Goal: Task Accomplishment & Management: Manage account settings

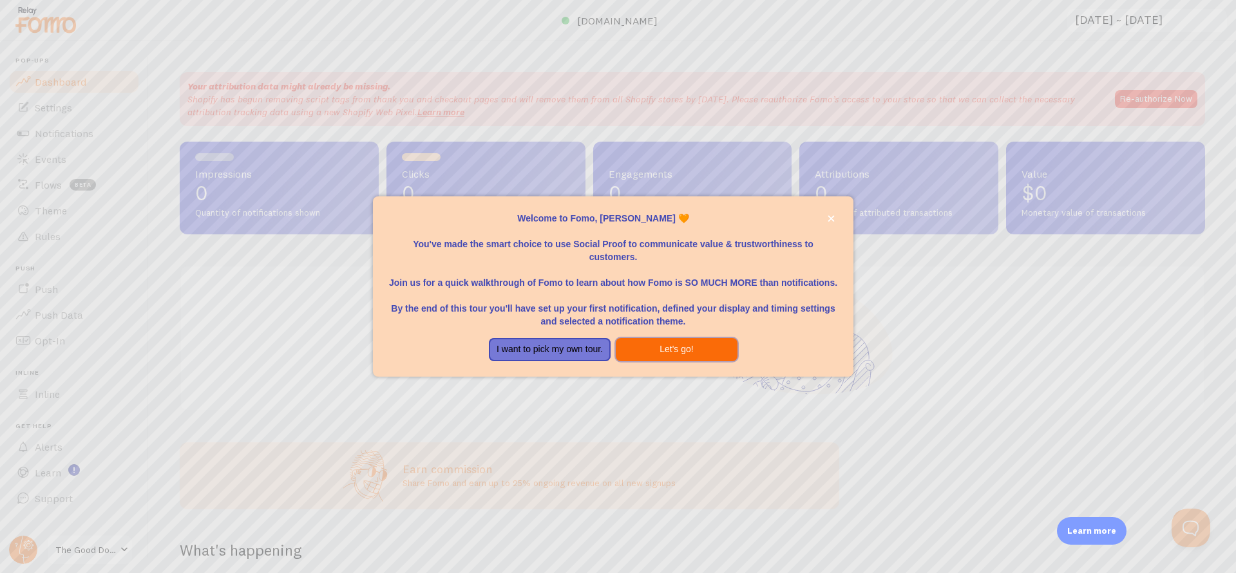
click at [639, 348] on button "Let's go!" at bounding box center [677, 349] width 122 height 23
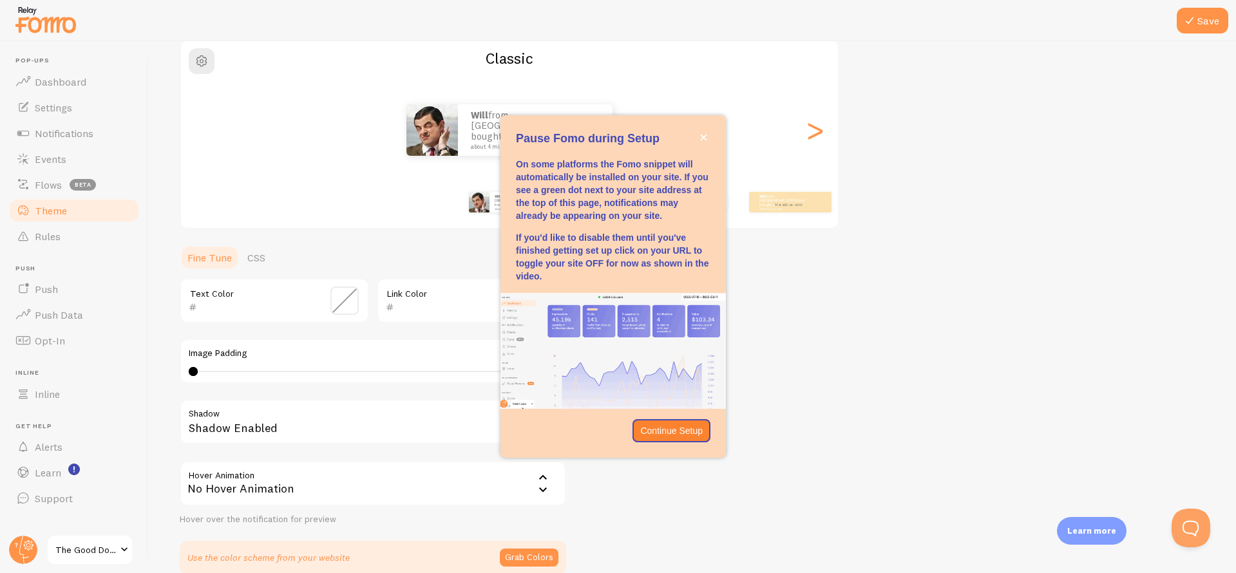
scroll to position [130, 0]
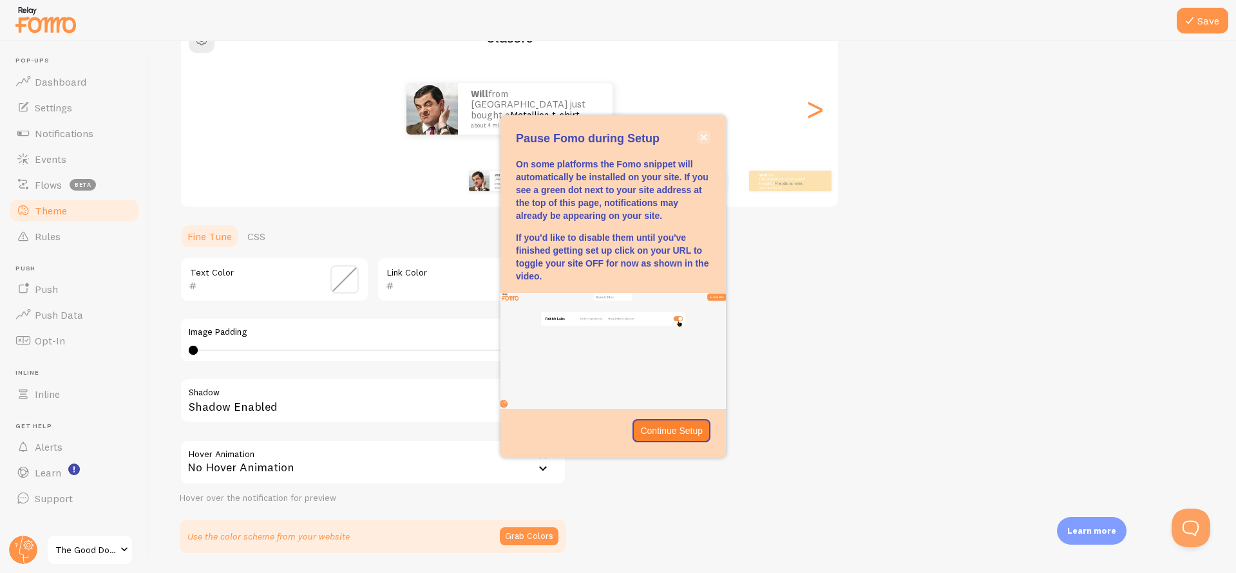
click at [701, 141] on icon "close," at bounding box center [703, 137] width 7 height 7
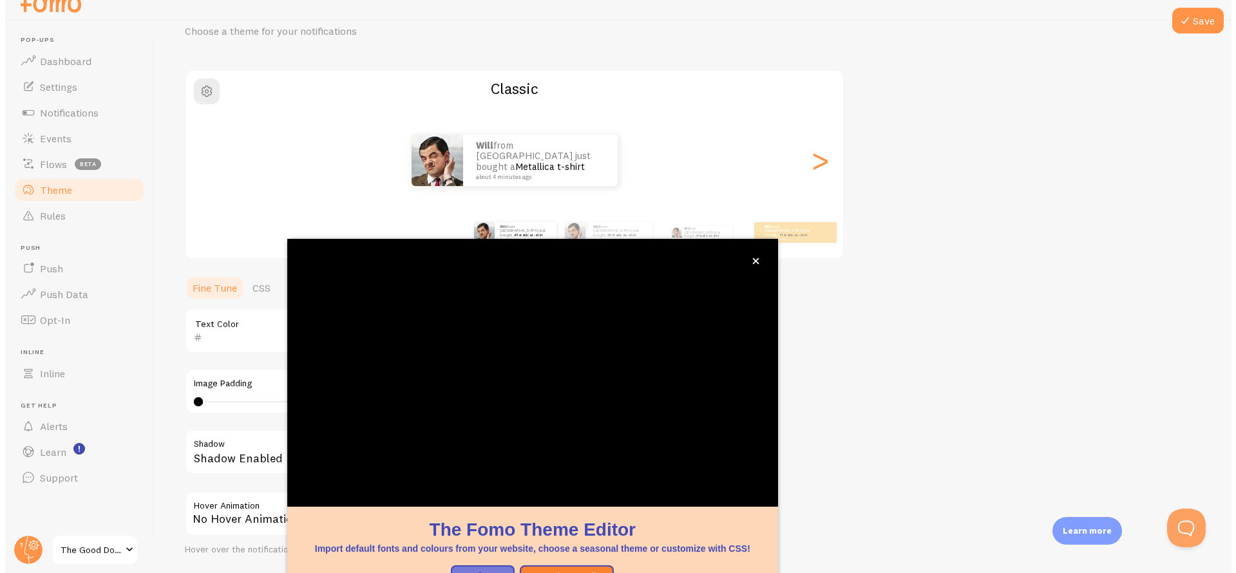
scroll to position [0, 0]
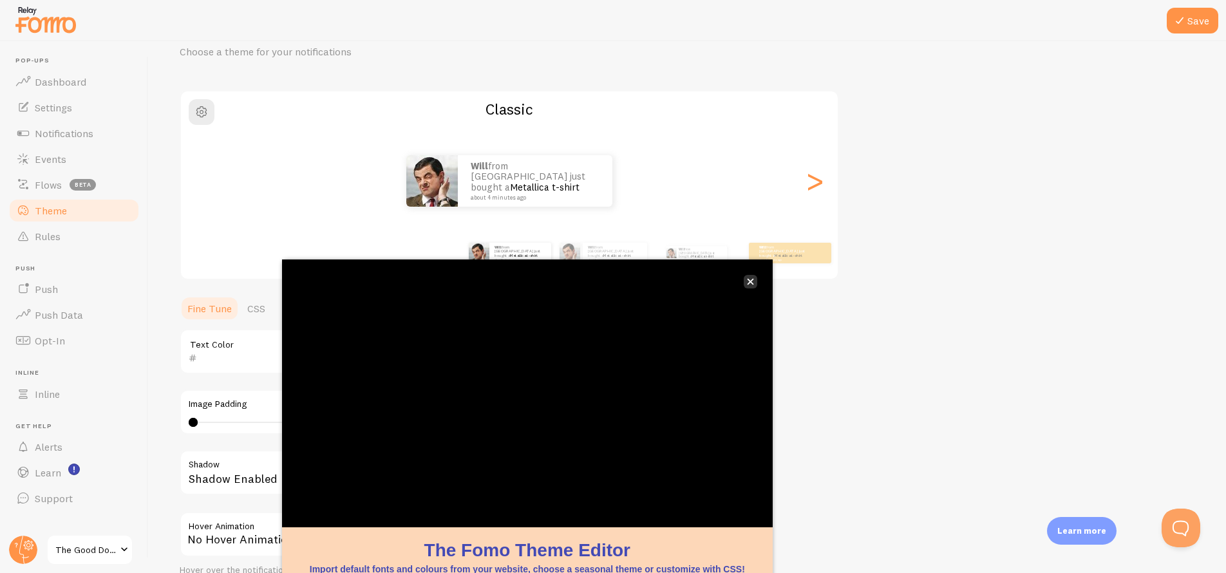
click at [746, 285] on button "close," at bounding box center [751, 282] width 14 height 14
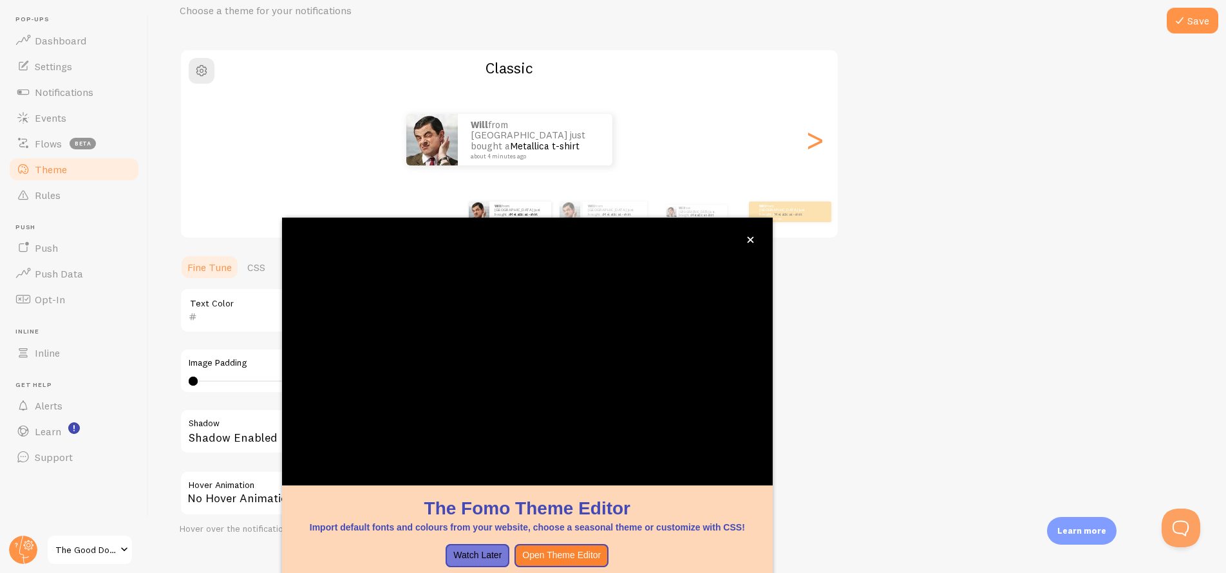
scroll to position [50, 0]
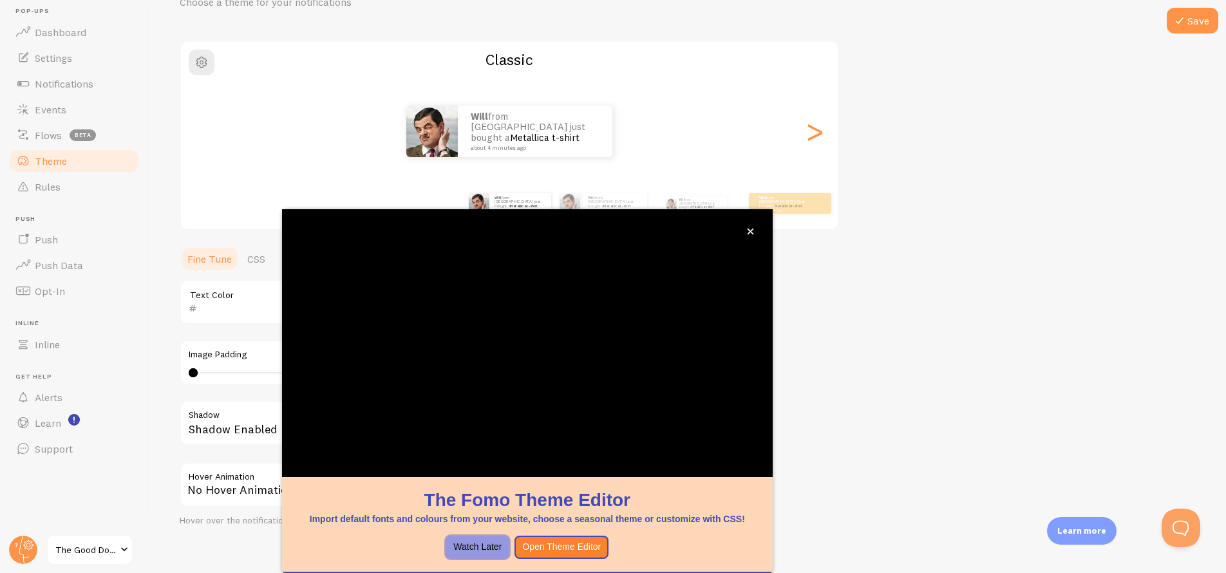
click at [493, 546] on button "Watch Later" at bounding box center [478, 547] width 64 height 23
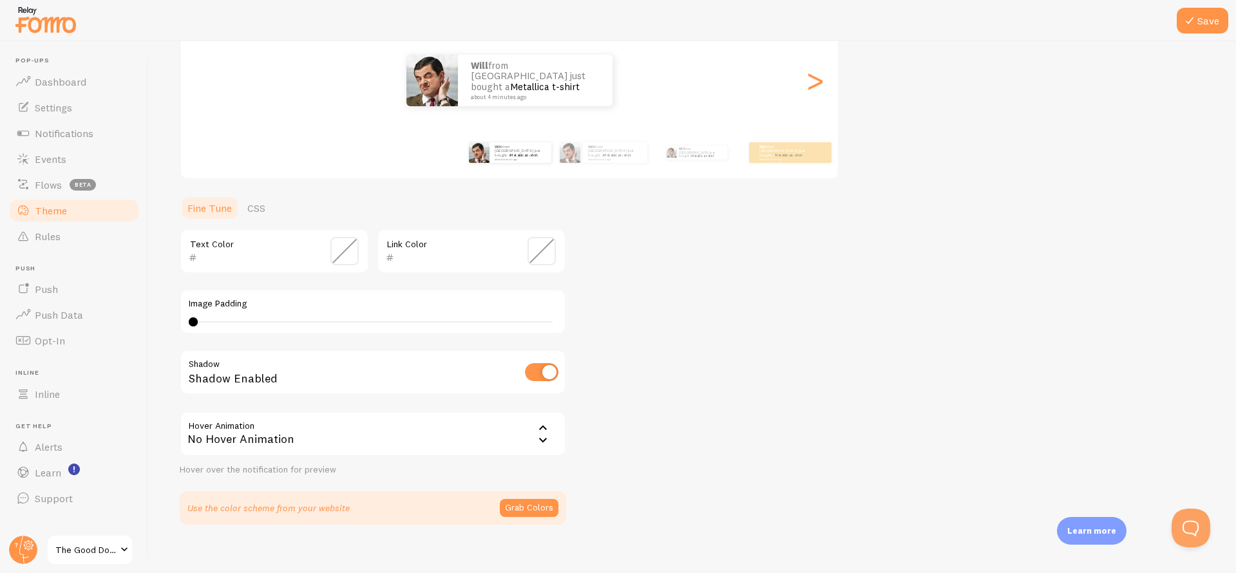
scroll to position [0, 0]
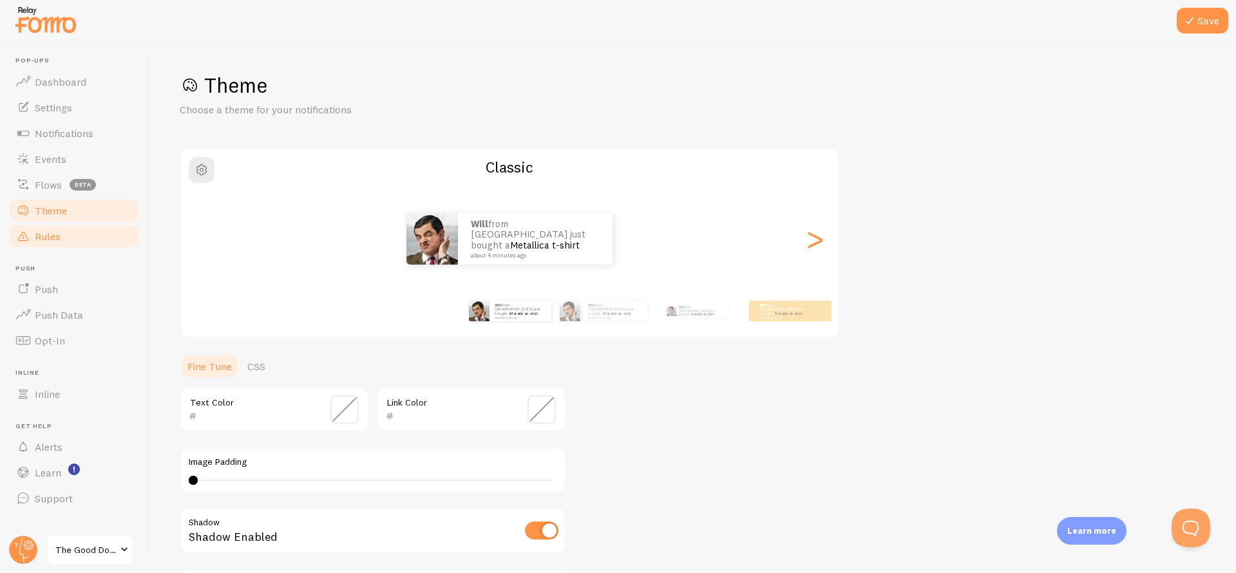
click at [90, 236] on link "Rules" at bounding box center [74, 237] width 133 height 26
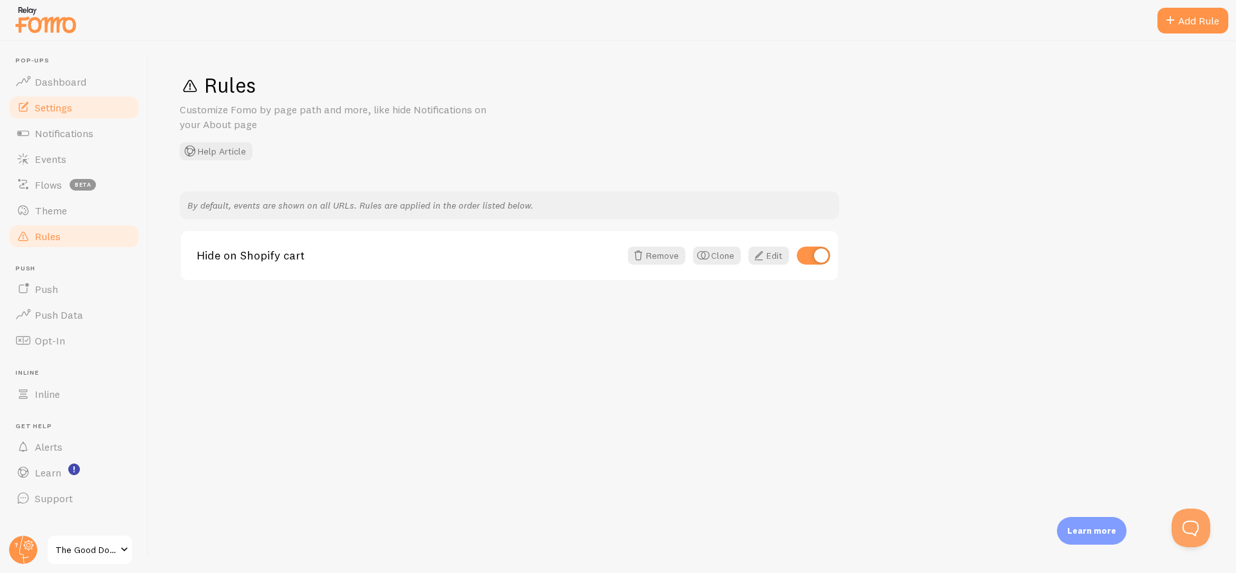
click at [79, 110] on link "Settings" at bounding box center [74, 108] width 133 height 26
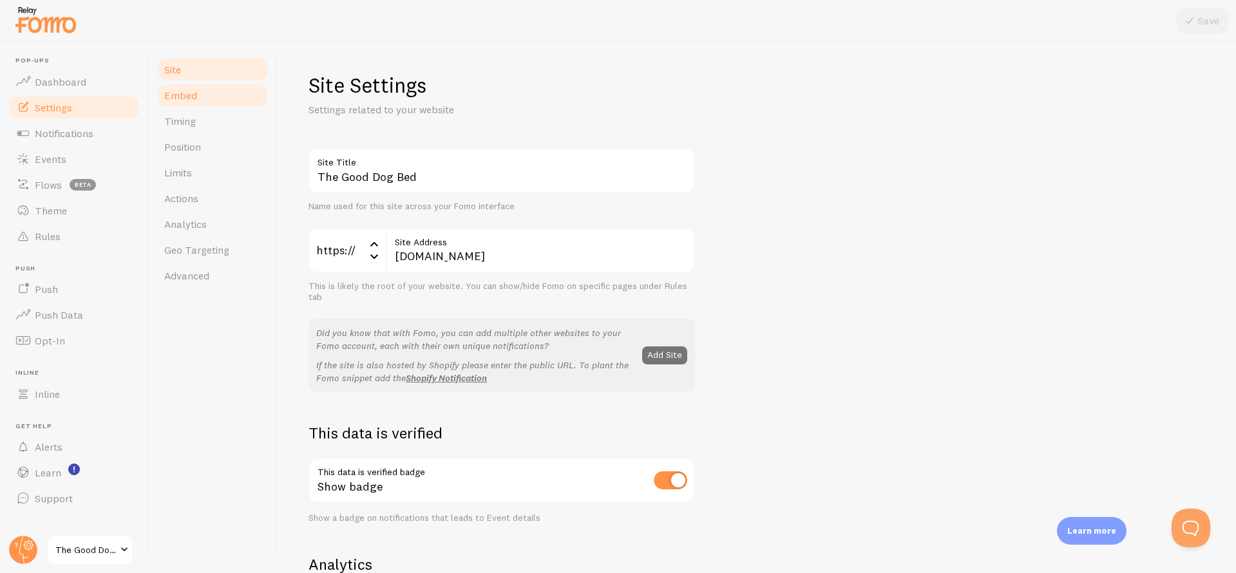
click at [202, 102] on link "Embed" at bounding box center [213, 95] width 113 height 26
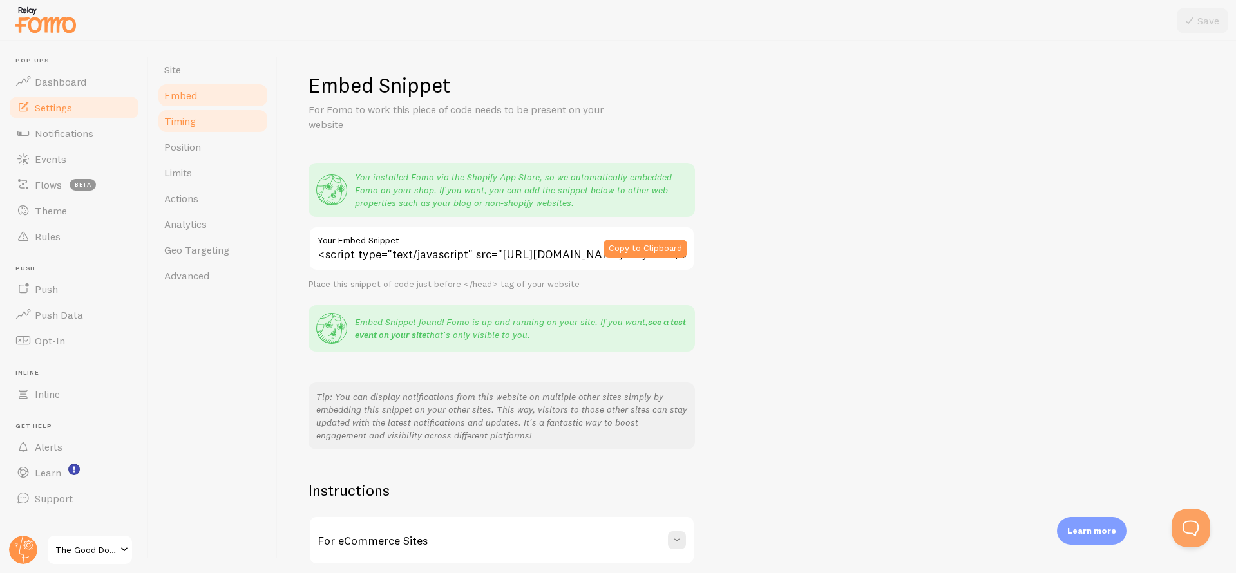
click at [202, 128] on link "Timing" at bounding box center [213, 121] width 113 height 26
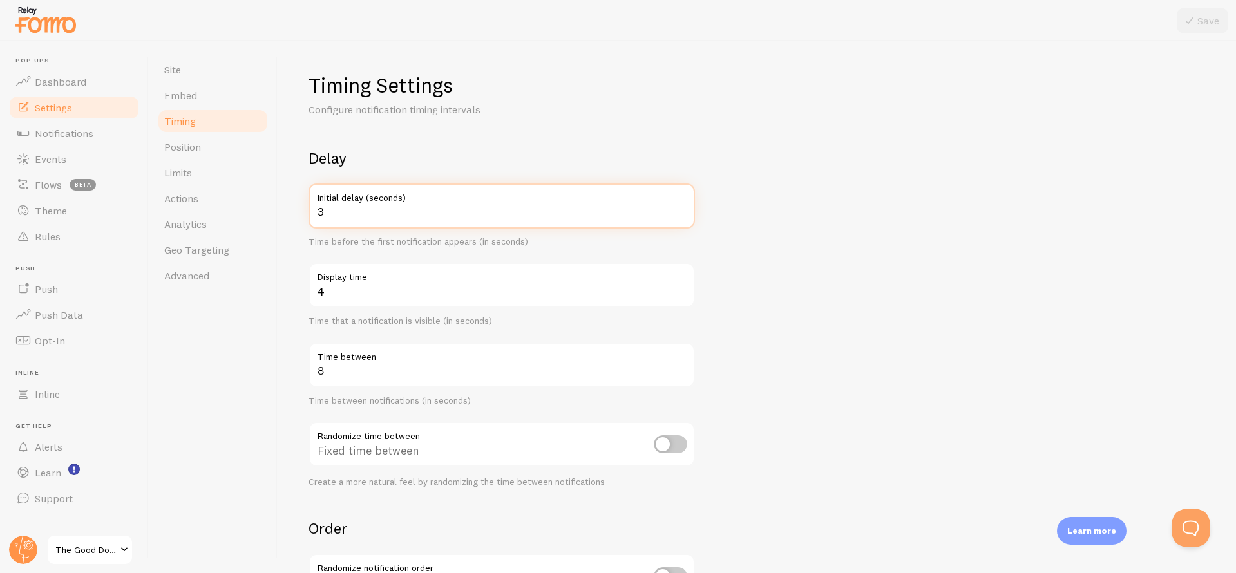
click at [395, 211] on input "3" at bounding box center [502, 206] width 386 height 45
type input "10"
click at [811, 330] on form "Delay 10 Initial delay (seconds) Time before the first notification appears (in…" at bounding box center [757, 424] width 897 height 553
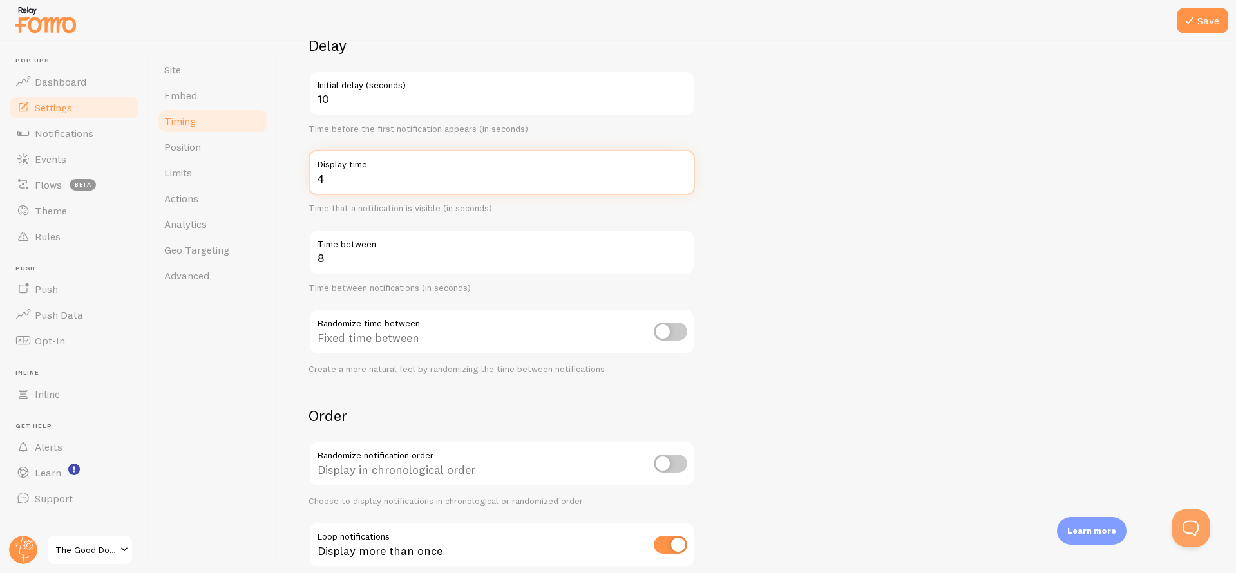
click at [389, 180] on input "4" at bounding box center [502, 172] width 386 height 45
type input "5"
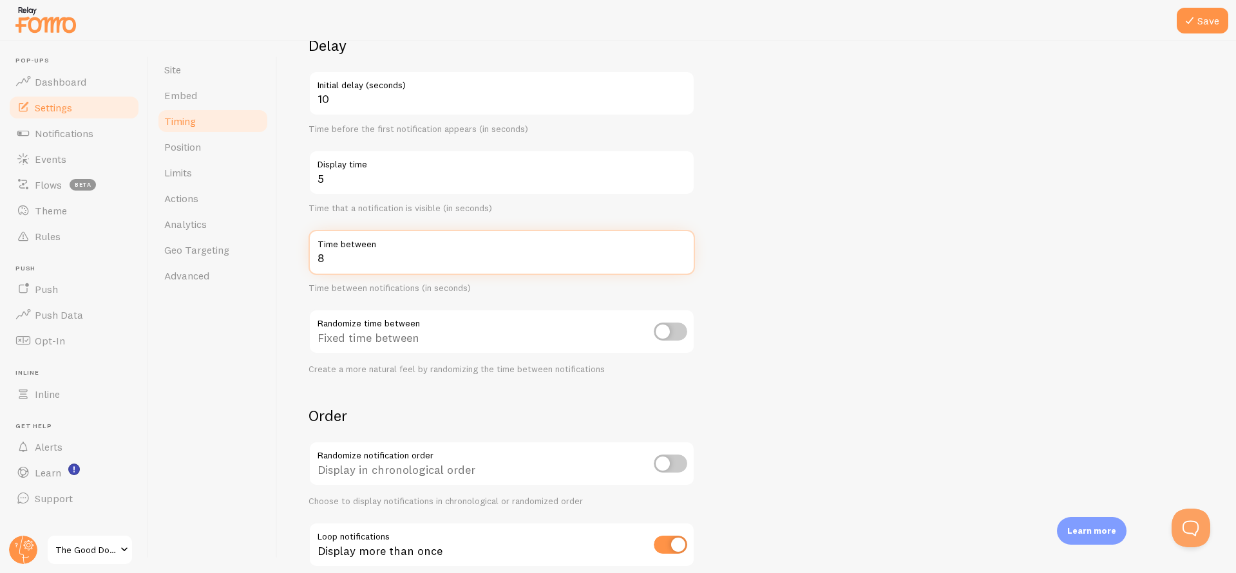
click at [407, 257] on input "8" at bounding box center [502, 252] width 386 height 45
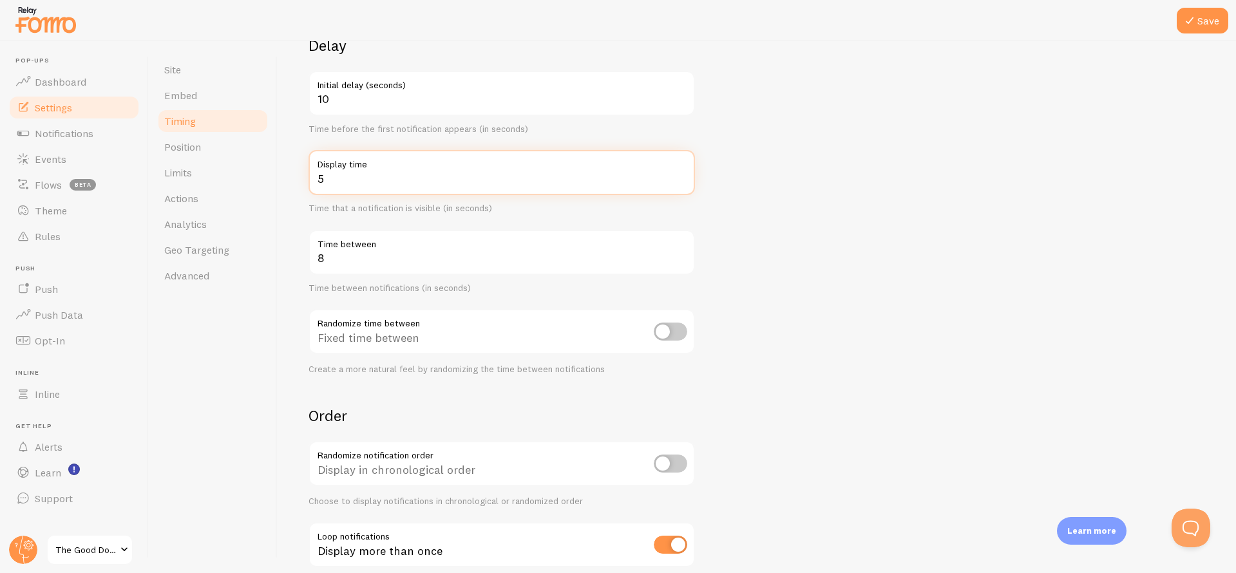
click at [392, 175] on input "5" at bounding box center [502, 172] width 386 height 45
drag, startPoint x: 378, startPoint y: 175, endPoint x: 314, endPoint y: 176, distance: 63.8
click at [314, 176] on input "5" at bounding box center [502, 172] width 386 height 45
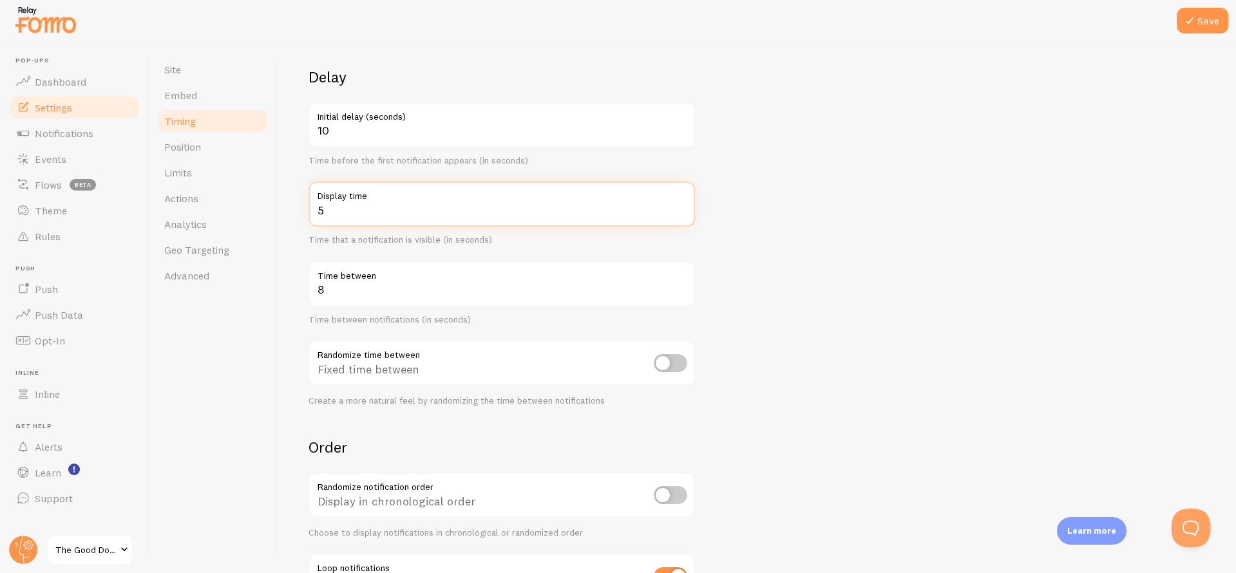
scroll to position [48, 0]
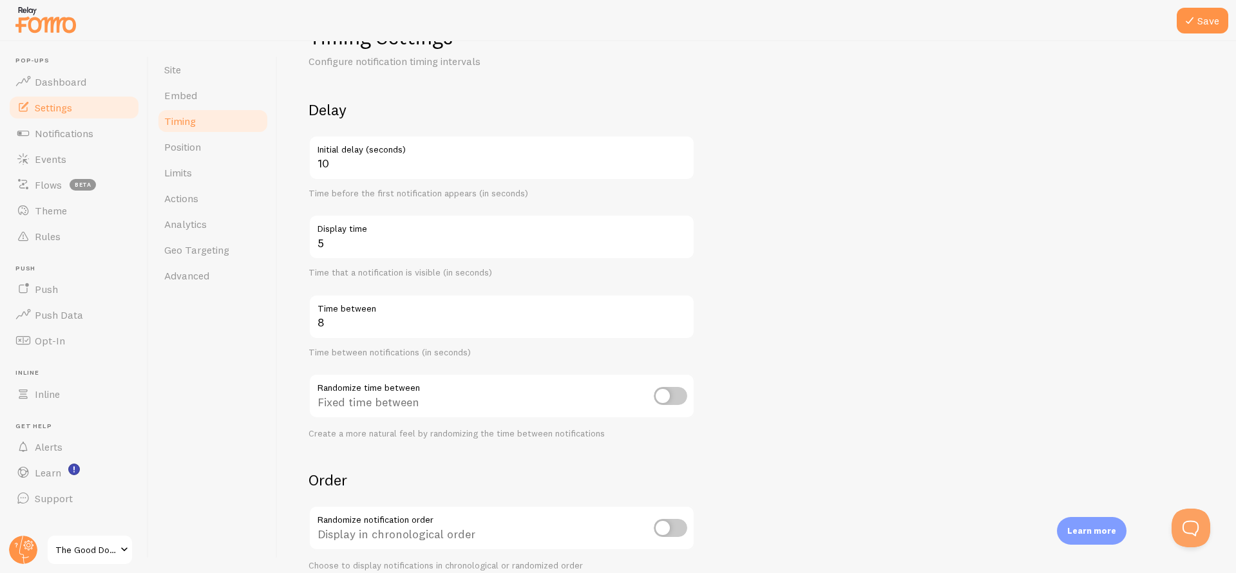
click at [799, 276] on form "Delay 10 Initial delay (seconds) Time before the first notification appears (in…" at bounding box center [757, 376] width 897 height 553
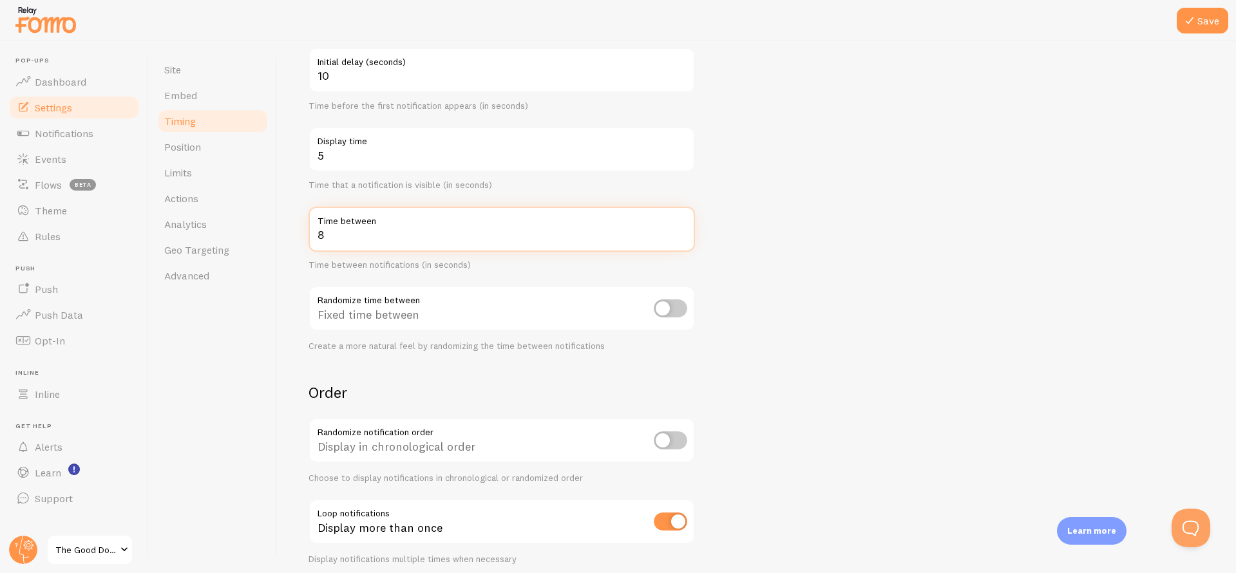
click at [348, 234] on input "8" at bounding box center [502, 229] width 386 height 45
type input "1"
click at [825, 325] on form "Delay 10 Initial delay (seconds) Time before the first notification appears (in…" at bounding box center [757, 288] width 897 height 553
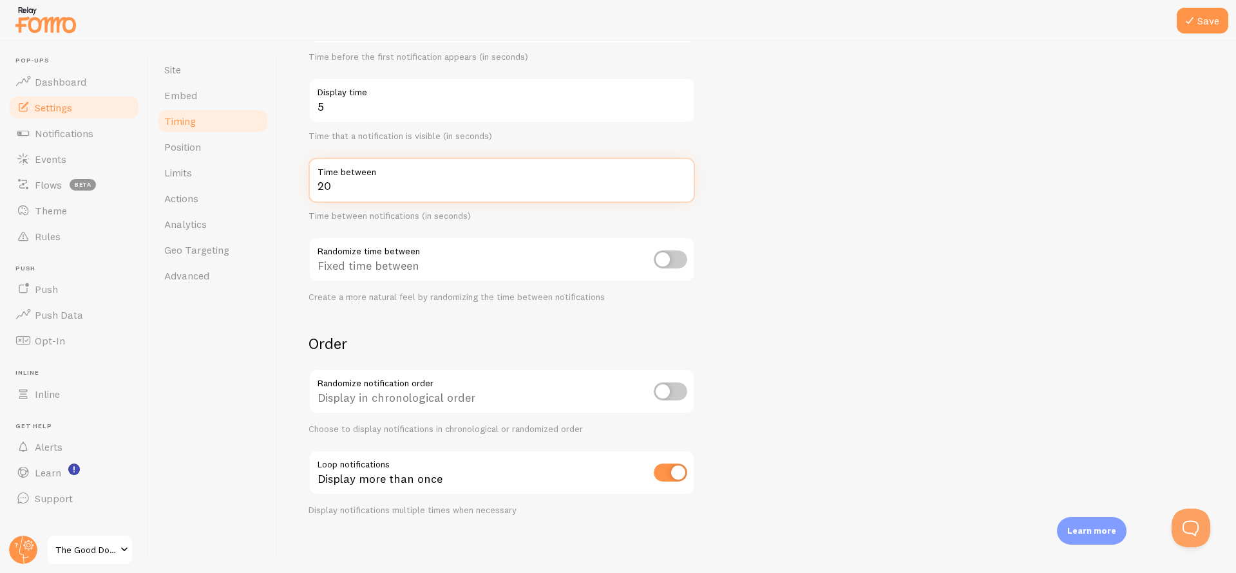
click at [340, 182] on input "20" at bounding box center [502, 180] width 386 height 45
type input "2"
type input "30"
click at [917, 451] on form "Delay 10 Initial delay (seconds) Time before the first notification appears (in…" at bounding box center [757, 239] width 897 height 553
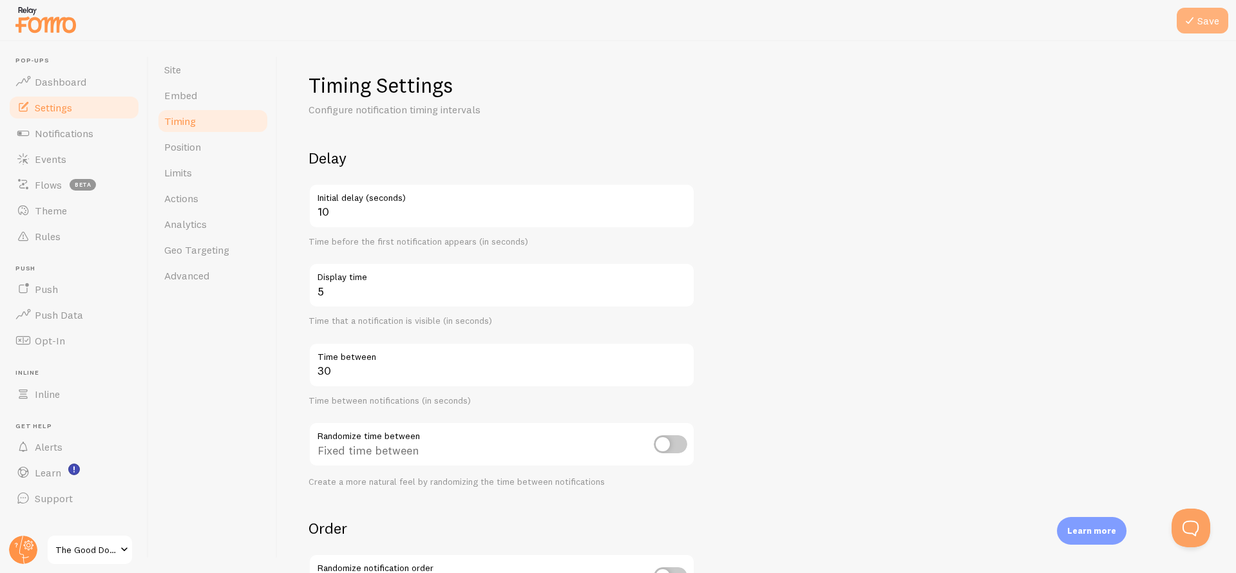
click at [1194, 30] on button "Save" at bounding box center [1203, 21] width 52 height 26
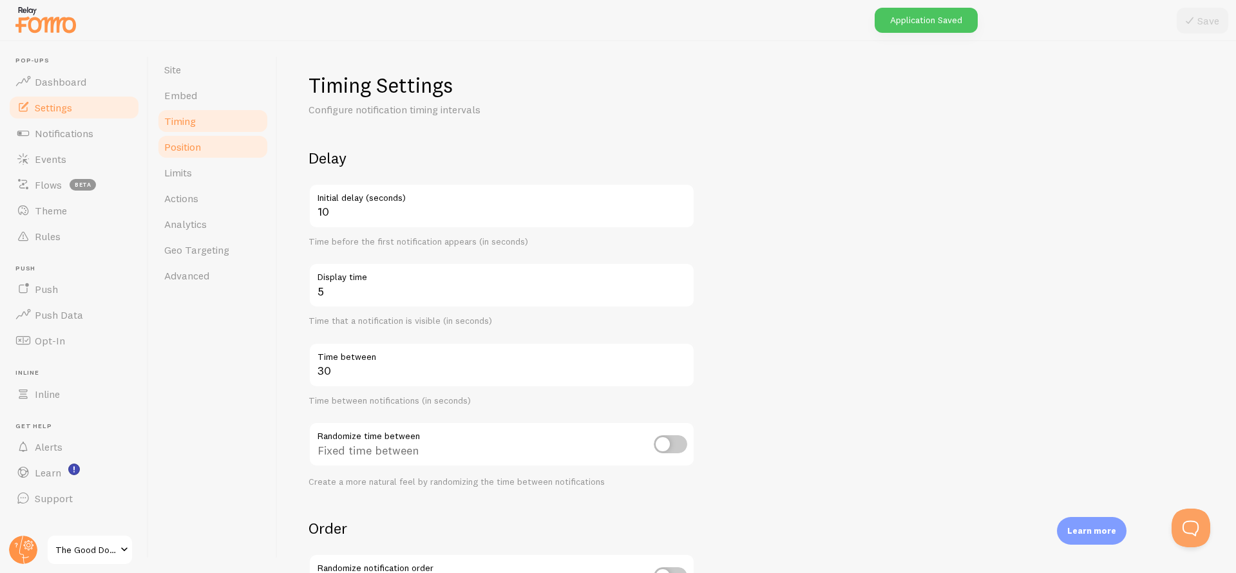
click at [173, 149] on span "Position" at bounding box center [182, 146] width 37 height 13
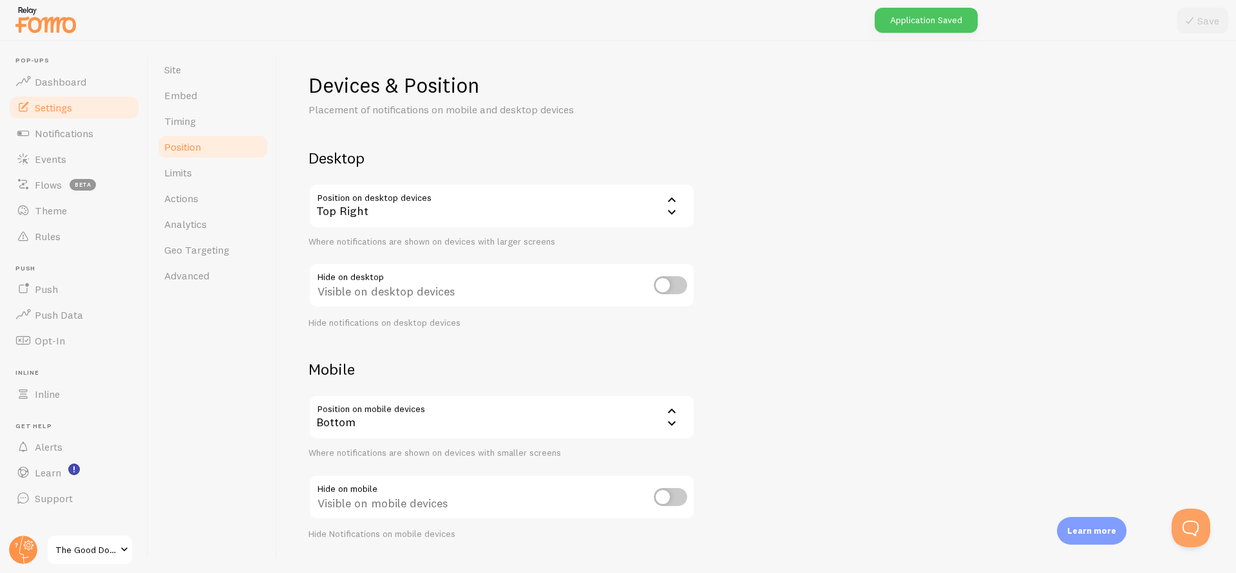
click at [401, 205] on div "Top Right" at bounding box center [502, 206] width 386 height 45
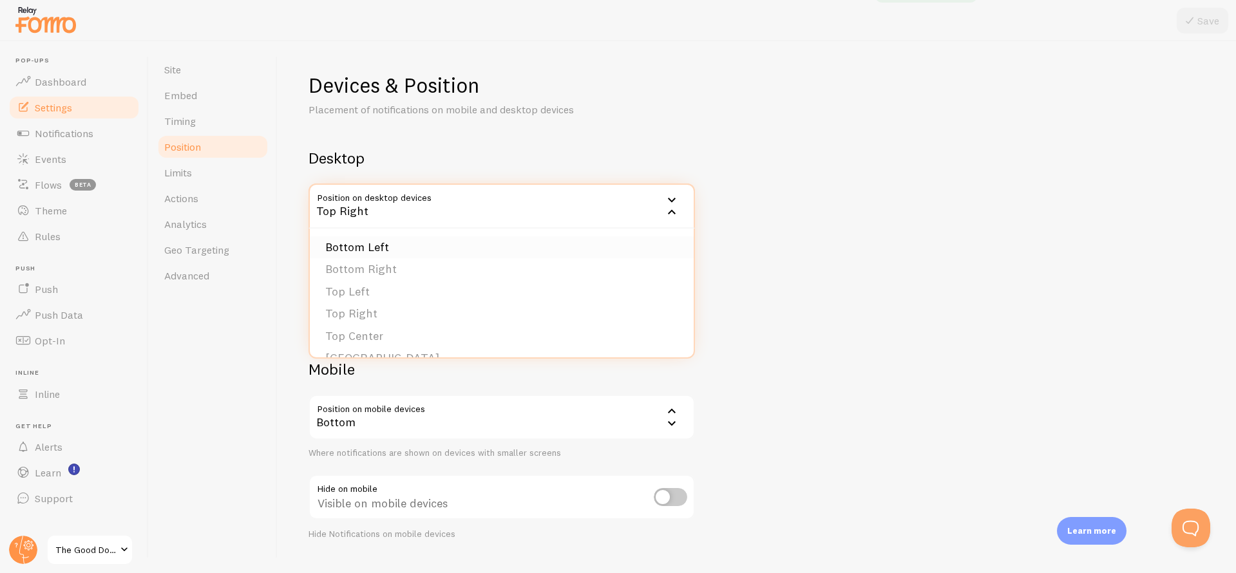
click at [367, 244] on li "Bottom Left" at bounding box center [502, 247] width 384 height 23
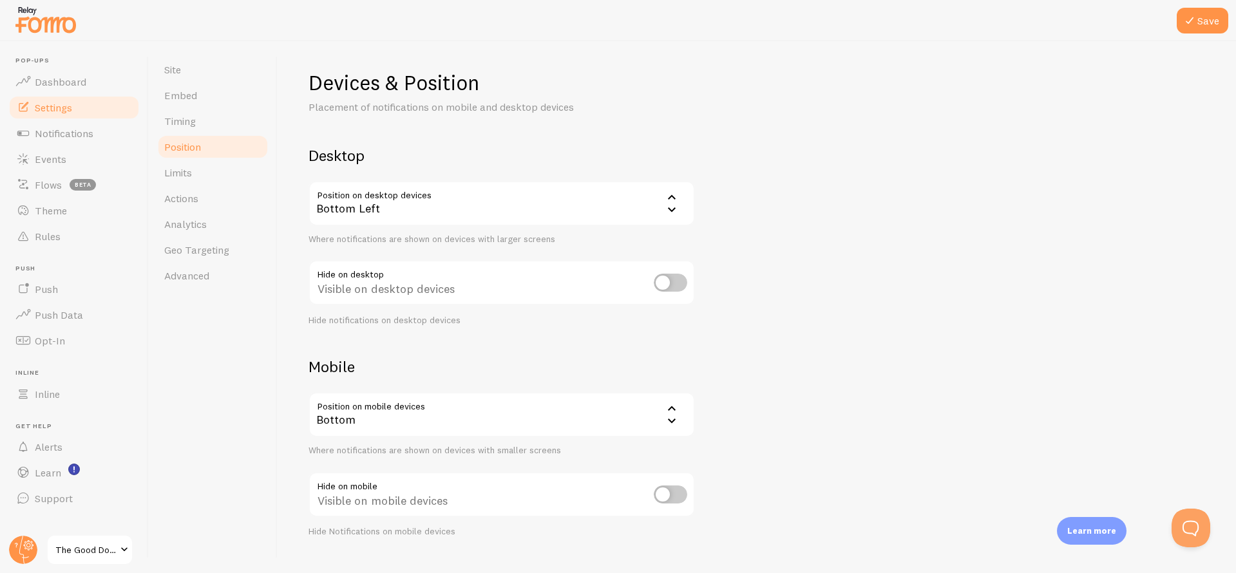
scroll to position [5, 0]
click at [671, 285] on input "checkbox" at bounding box center [670, 280] width 33 height 18
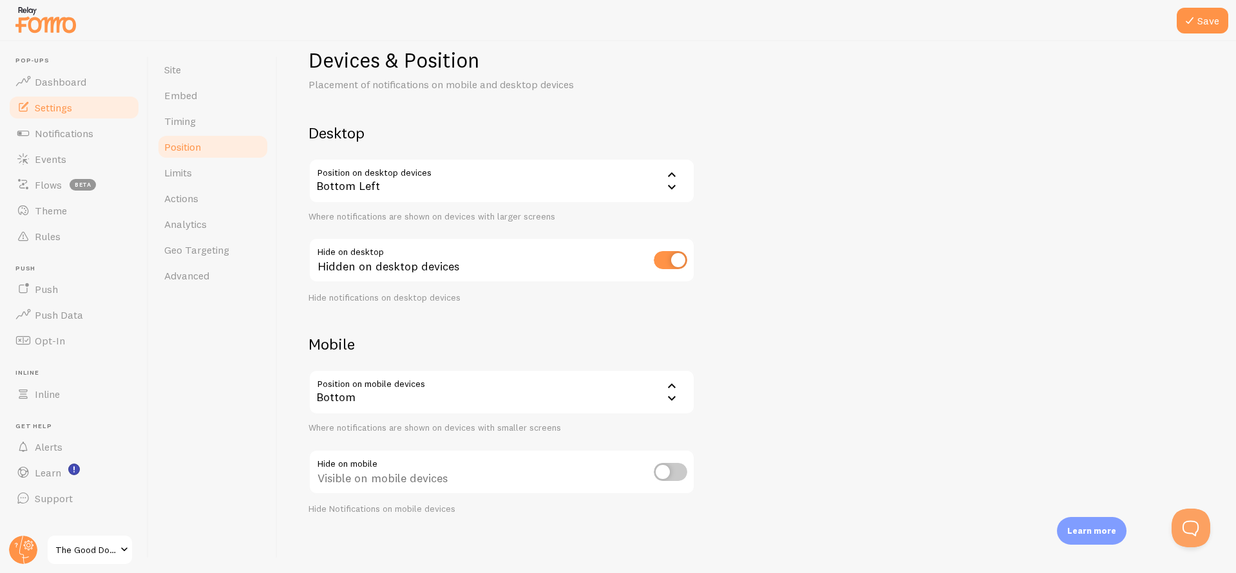
click at [671, 256] on input "checkbox" at bounding box center [670, 260] width 33 height 18
checkbox input "false"
click at [535, 400] on div "Bottom" at bounding box center [502, 392] width 386 height 45
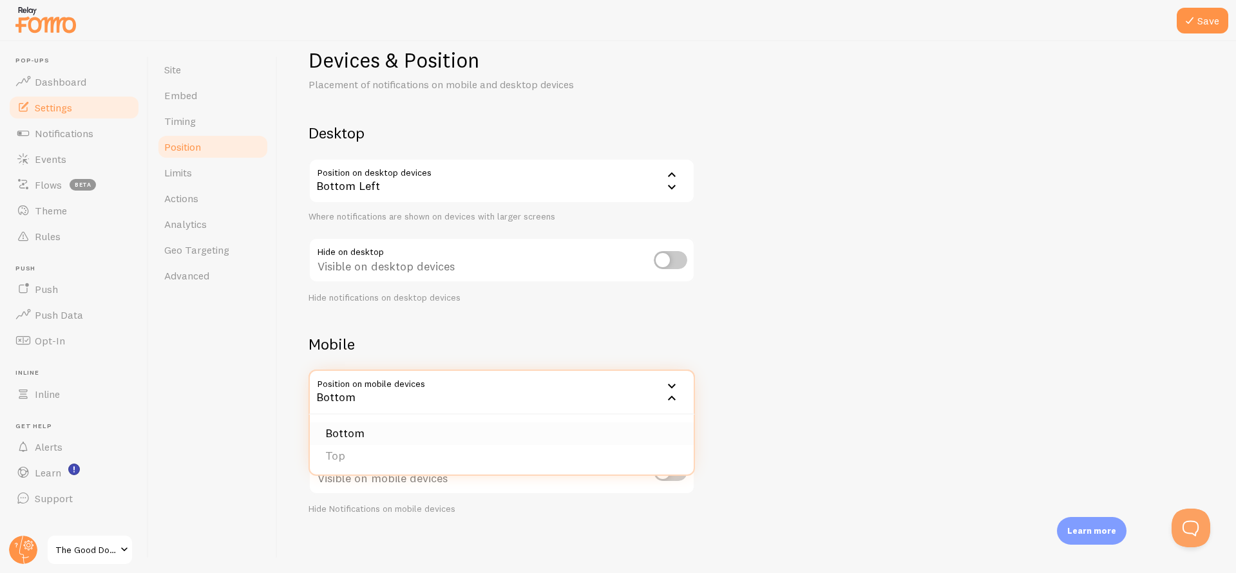
click at [410, 433] on li "Bottom" at bounding box center [502, 434] width 384 height 23
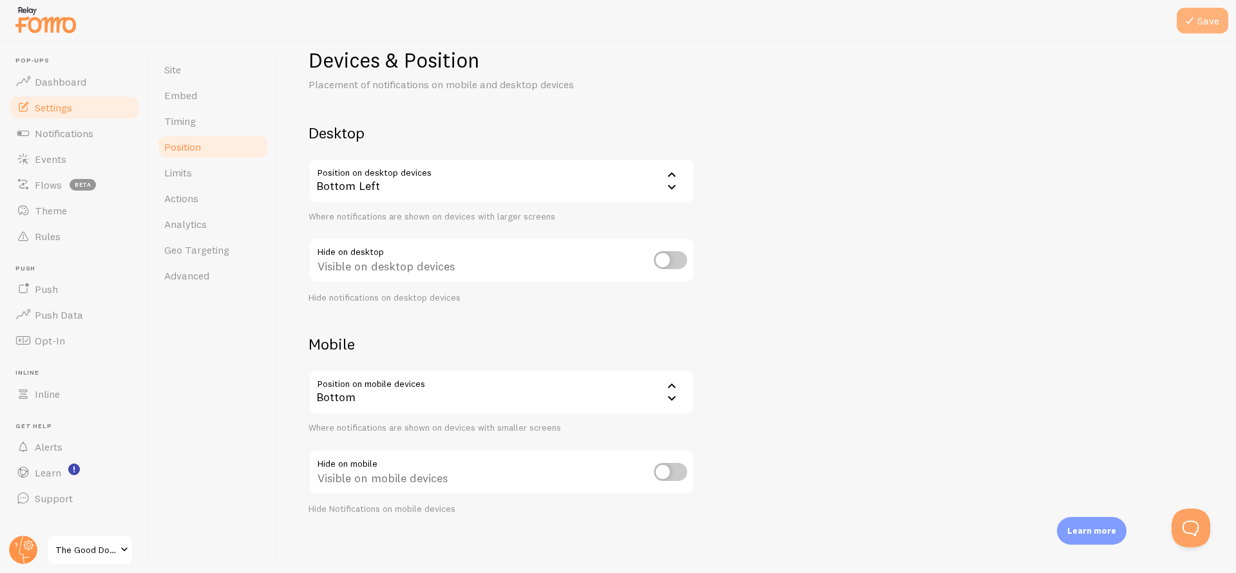
click at [1221, 25] on button "Save" at bounding box center [1203, 21] width 52 height 26
click at [213, 168] on link "Limits" at bounding box center [213, 173] width 113 height 26
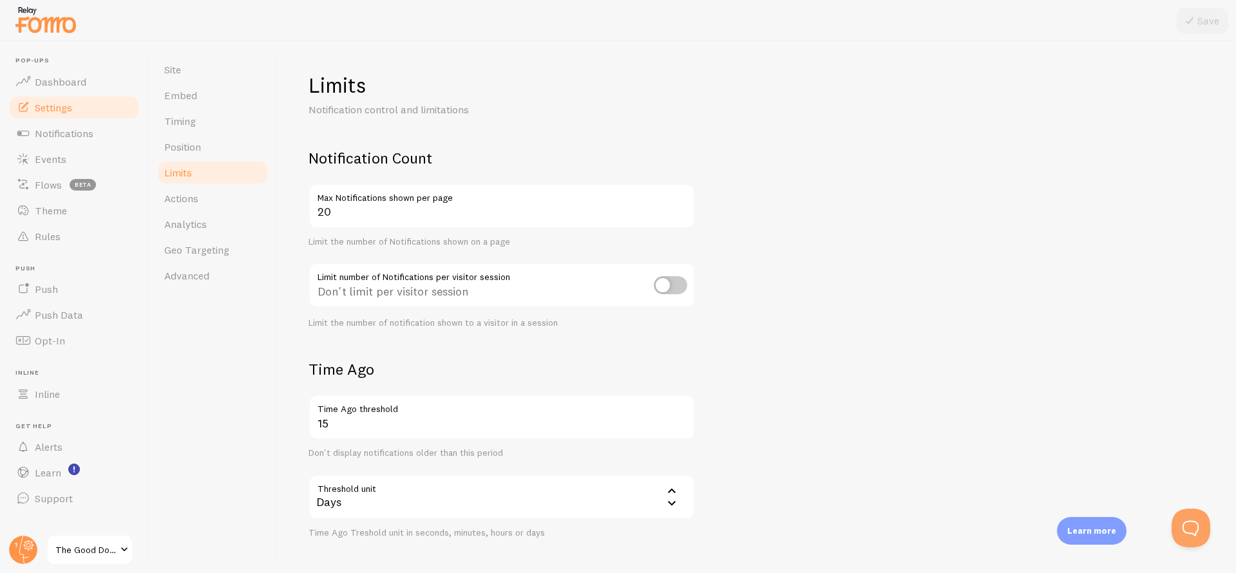
scroll to position [73, 0]
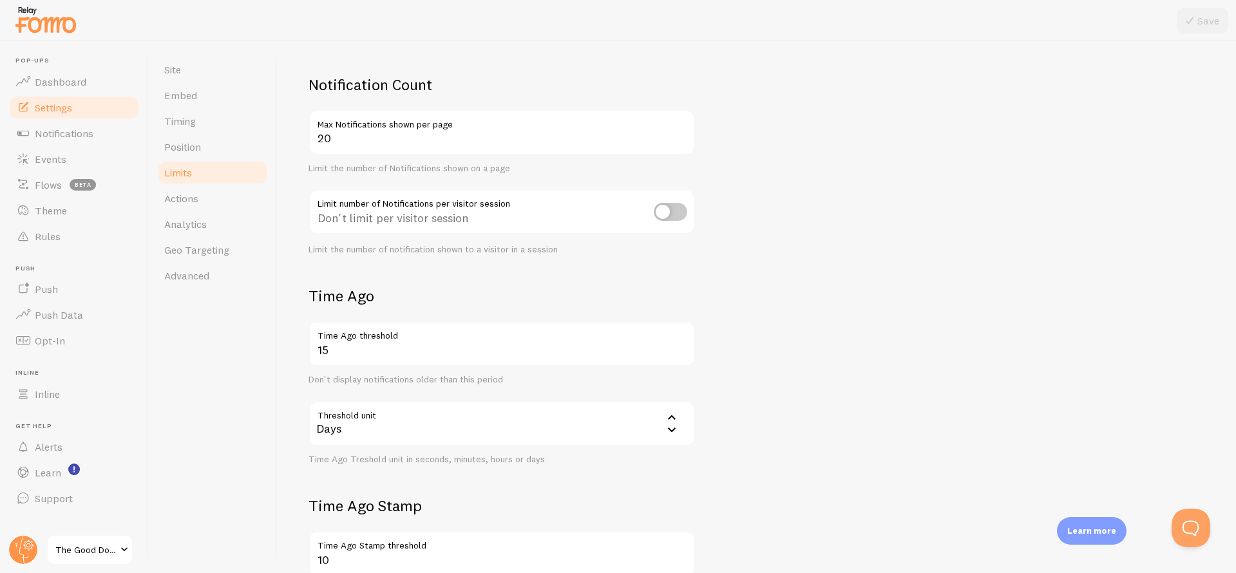
click at [427, 405] on div "Days" at bounding box center [502, 423] width 386 height 45
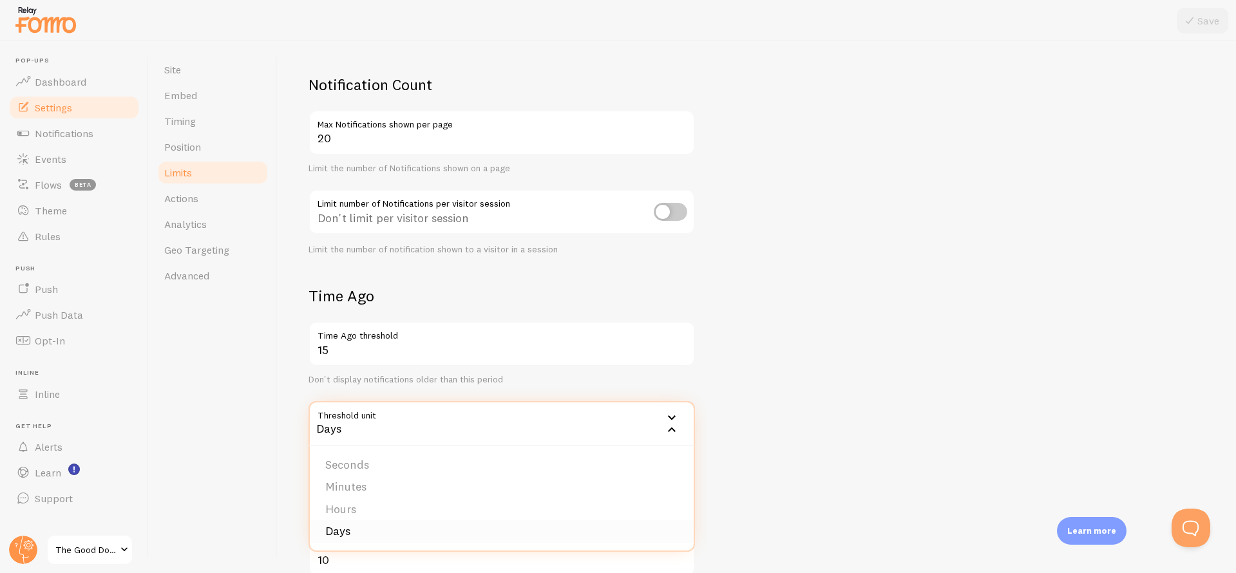
click at [373, 520] on li "Days" at bounding box center [502, 531] width 384 height 23
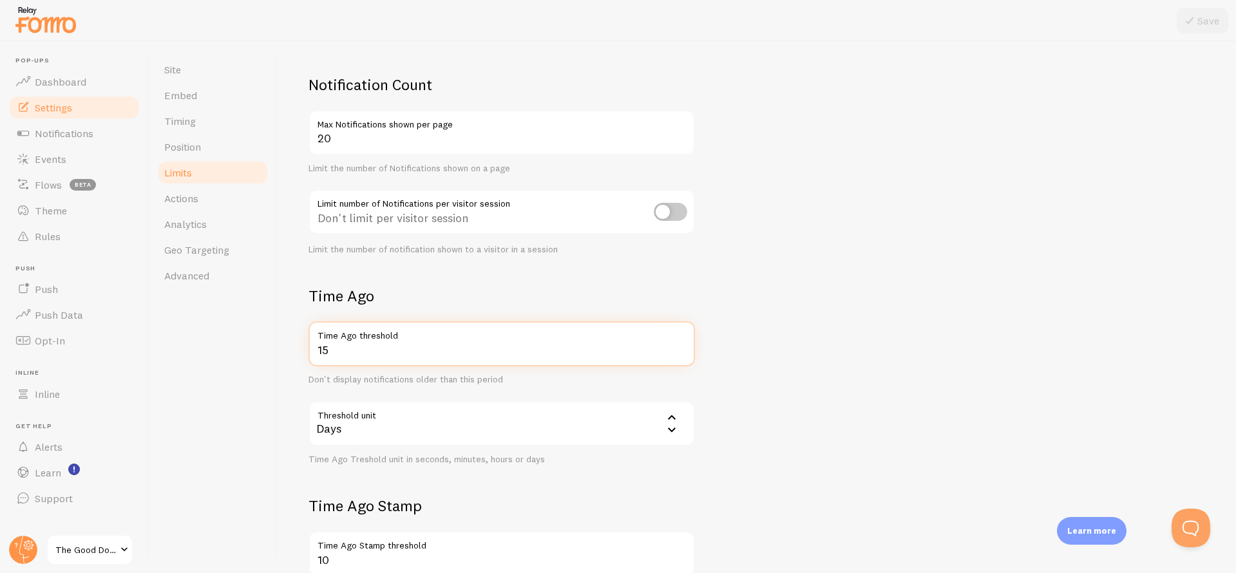
drag, startPoint x: 364, startPoint y: 354, endPoint x: 297, endPoint y: 352, distance: 67.0
click at [297, 352] on div "Limits Notification control and limitations Notification Count 20 Max Notificat…" at bounding box center [757, 307] width 958 height 532
type input "6"
type input "30"
click at [952, 396] on form "Notification Count 20 Max Notifications shown per page Limit the number of Noti…" at bounding box center [757, 375] width 897 height 600
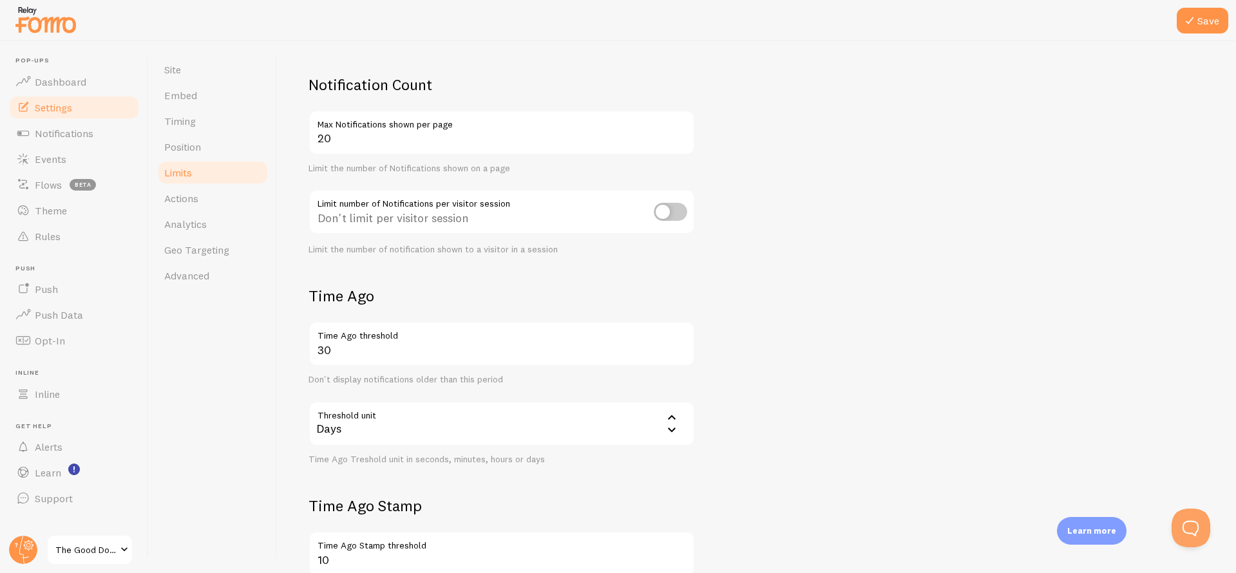
scroll to position [183, 0]
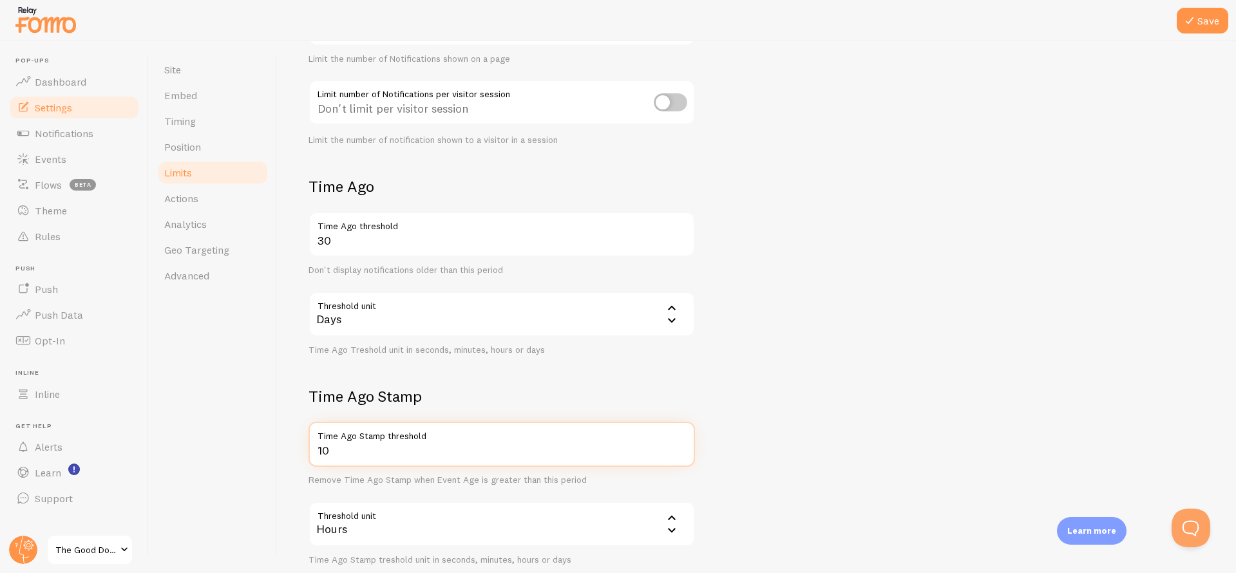
click at [488, 443] on input "10" at bounding box center [502, 444] width 386 height 45
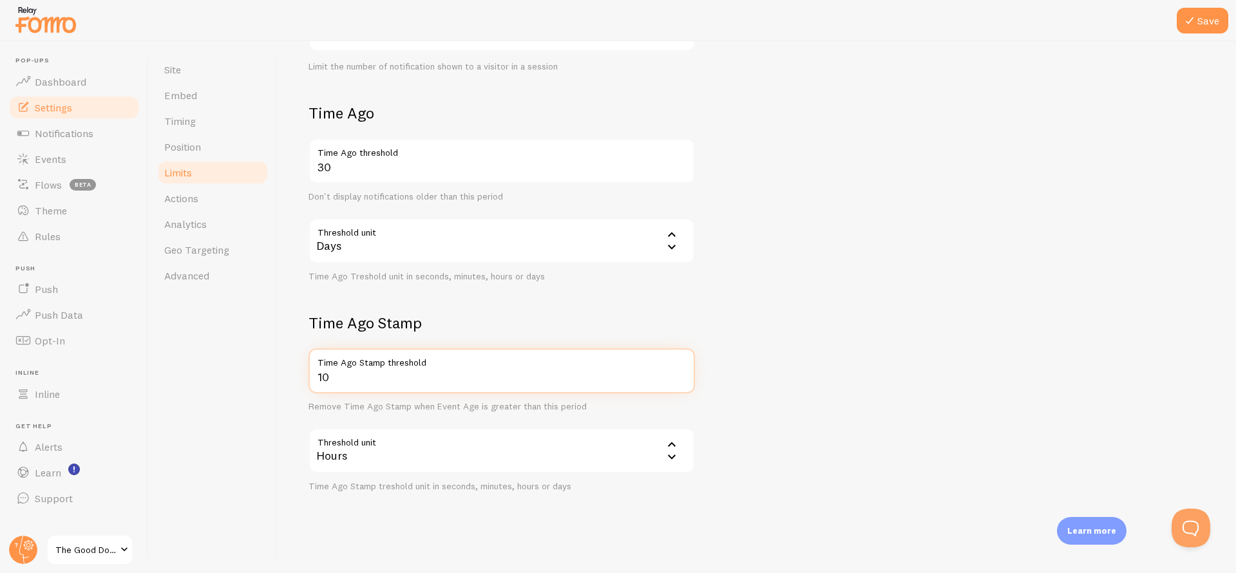
click at [362, 381] on input "10" at bounding box center [502, 370] width 386 height 45
type input "24"
click at [973, 327] on form "Notification Count 20 Max Notifications shown per page Limit the number of Noti…" at bounding box center [757, 192] width 897 height 600
click at [1187, 26] on icon at bounding box center [1189, 20] width 15 height 15
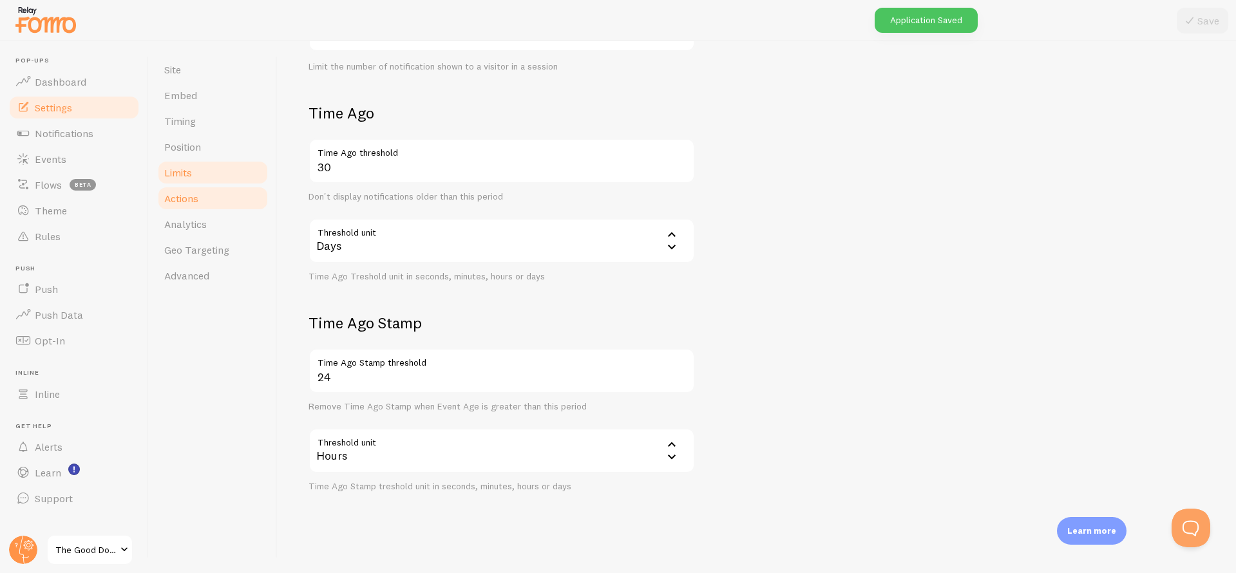
click at [196, 191] on link "Actions" at bounding box center [213, 199] width 113 height 26
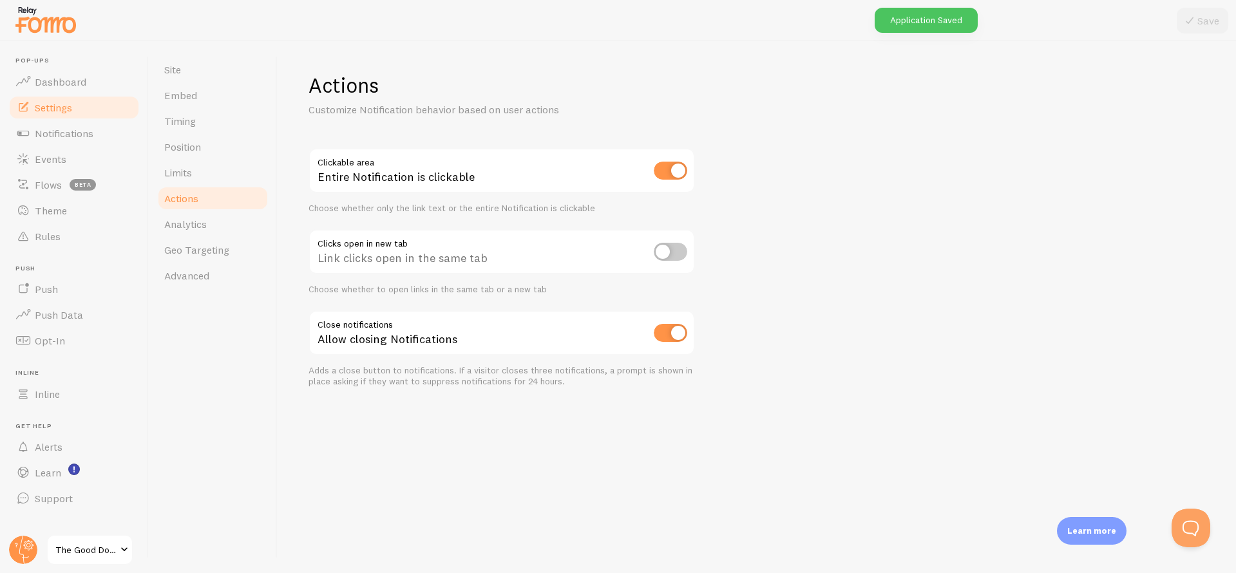
click at [679, 174] on input "checkbox" at bounding box center [670, 171] width 33 height 18
checkbox input "false"
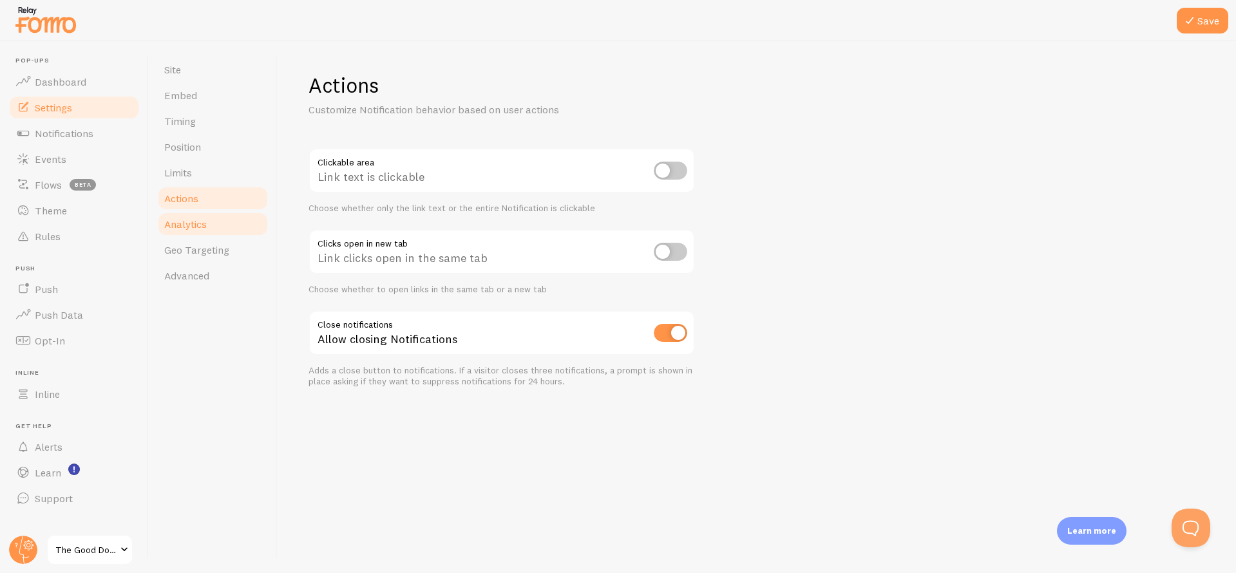
click at [188, 218] on span "Analytics" at bounding box center [185, 224] width 43 height 13
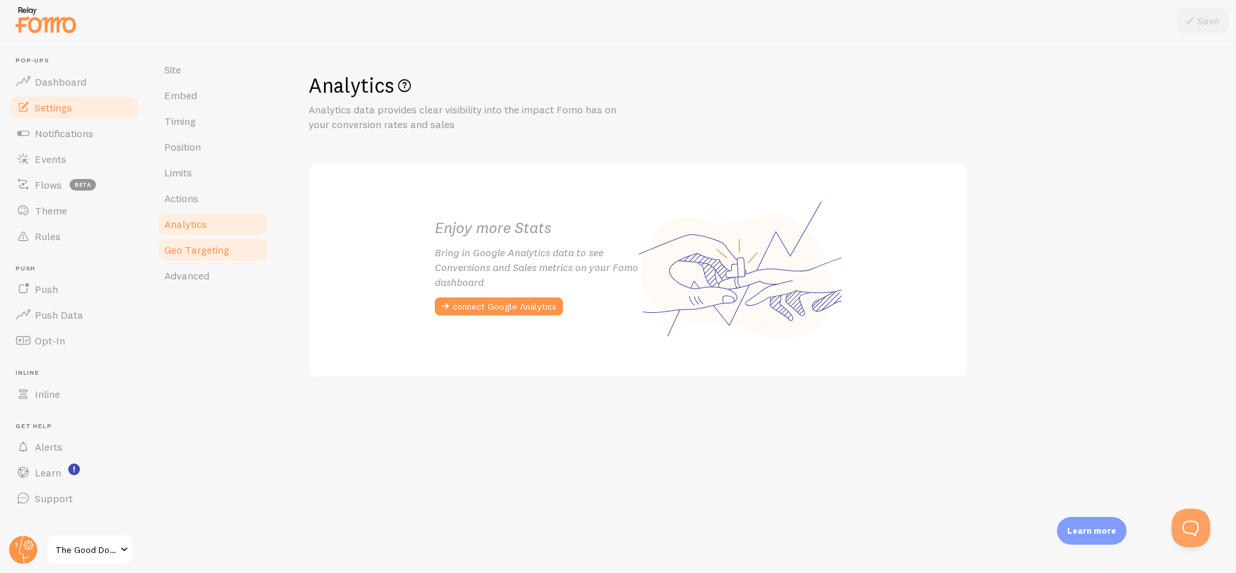
click at [196, 251] on span "Geo Targeting" at bounding box center [196, 249] width 65 height 13
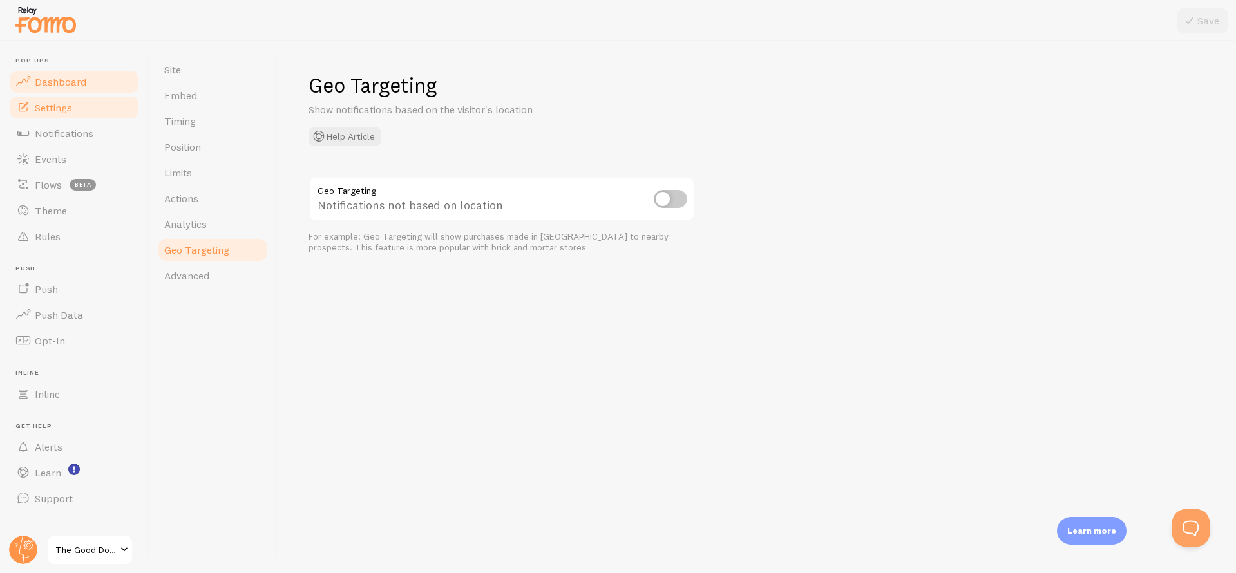
click at [79, 81] on span "Dashboard" at bounding box center [61, 81] width 52 height 13
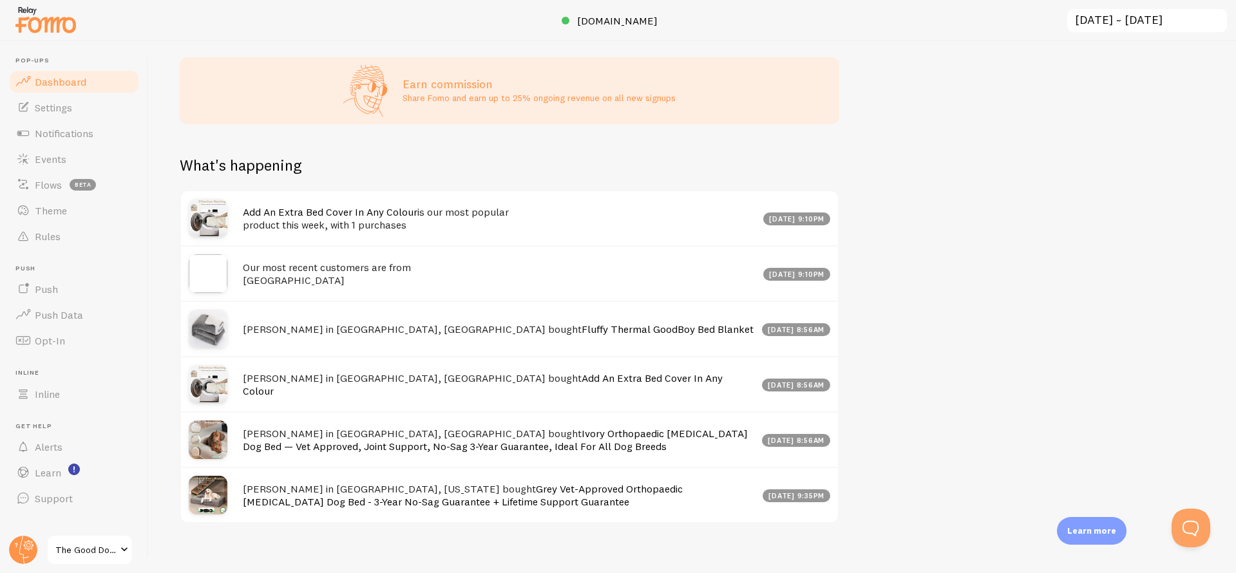
scroll to position [354, 0]
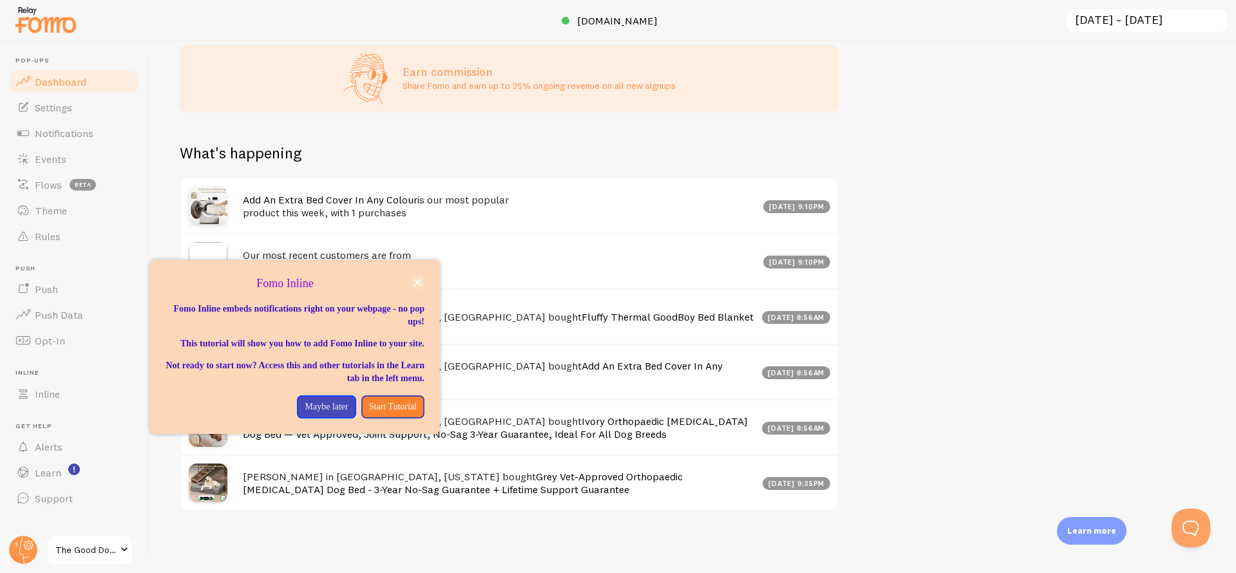
click at [413, 278] on button "close," at bounding box center [418, 283] width 14 height 14
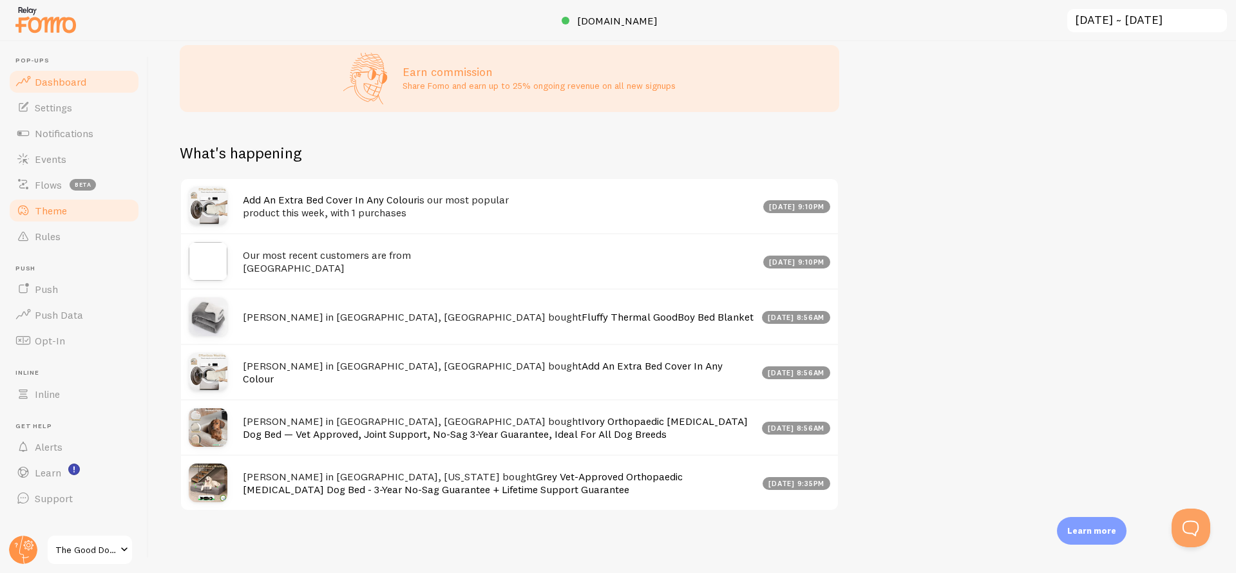
click at [58, 220] on link "Theme" at bounding box center [74, 211] width 133 height 26
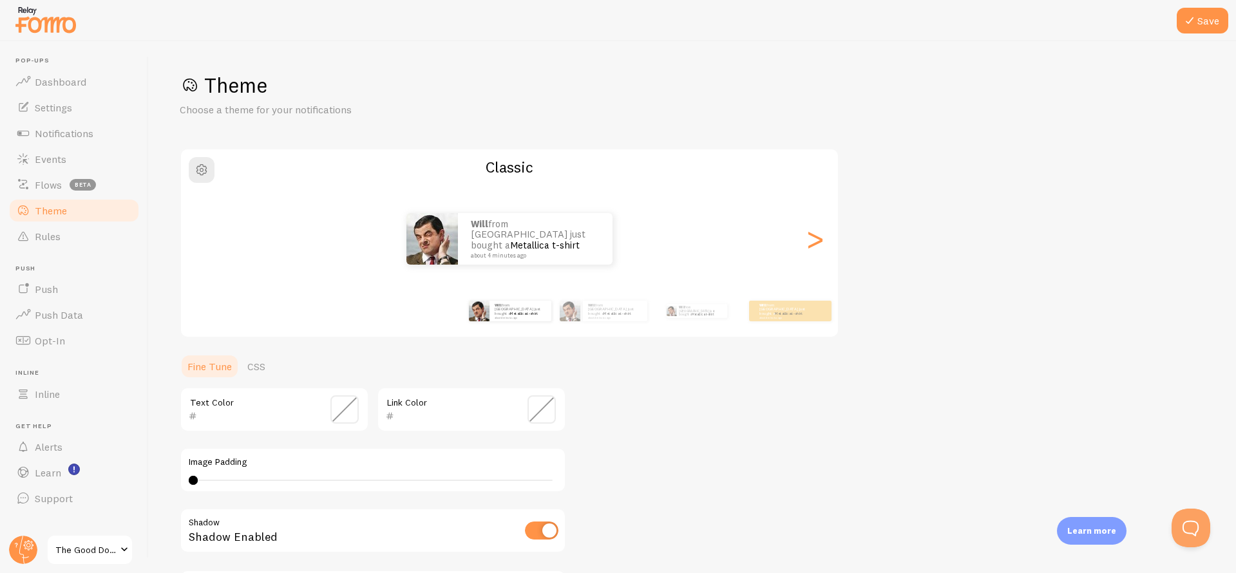
scroll to position [170, 0]
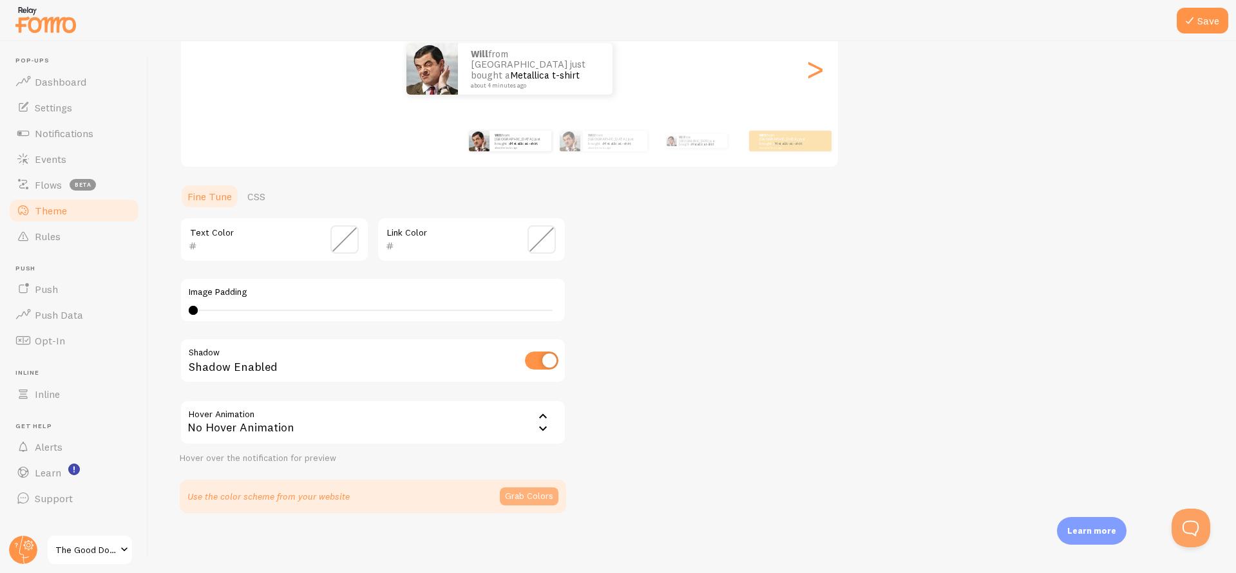
click at [528, 495] on button "Grab Colors" at bounding box center [529, 497] width 59 height 18
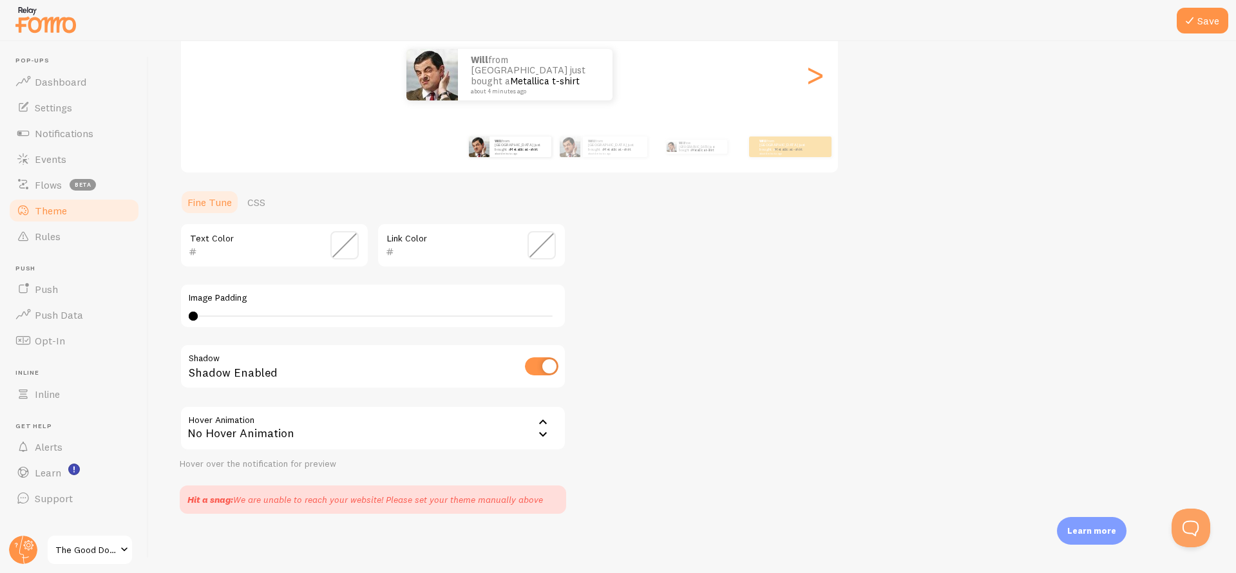
scroll to position [0, 0]
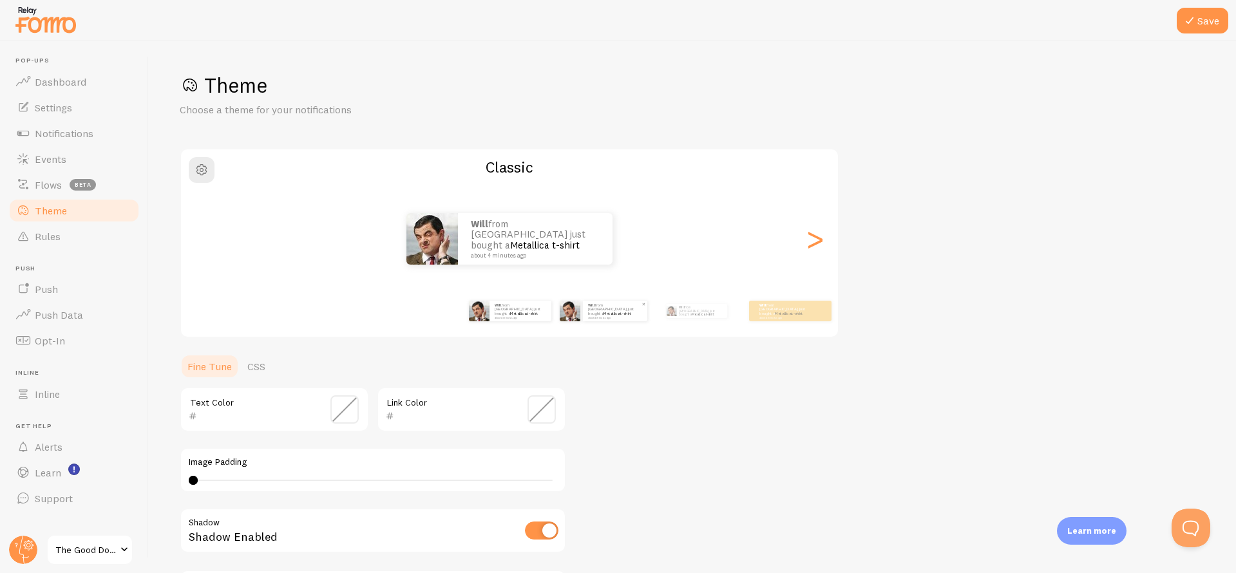
click at [593, 316] on small "about 4 minutes ago" at bounding box center [614, 317] width 53 height 3
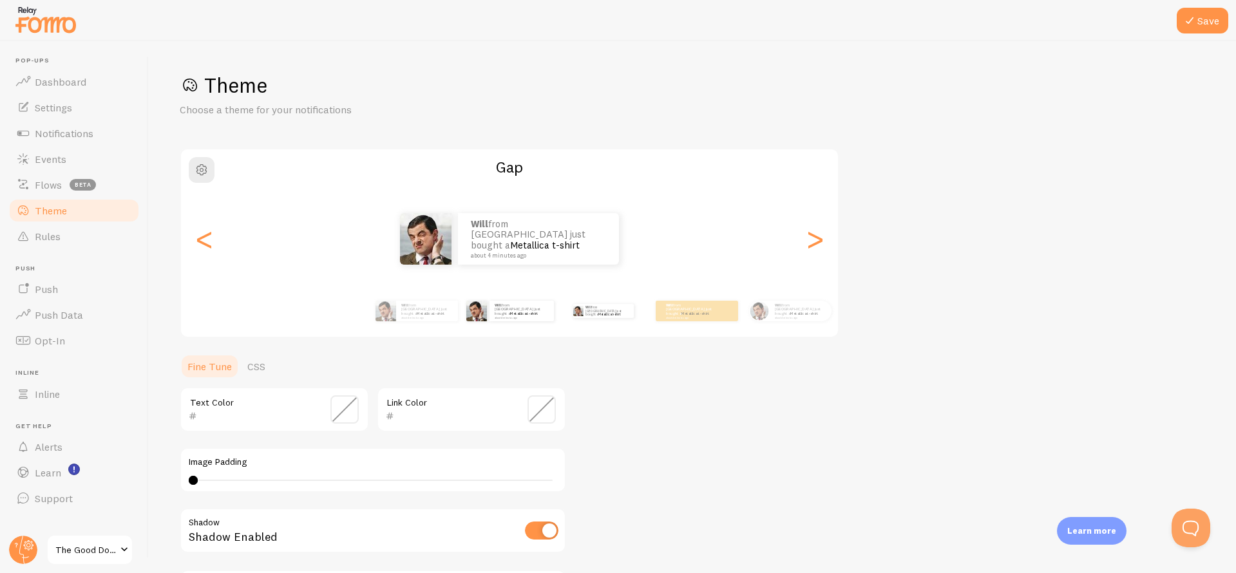
click at [593, 318] on div "Will from [GEOGRAPHIC_DATA] just bought a Metallica t-shirt about 4 minutes ago" at bounding box center [603, 311] width 83 height 36
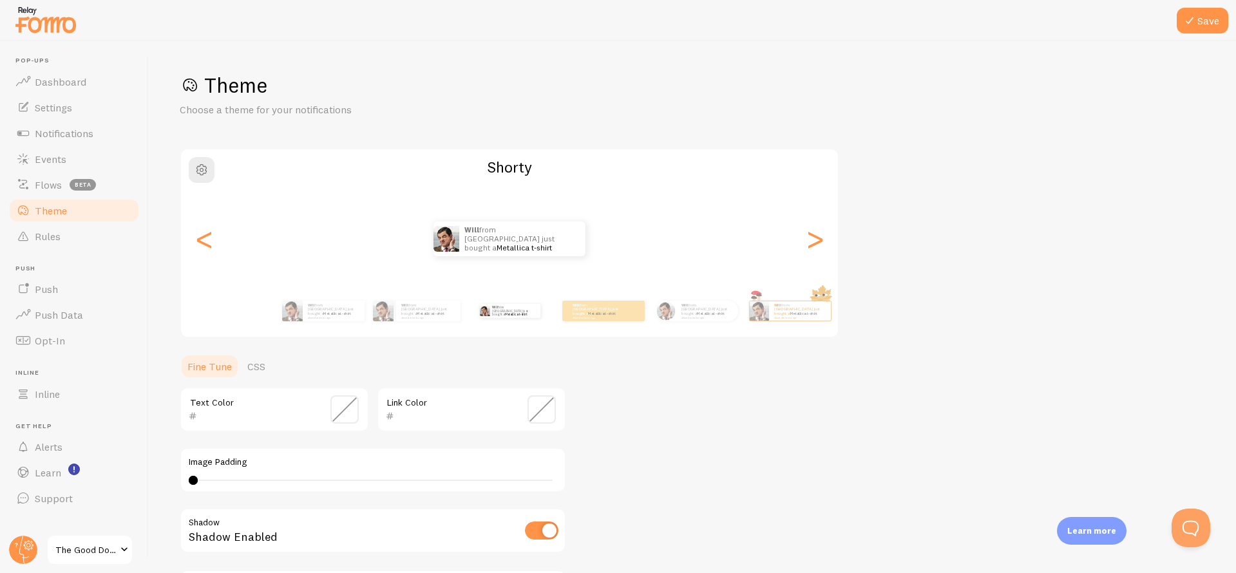
click at [593, 318] on small "about 4 minutes ago" at bounding box center [598, 317] width 50 height 3
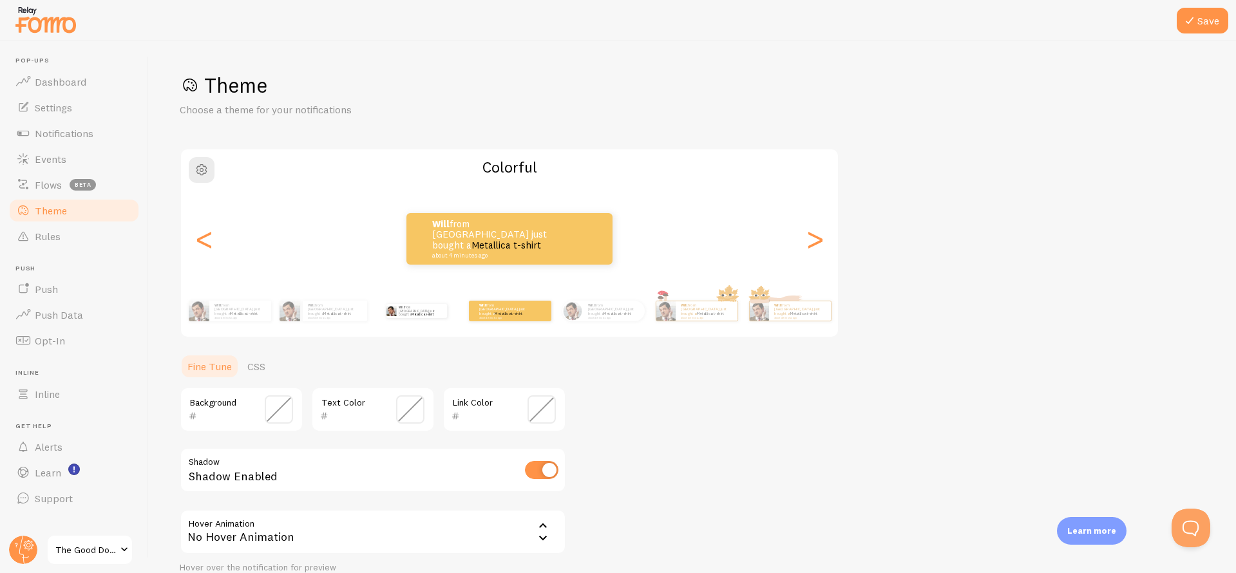
click at [593, 318] on small "about 4 minutes ago" at bounding box center [613, 317] width 50 height 3
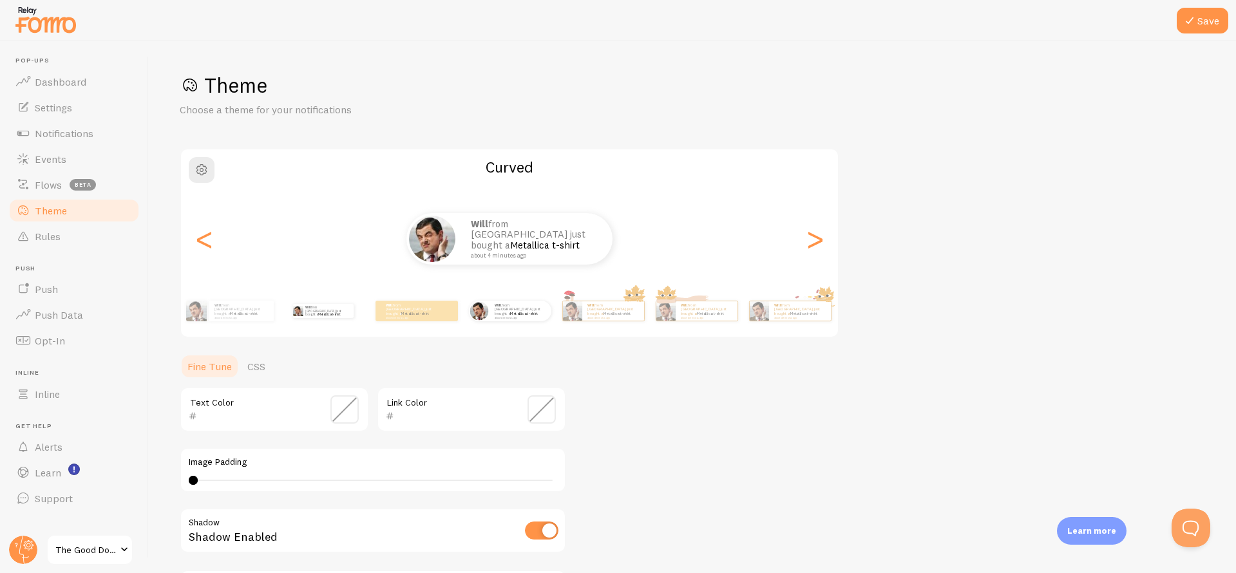
click at [593, 318] on small "about 4 minutes ago" at bounding box center [612, 317] width 50 height 3
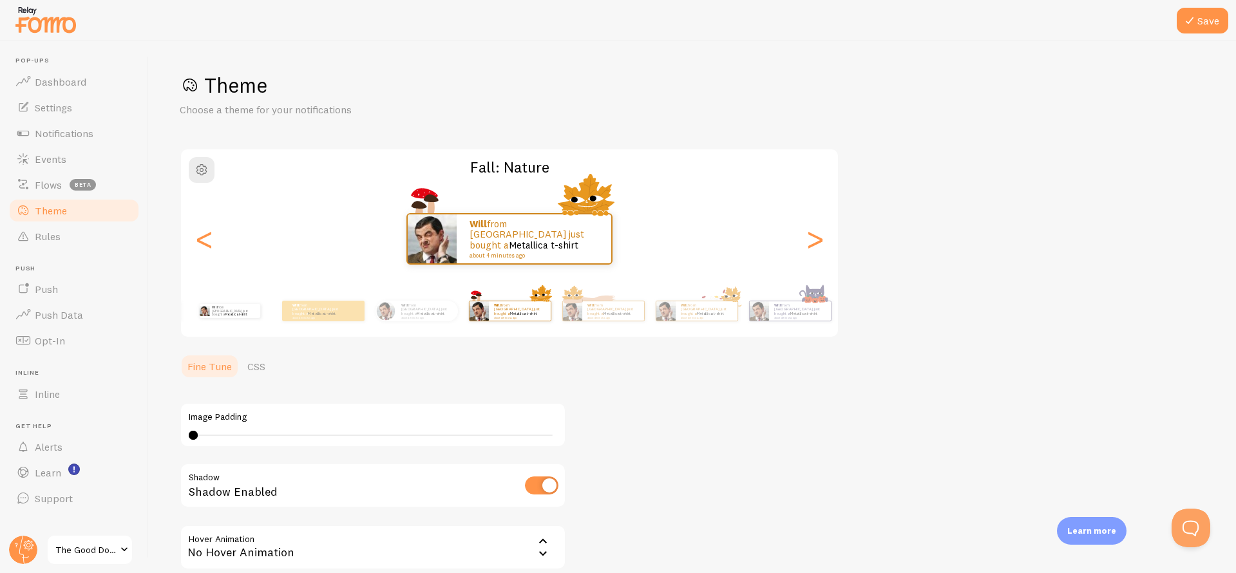
type input "0"
click at [593, 318] on small "about 4 minutes ago" at bounding box center [612, 317] width 50 height 3
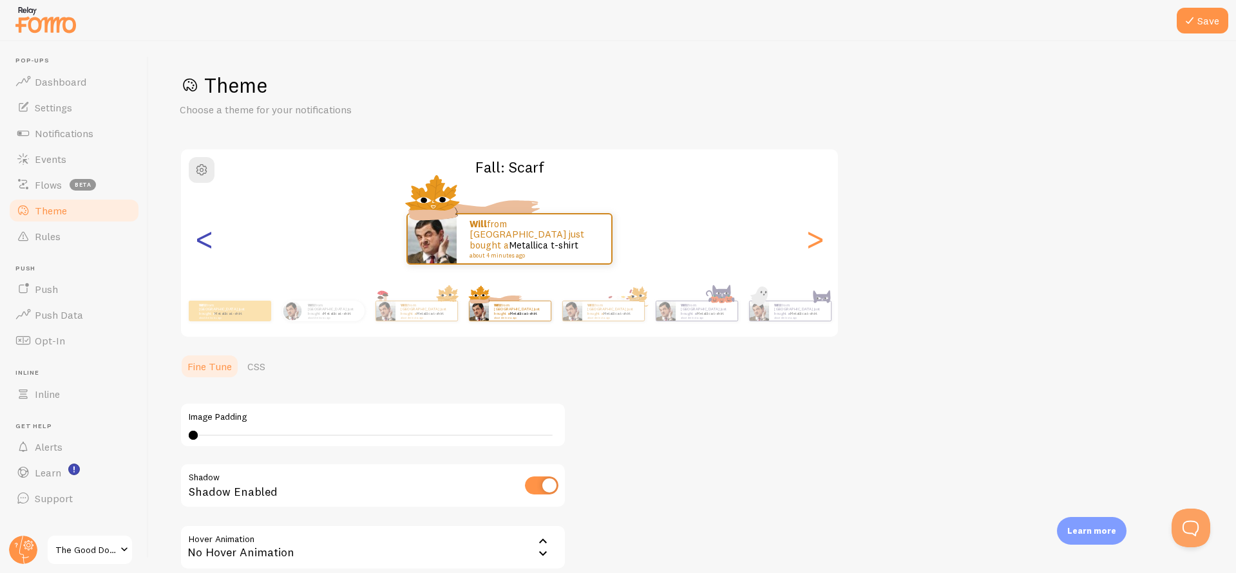
click at [204, 228] on div "<" at bounding box center [203, 239] width 15 height 93
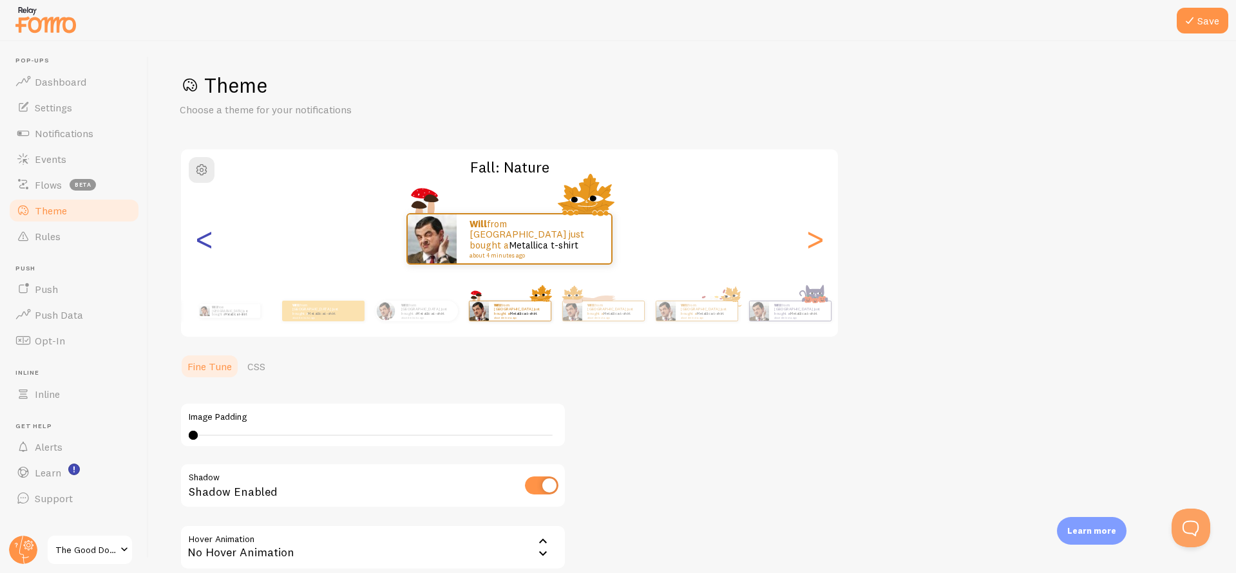
click at [204, 228] on div "<" at bounding box center [203, 239] width 15 height 93
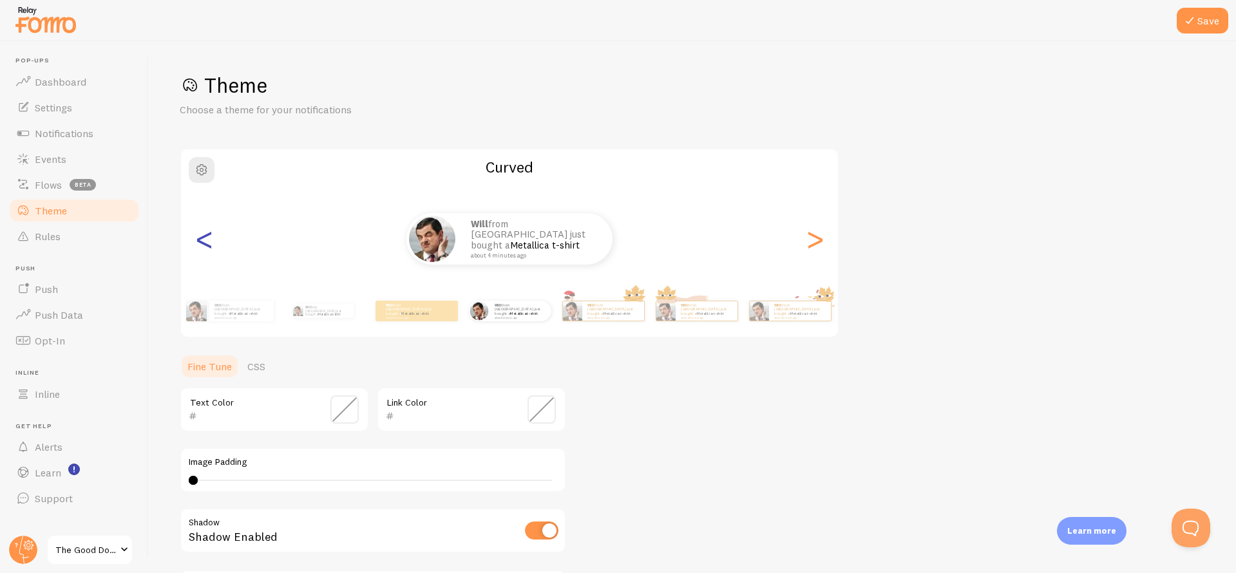
click at [205, 235] on div "<" at bounding box center [203, 239] width 15 height 93
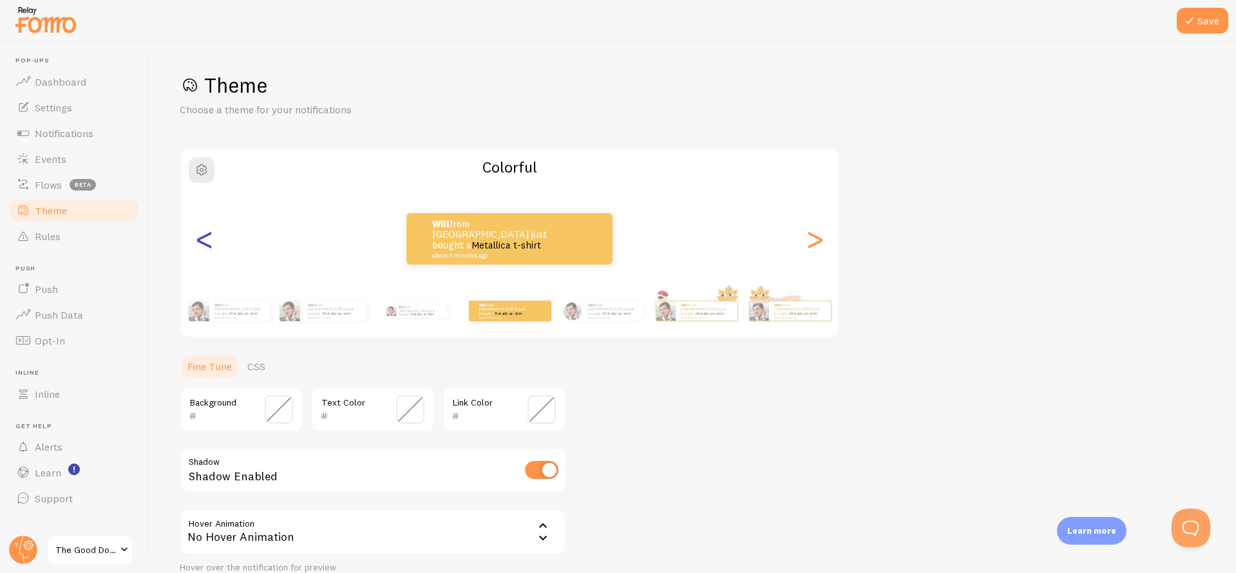
click at [205, 235] on div "<" at bounding box center [203, 239] width 15 height 93
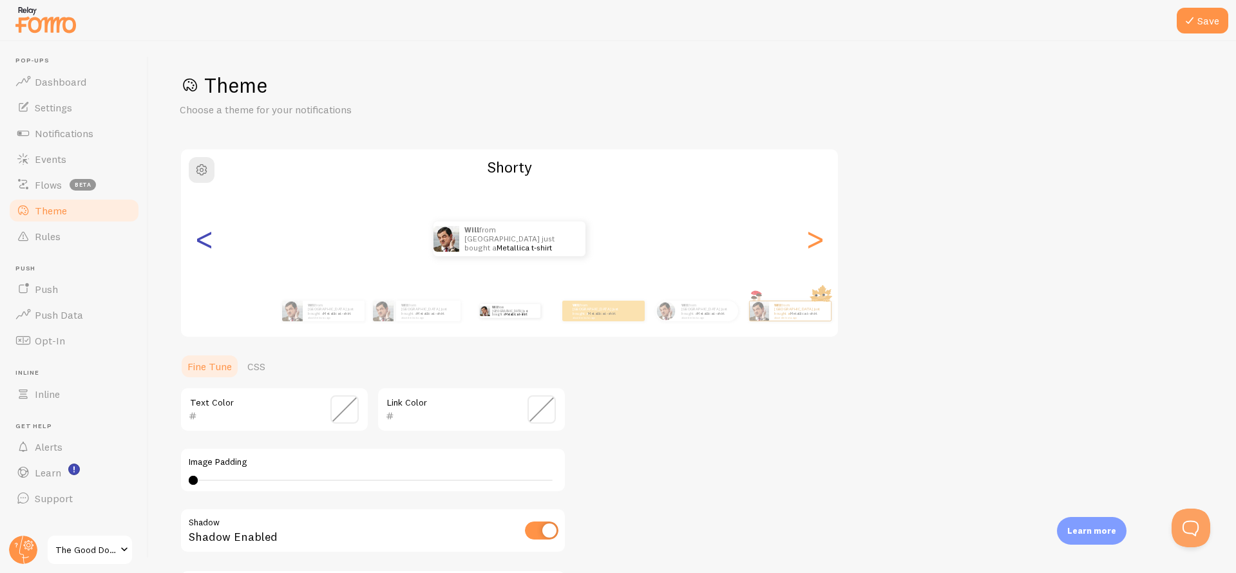
click at [205, 235] on div "<" at bounding box center [203, 239] width 15 height 93
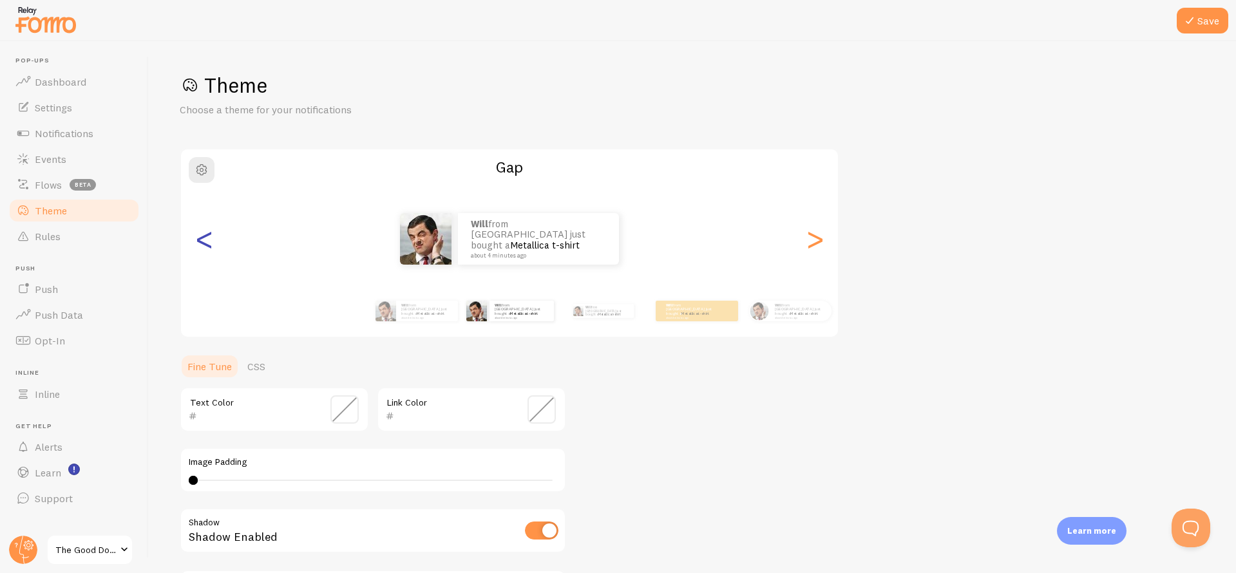
click at [205, 235] on div "<" at bounding box center [203, 239] width 15 height 93
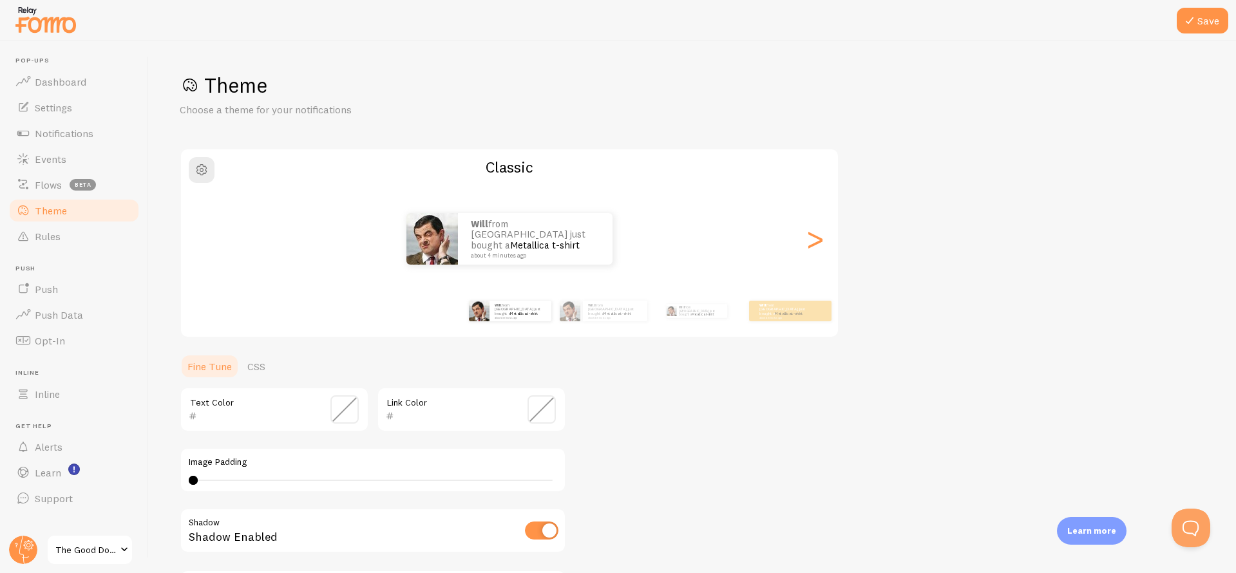
click at [205, 235] on div "<" at bounding box center [203, 239] width 15 height 93
click at [609, 319] on div "Will from [GEOGRAPHIC_DATA] just bought a Metallica t-shirt about 4 minutes ago" at bounding box center [615, 311] width 64 height 21
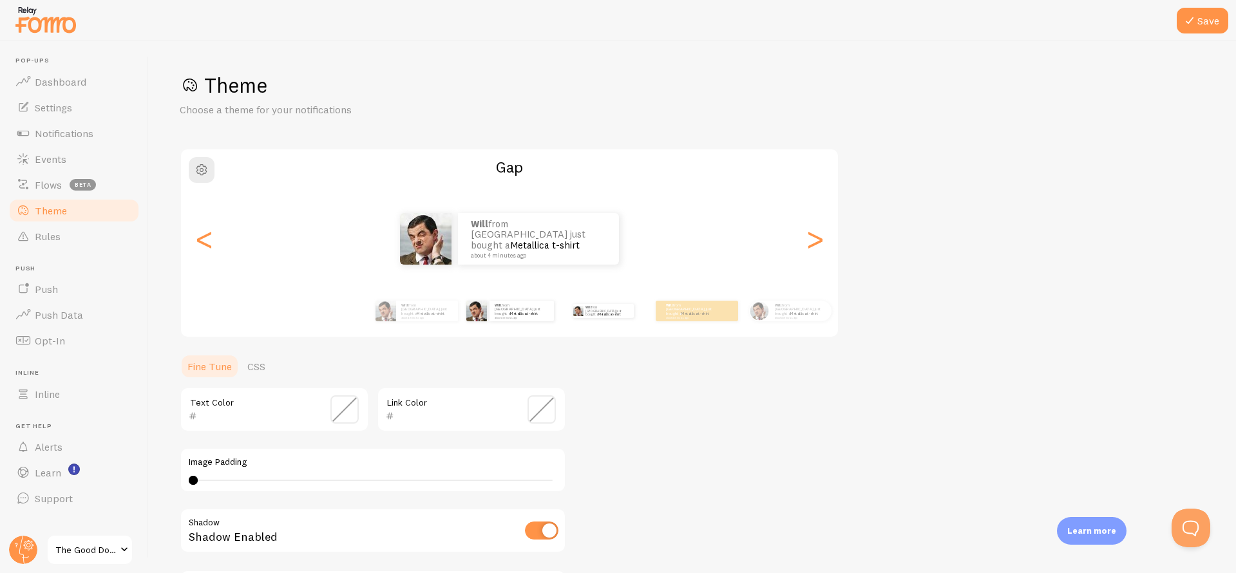
click at [584, 316] on div "Will from [GEOGRAPHIC_DATA] just bought a Metallica t-shirt about 4 minutes ago" at bounding box center [603, 311] width 83 height 36
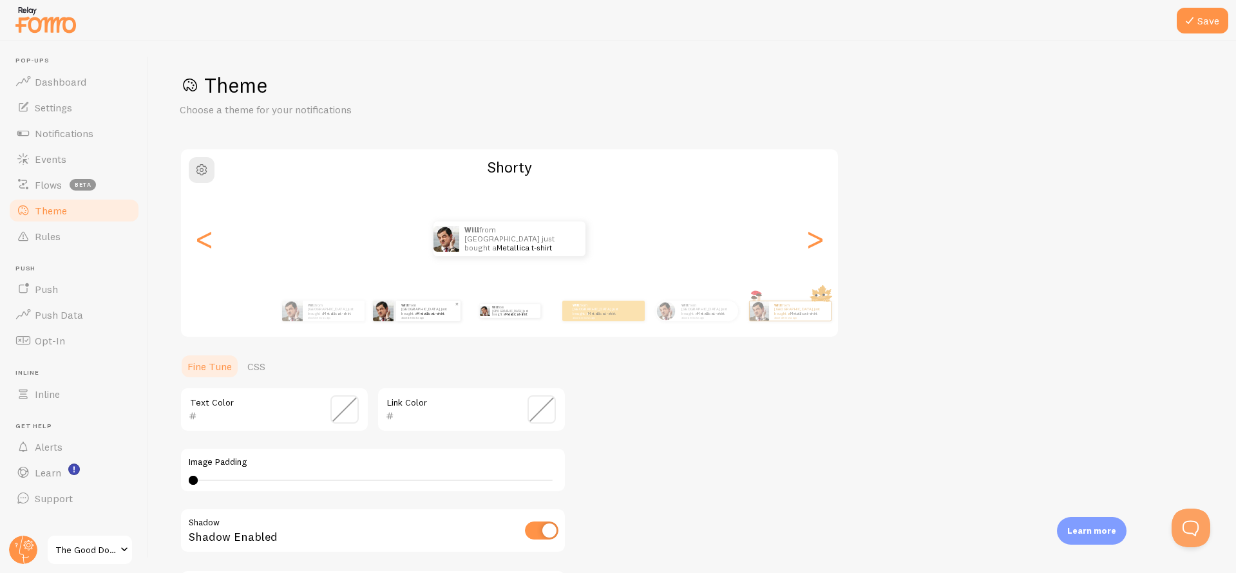
click at [439, 313] on p "Will from [GEOGRAPHIC_DATA] just bought a Metallica t-shirt about 4 minutes ago" at bounding box center [428, 311] width 54 height 16
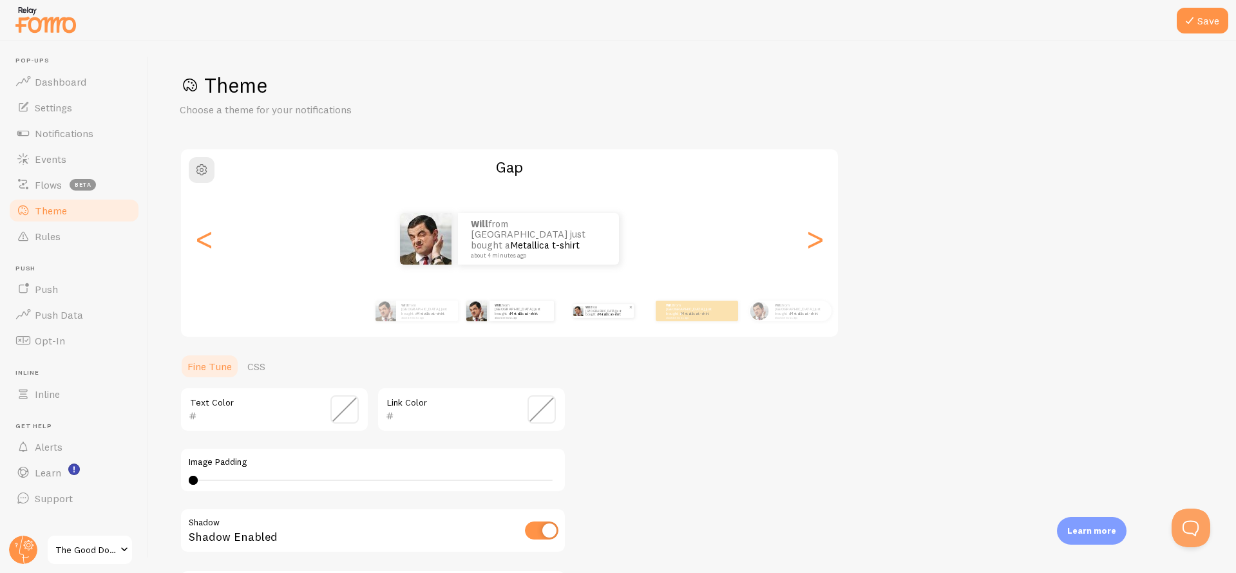
click at [592, 314] on p "Will from [GEOGRAPHIC_DATA] just bought a Metallica t-shirt about 4 minutes ago" at bounding box center [607, 311] width 43 height 14
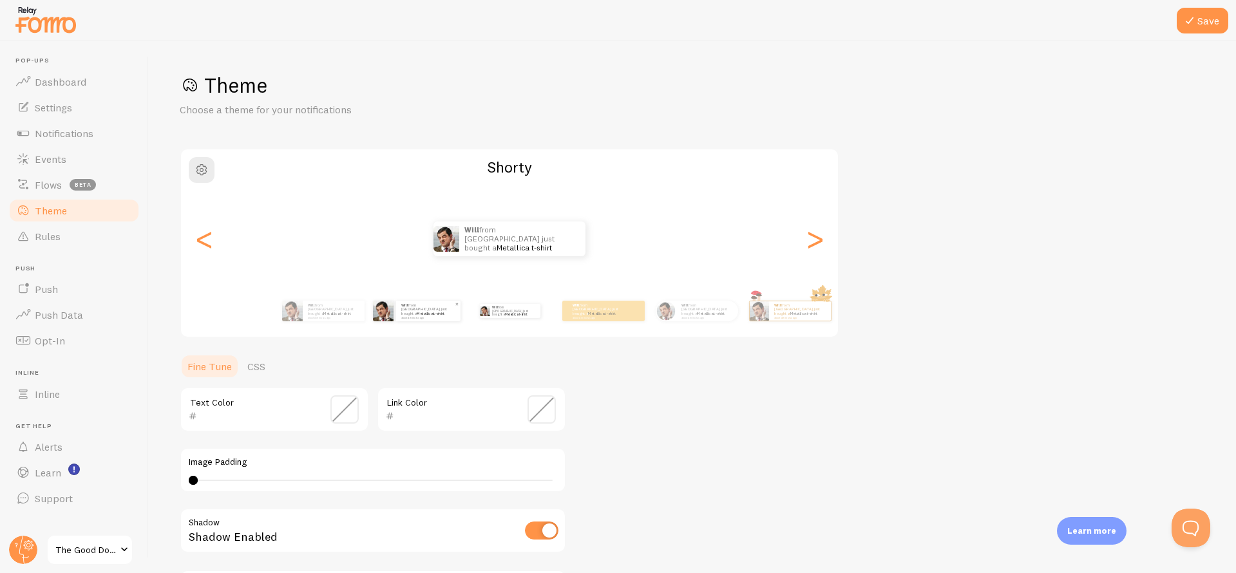
click at [414, 309] on p "Will from [GEOGRAPHIC_DATA] just bought a Metallica t-shirt about 4 minutes ago" at bounding box center [428, 311] width 54 height 16
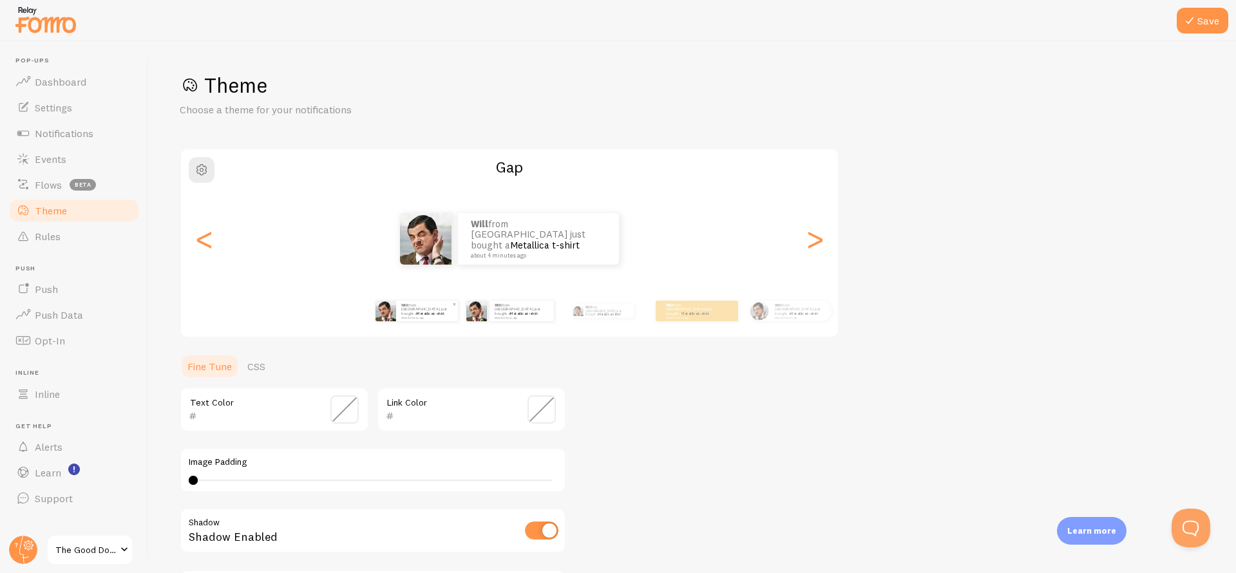
click at [388, 309] on img at bounding box center [386, 311] width 21 height 21
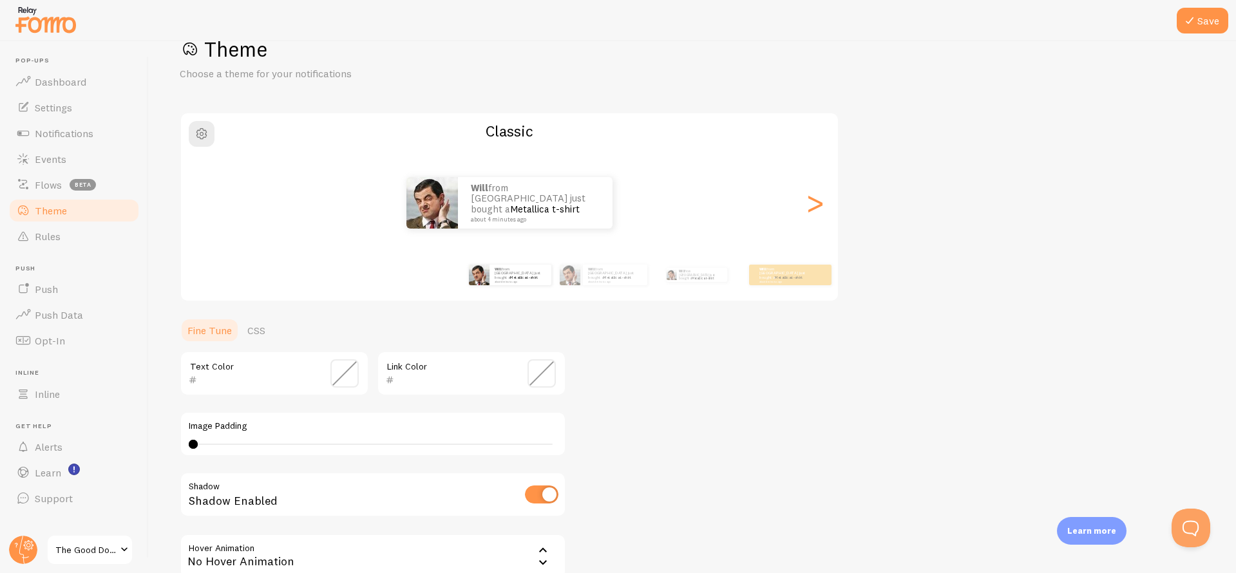
scroll to position [164, 0]
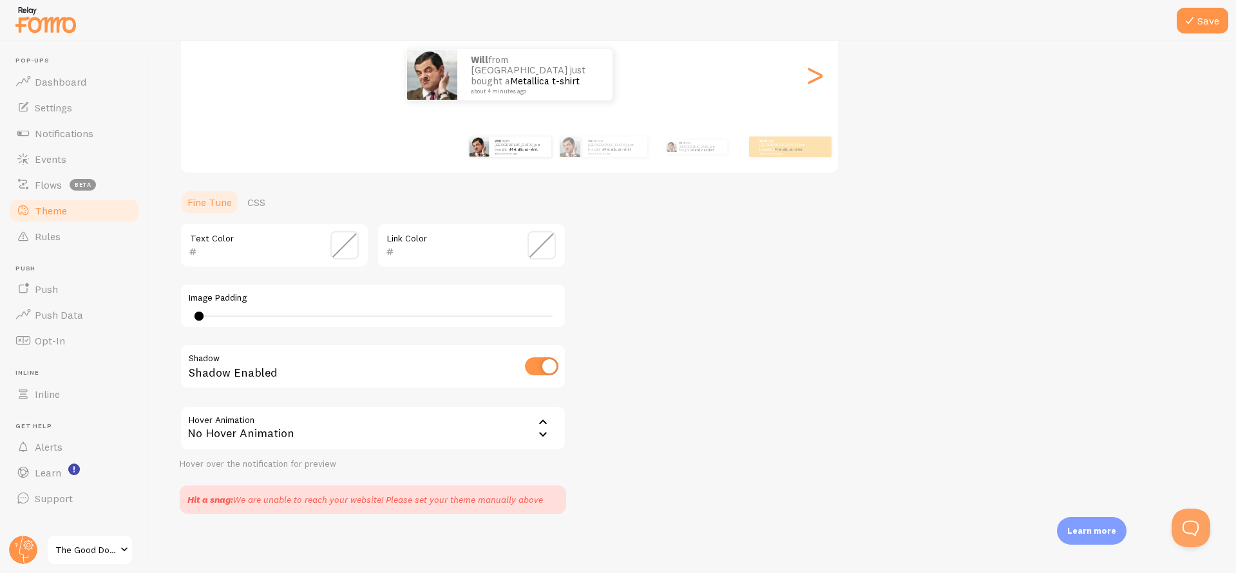
type input "1"
drag, startPoint x: 195, startPoint y: 316, endPoint x: 206, endPoint y: 319, distance: 11.2
click at [206, 319] on div at bounding box center [206, 316] width 9 height 9
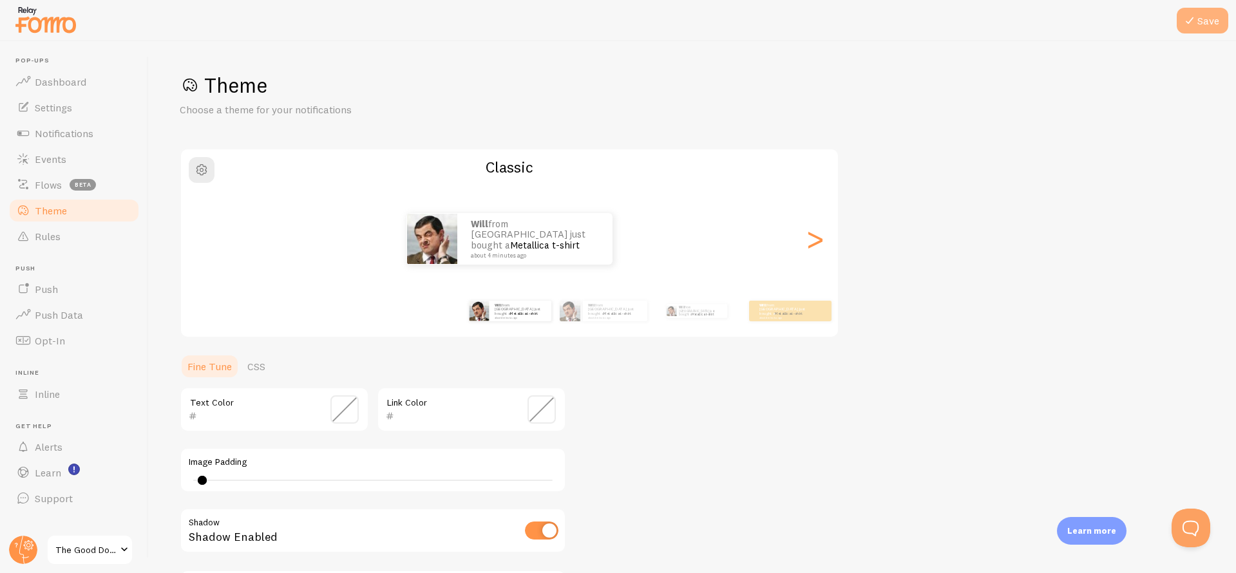
click at [1203, 19] on button "Save" at bounding box center [1203, 21] width 52 height 26
click at [265, 361] on link "CSS" at bounding box center [256, 367] width 33 height 26
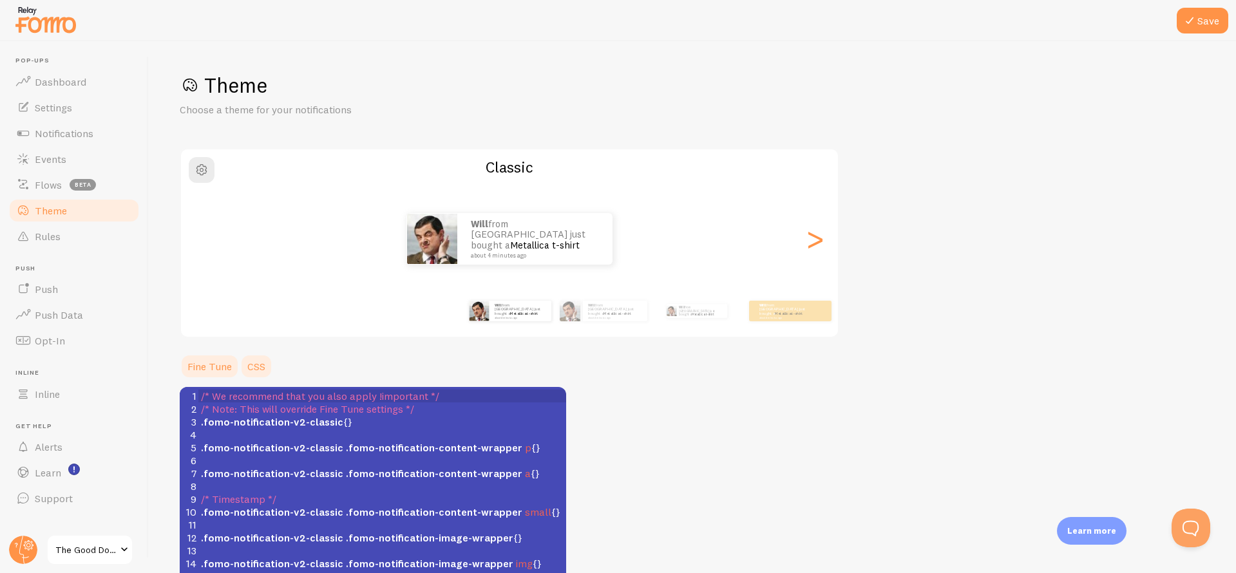
click at [207, 365] on link "Fine Tune" at bounding box center [210, 367] width 60 height 26
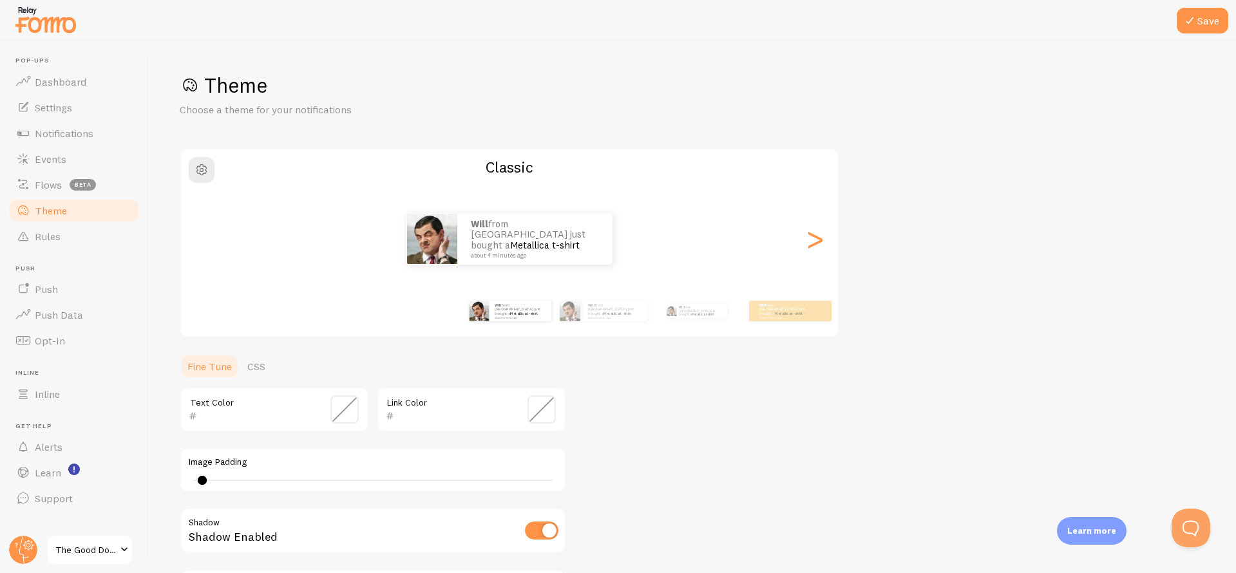
click at [115, 544] on span "The Good Dog Bed" at bounding box center [85, 549] width 61 height 15
click at [60, 106] on span "Settings" at bounding box center [53, 107] width 37 height 13
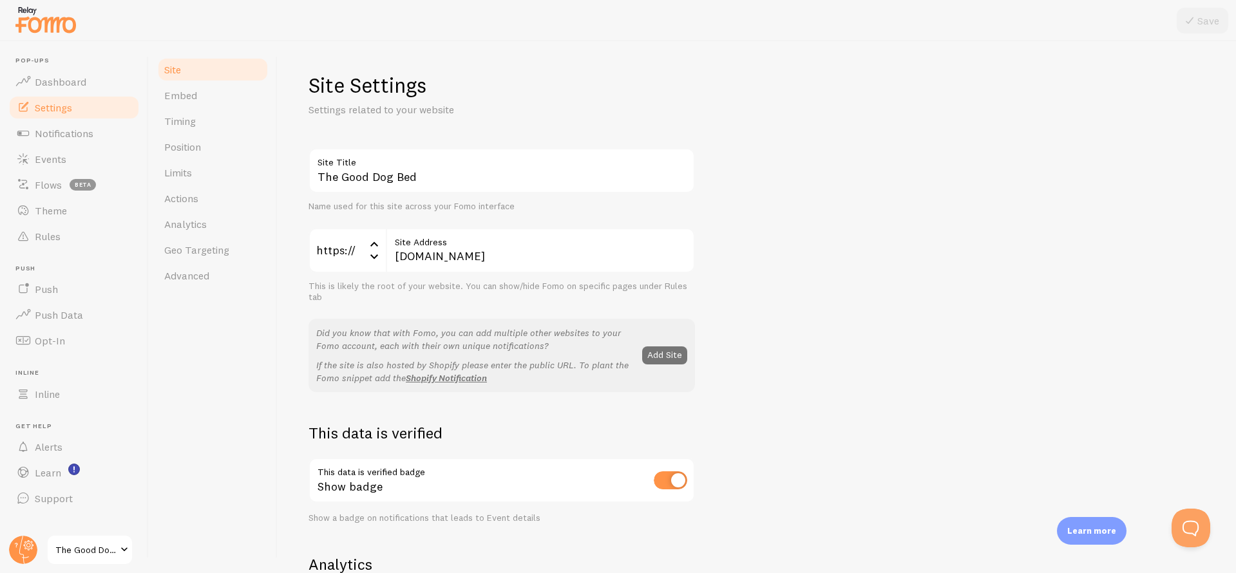
scroll to position [104, 0]
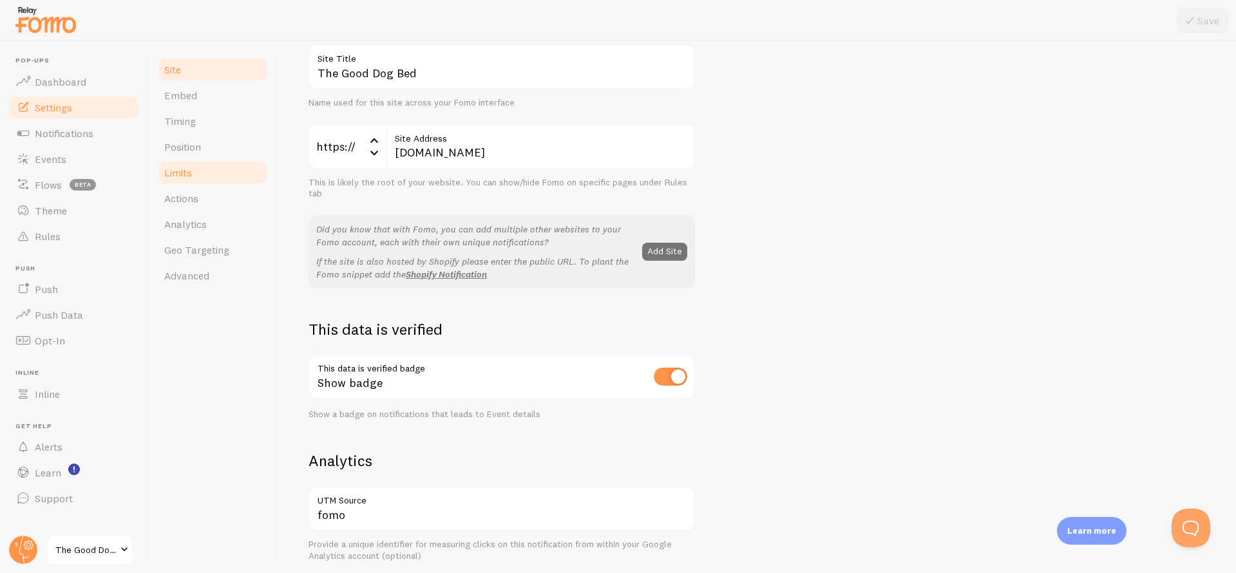
click at [212, 178] on link "Limits" at bounding box center [213, 173] width 113 height 26
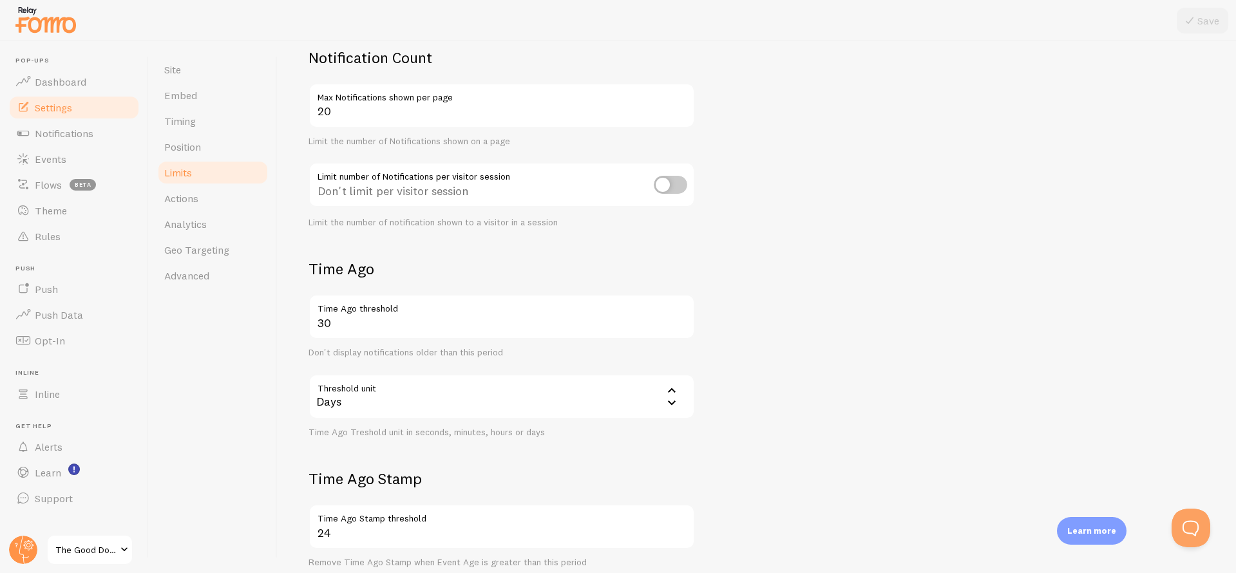
scroll to position [201, 0]
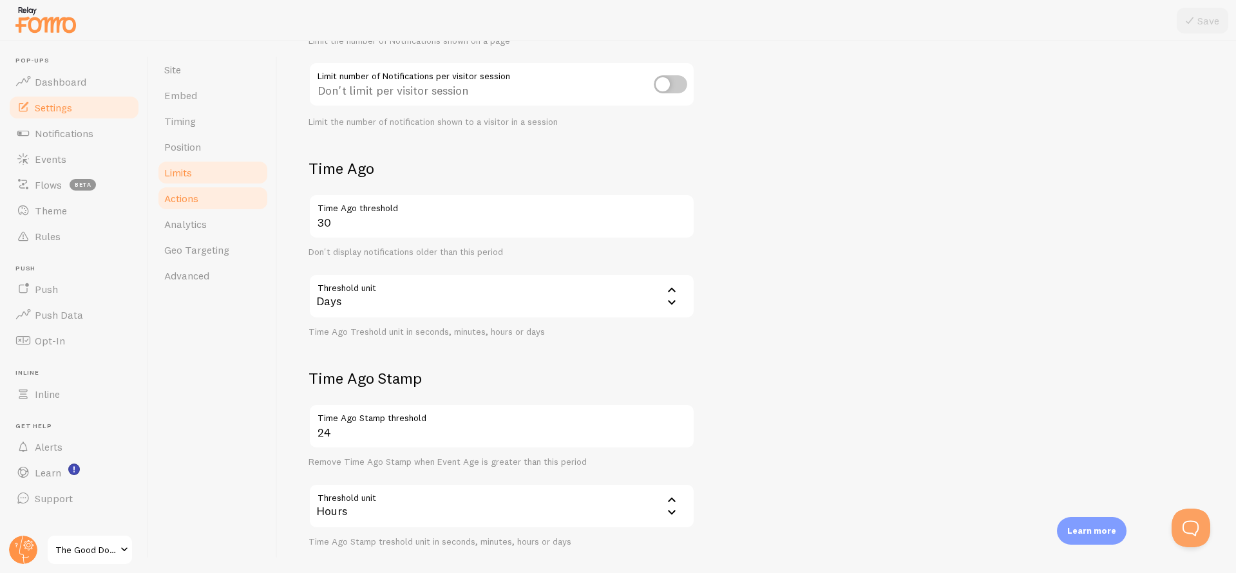
click at [195, 203] on span "Actions" at bounding box center [181, 198] width 34 height 13
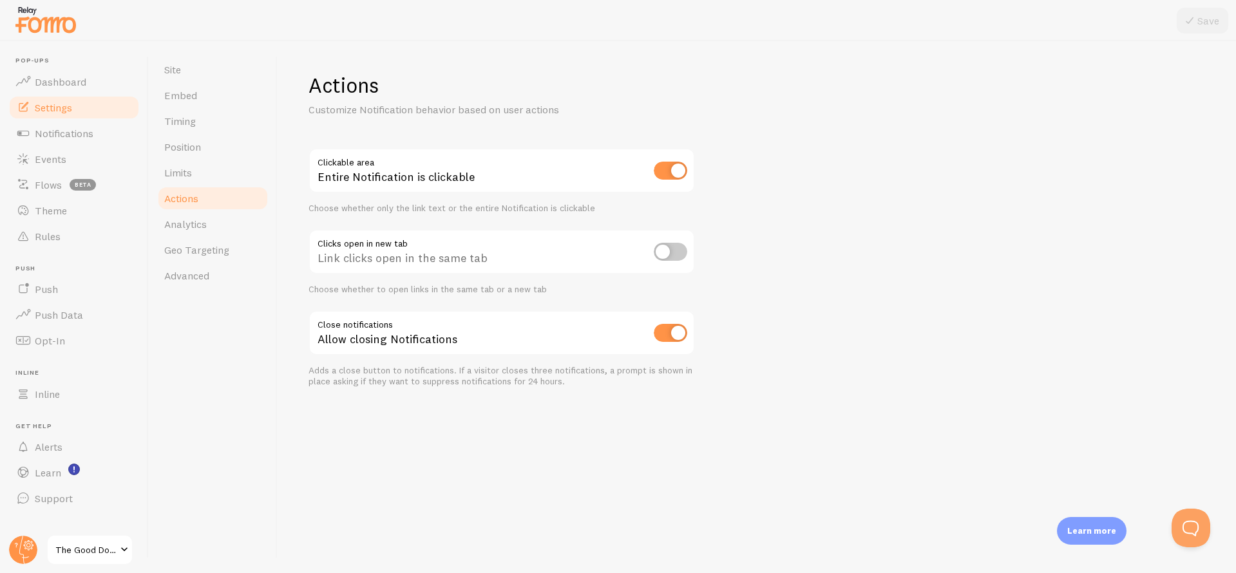
click at [681, 170] on input "checkbox" at bounding box center [670, 171] width 33 height 18
checkbox input "false"
click at [1211, 24] on button "Save" at bounding box center [1203, 21] width 52 height 26
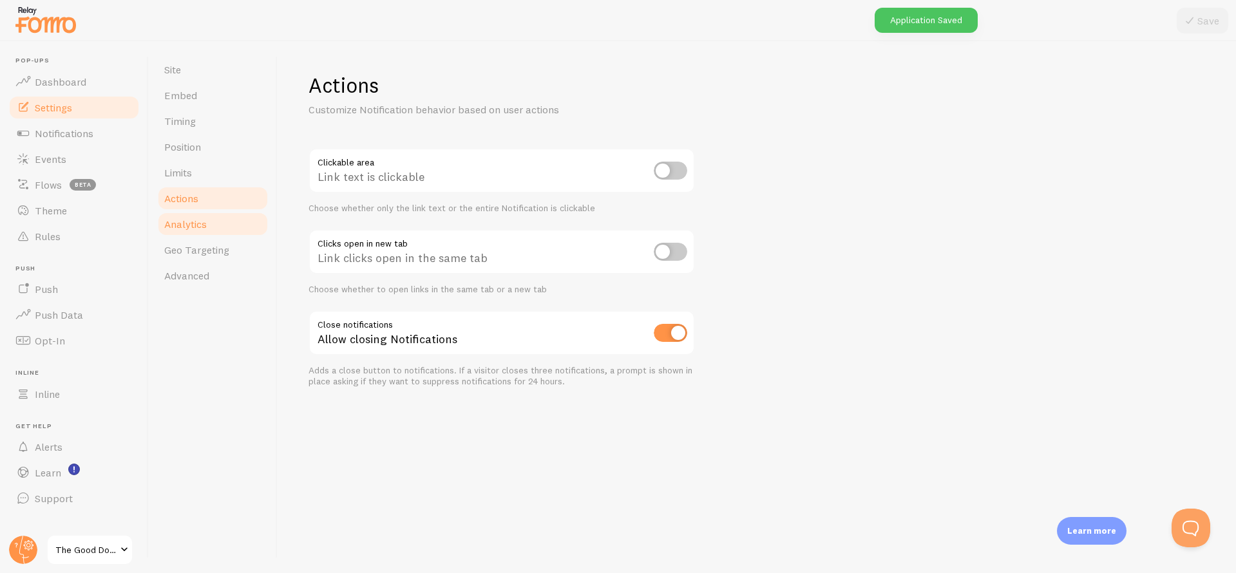
click at [203, 232] on link "Analytics" at bounding box center [213, 224] width 113 height 26
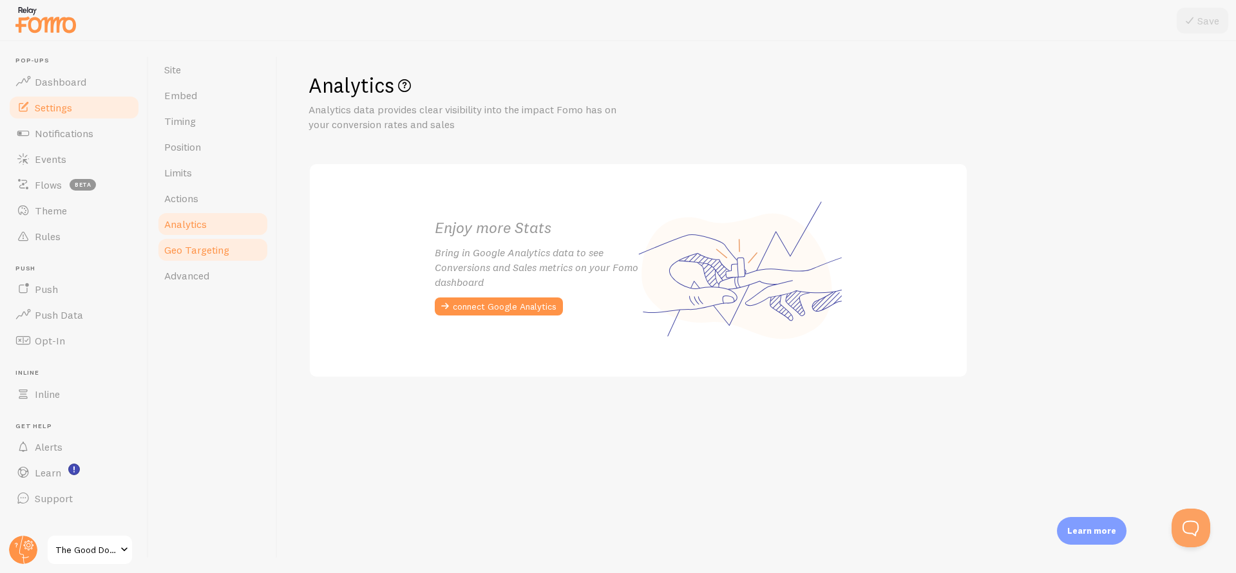
click at [210, 244] on span "Geo Targeting" at bounding box center [196, 249] width 65 height 13
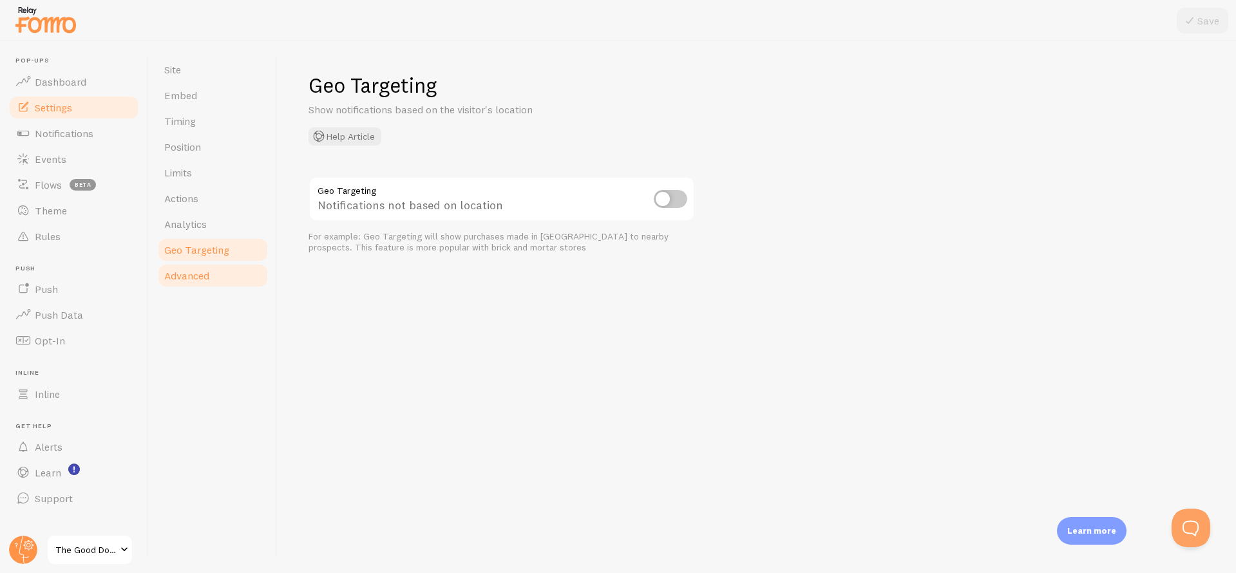
click at [212, 280] on link "Advanced" at bounding box center [213, 276] width 113 height 26
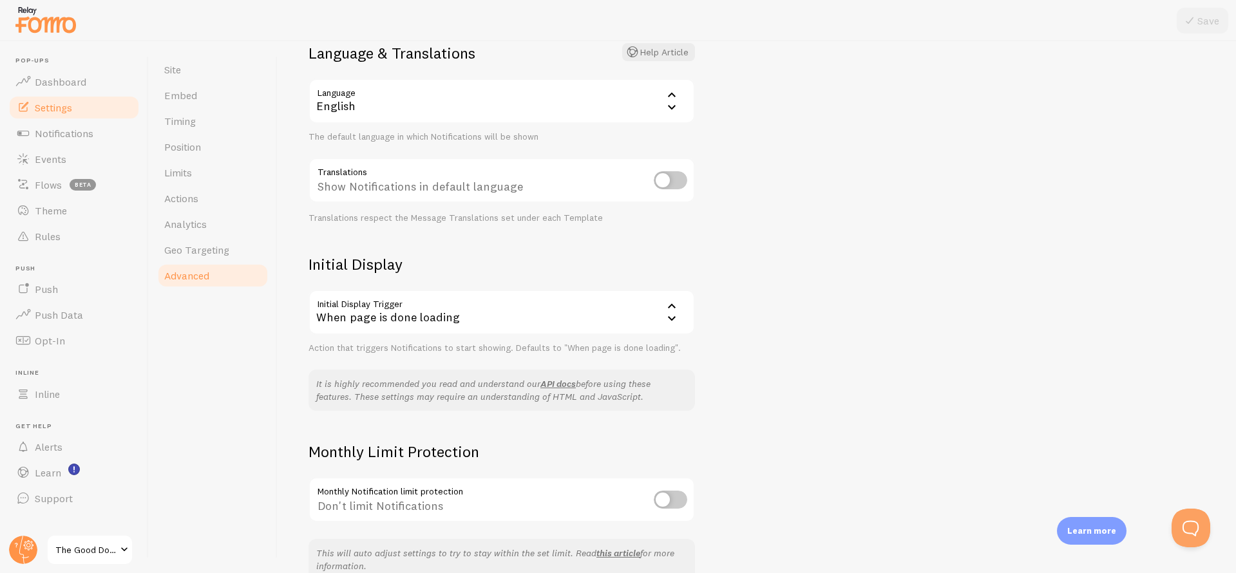
scroll to position [167, 0]
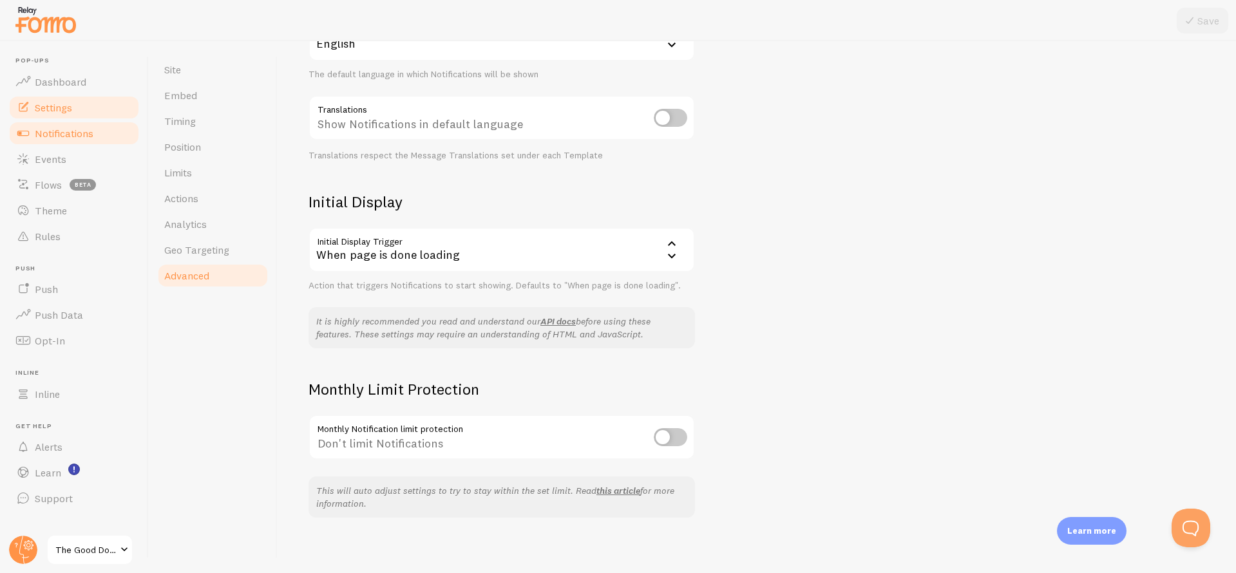
click at [78, 134] on span "Notifications" at bounding box center [64, 133] width 59 height 13
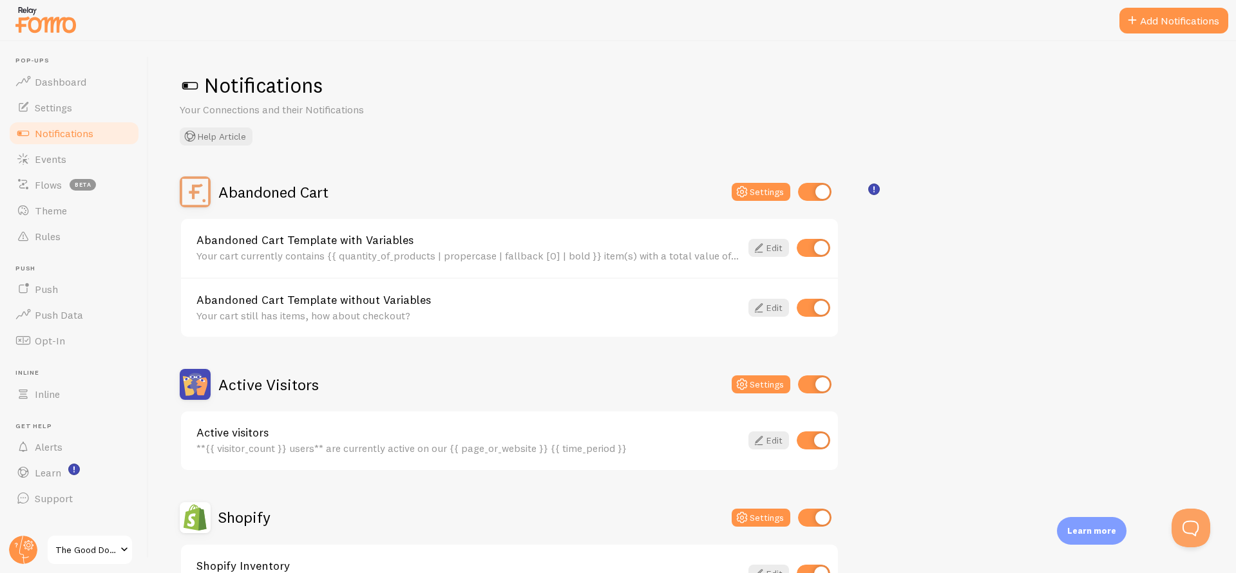
click at [808, 191] on input "checkbox" at bounding box center [814, 192] width 33 height 18
checkbox input "false"
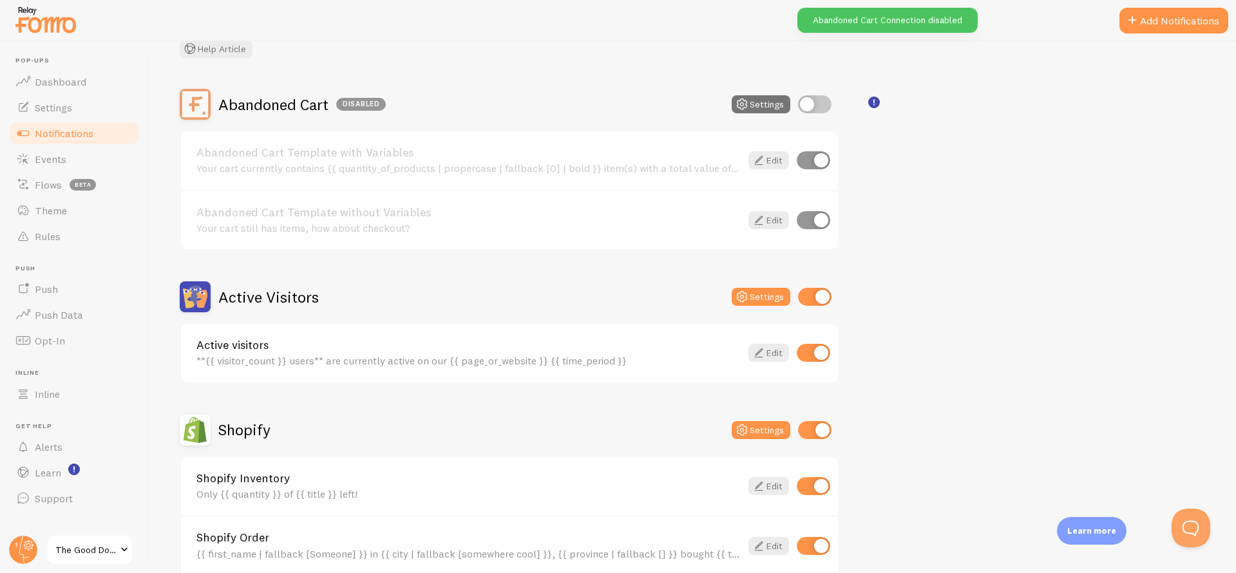
scroll to position [188, 0]
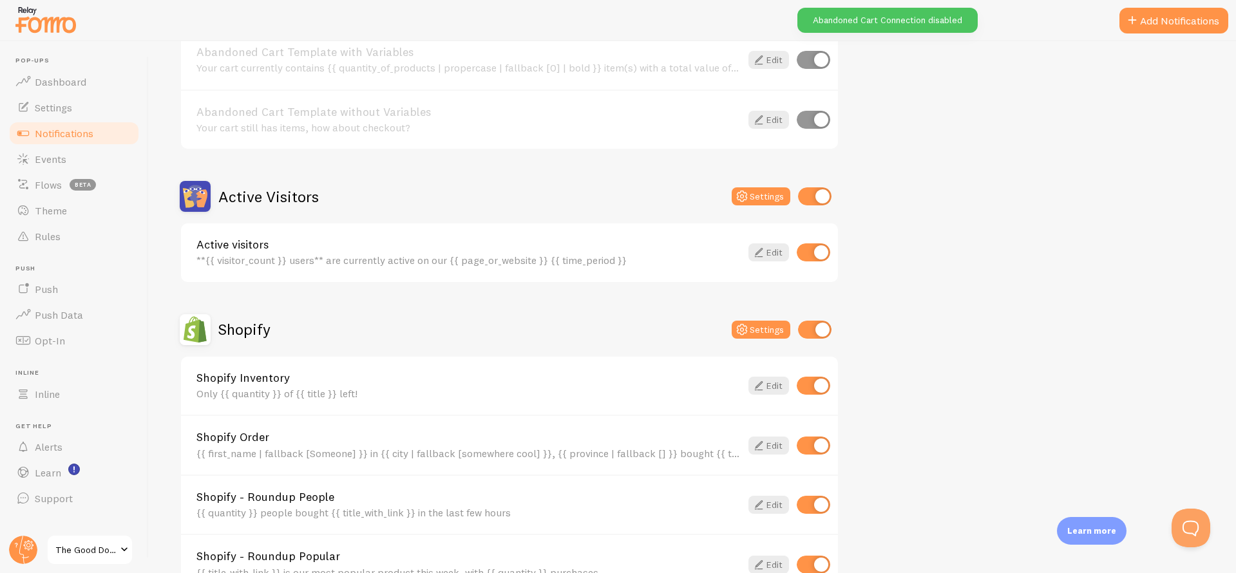
click at [826, 195] on input "checkbox" at bounding box center [814, 196] width 33 height 18
checkbox input "false"
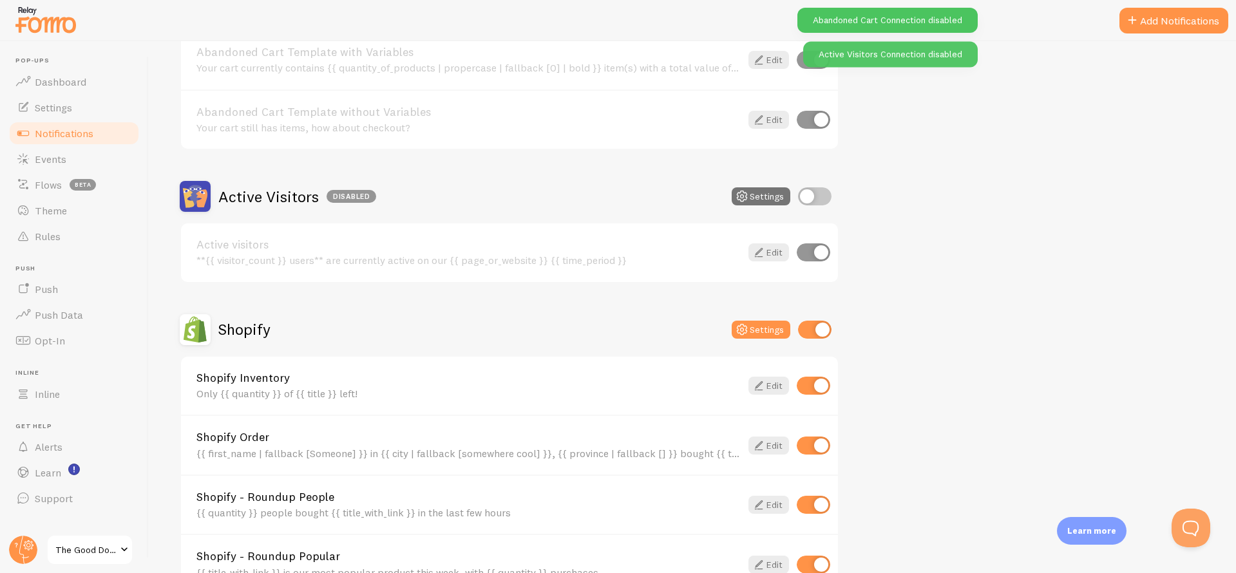
scroll to position [301, 0]
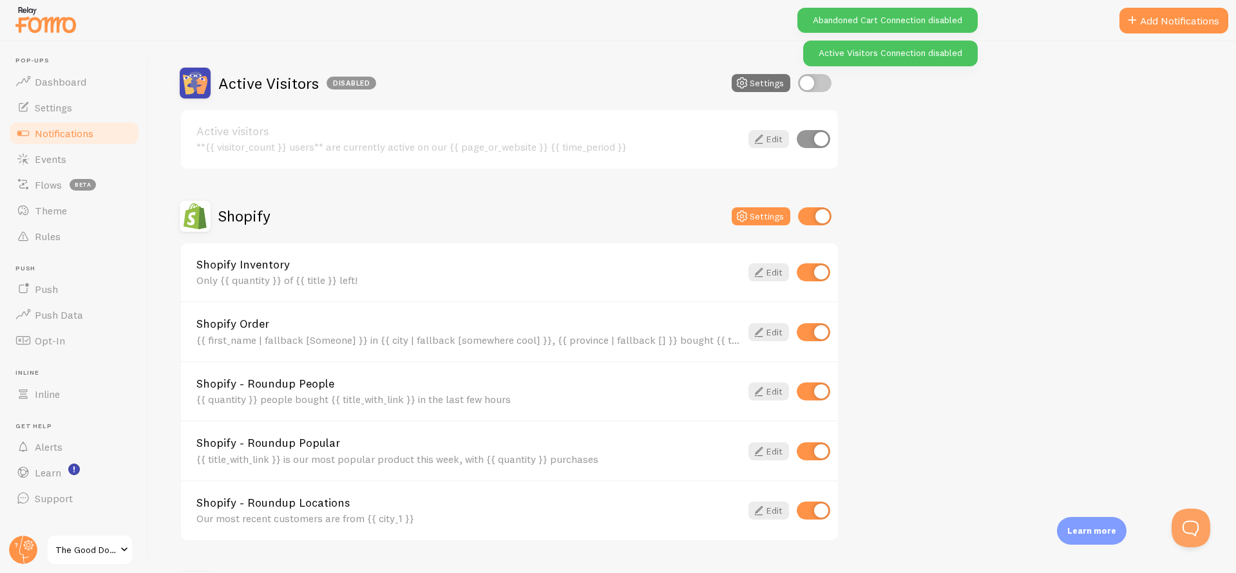
click at [821, 271] on input "checkbox" at bounding box center [813, 272] width 33 height 18
checkbox input "false"
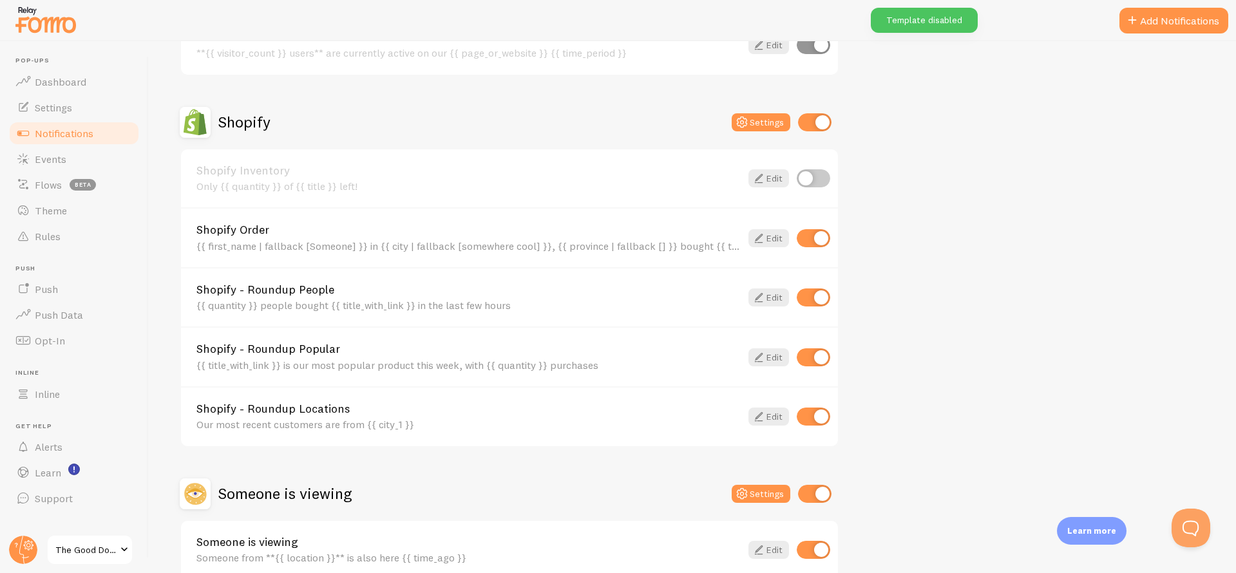
click at [819, 300] on input "checkbox" at bounding box center [813, 298] width 33 height 18
checkbox input "false"
click at [811, 354] on input "checkbox" at bounding box center [813, 357] width 33 height 18
checkbox input "false"
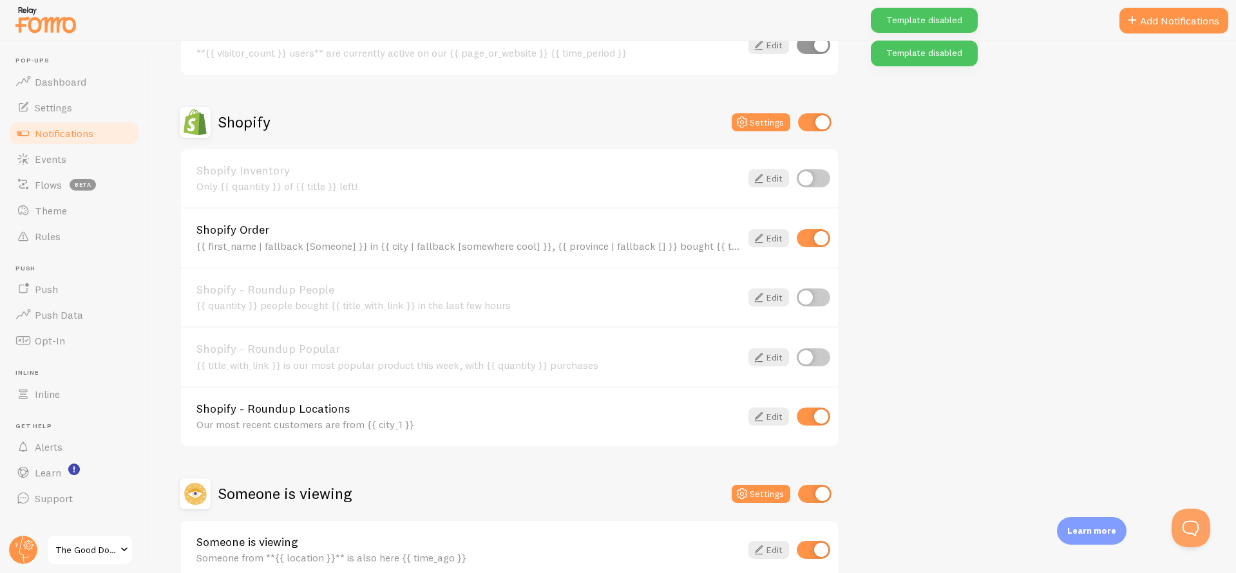
click at [814, 410] on input "checkbox" at bounding box center [813, 417] width 33 height 18
checkbox input "false"
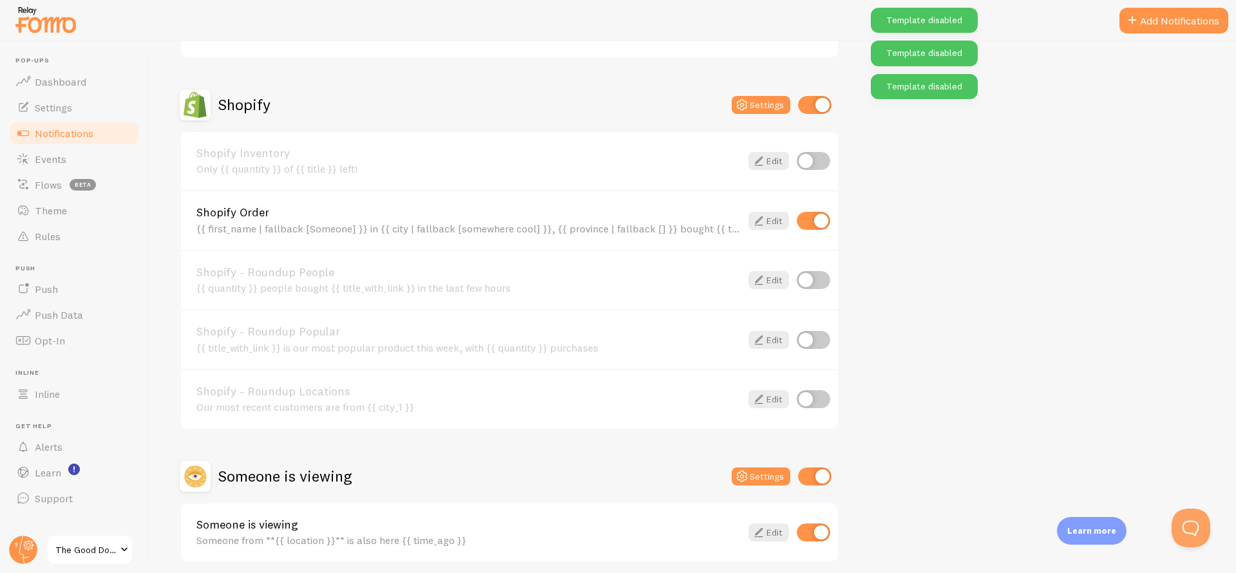
scroll to position [461, 0]
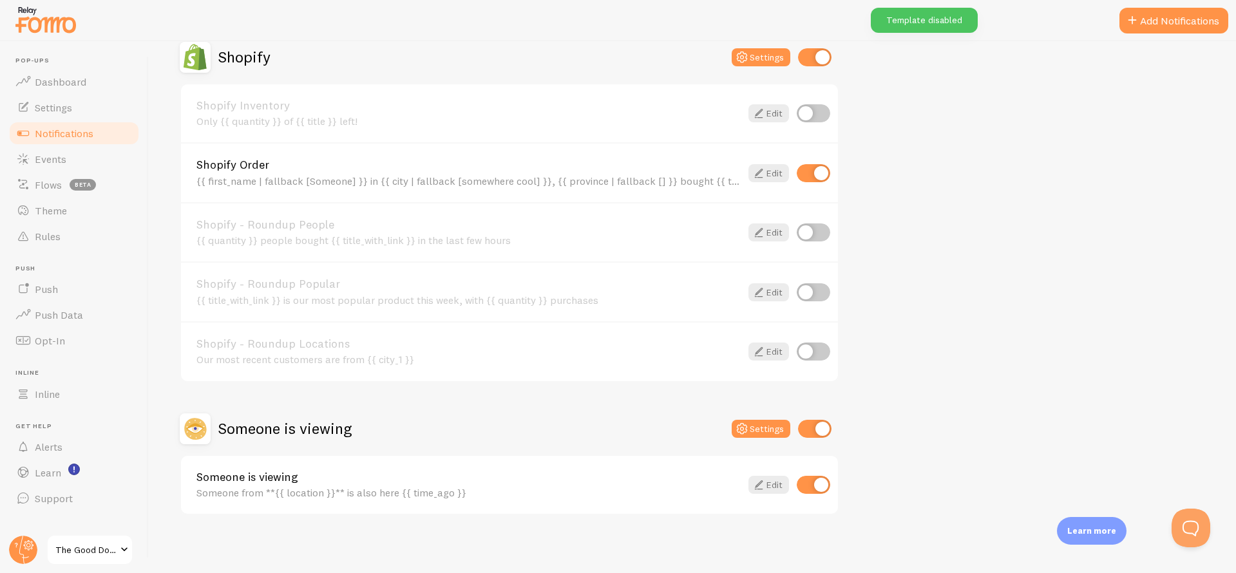
click at [813, 484] on input "checkbox" at bounding box center [813, 485] width 33 height 18
checkbox input "false"
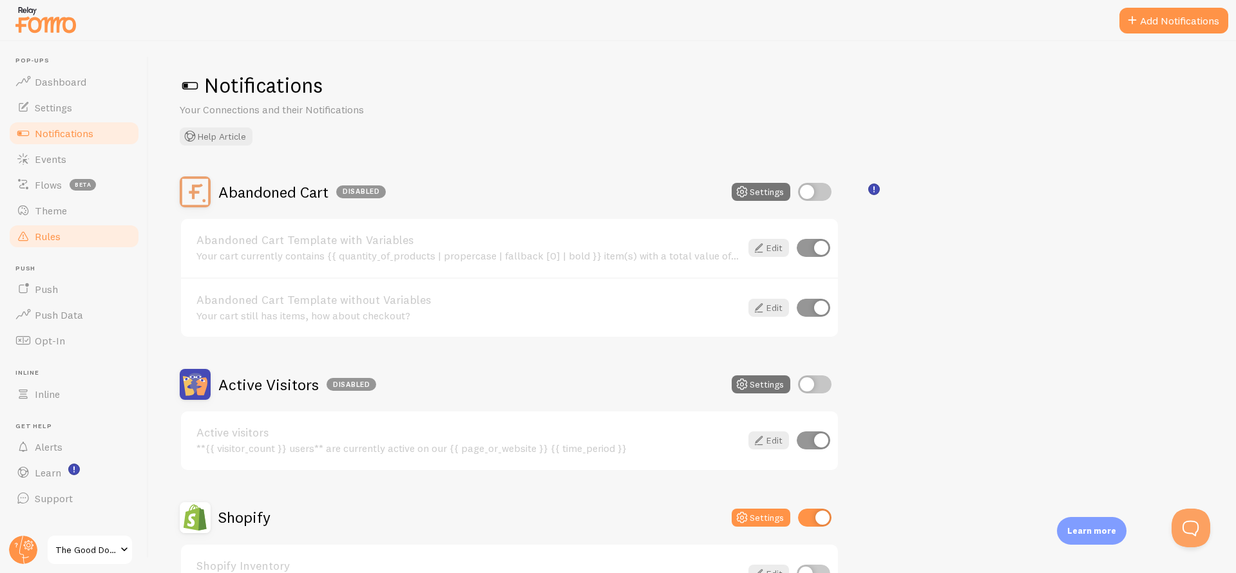
click at [67, 229] on link "Rules" at bounding box center [74, 237] width 133 height 26
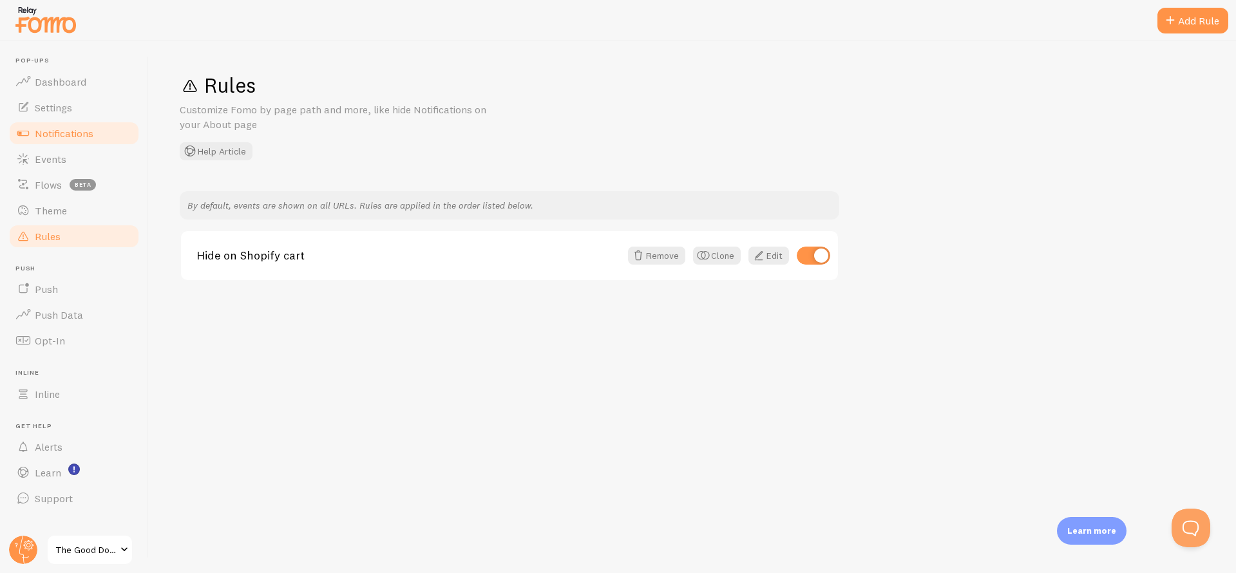
click at [59, 137] on span "Notifications" at bounding box center [64, 133] width 59 height 13
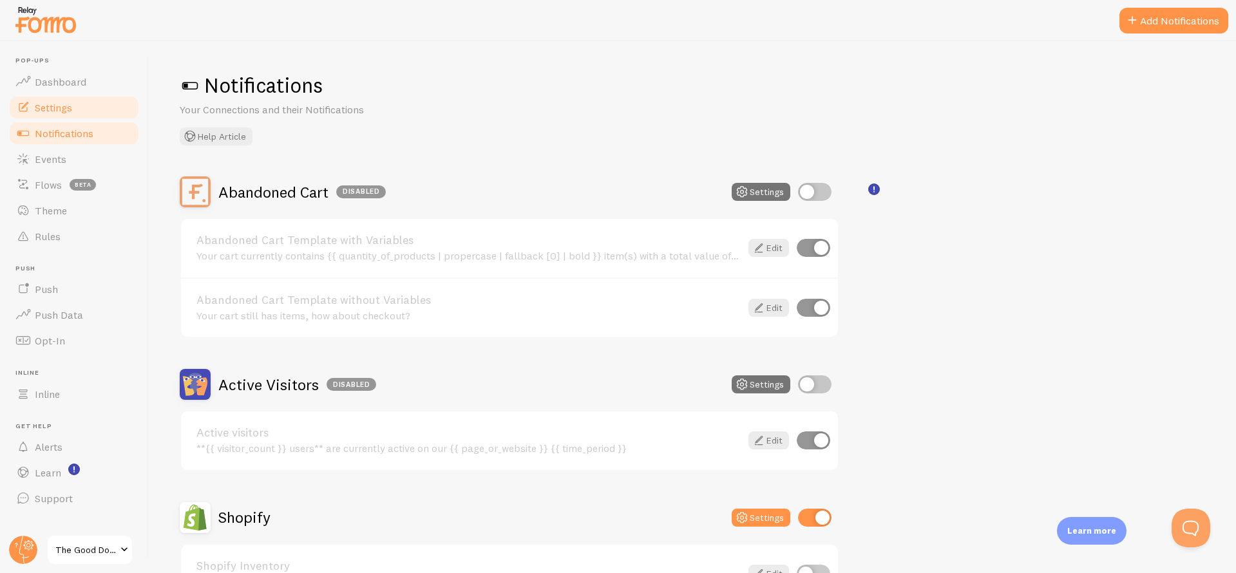
click at [68, 104] on span "Settings" at bounding box center [53, 107] width 37 height 13
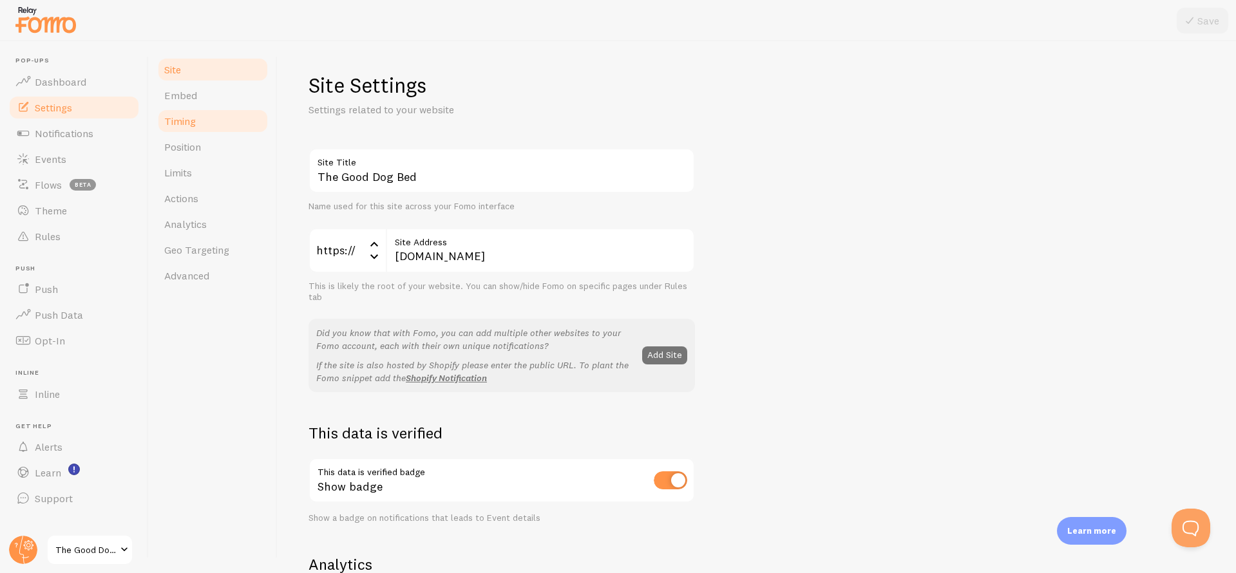
click at [185, 119] on span "Timing" at bounding box center [180, 121] width 32 height 13
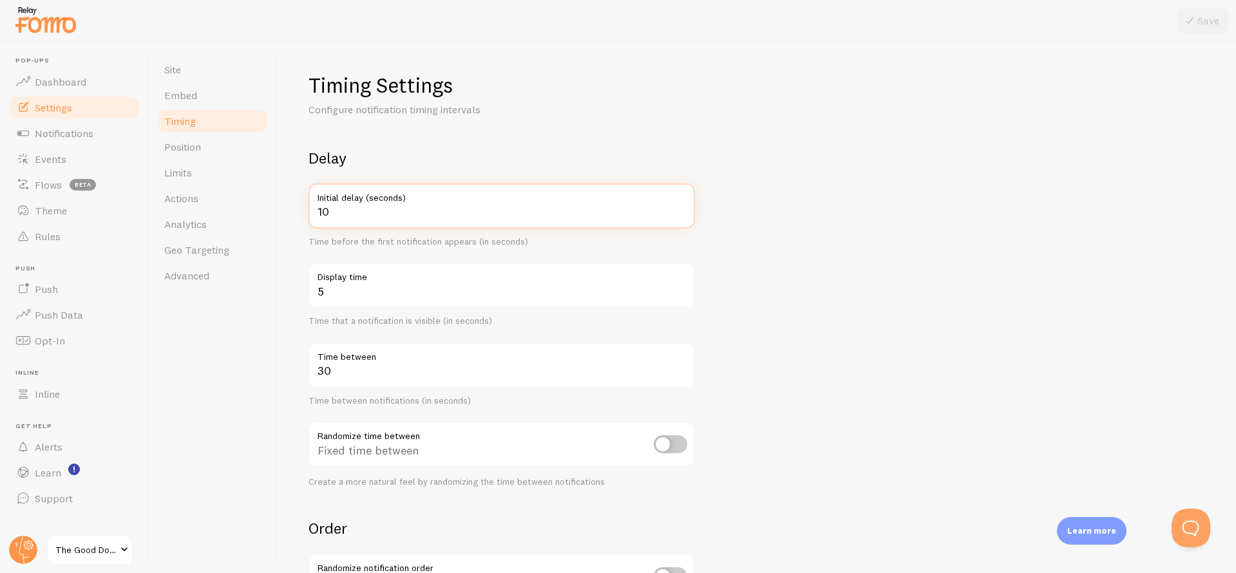
click at [488, 212] on input "10" at bounding box center [502, 206] width 386 height 45
click at [747, 346] on form "Delay 10 Initial delay (seconds) Time before the first notification appears (in…" at bounding box center [757, 424] width 897 height 553
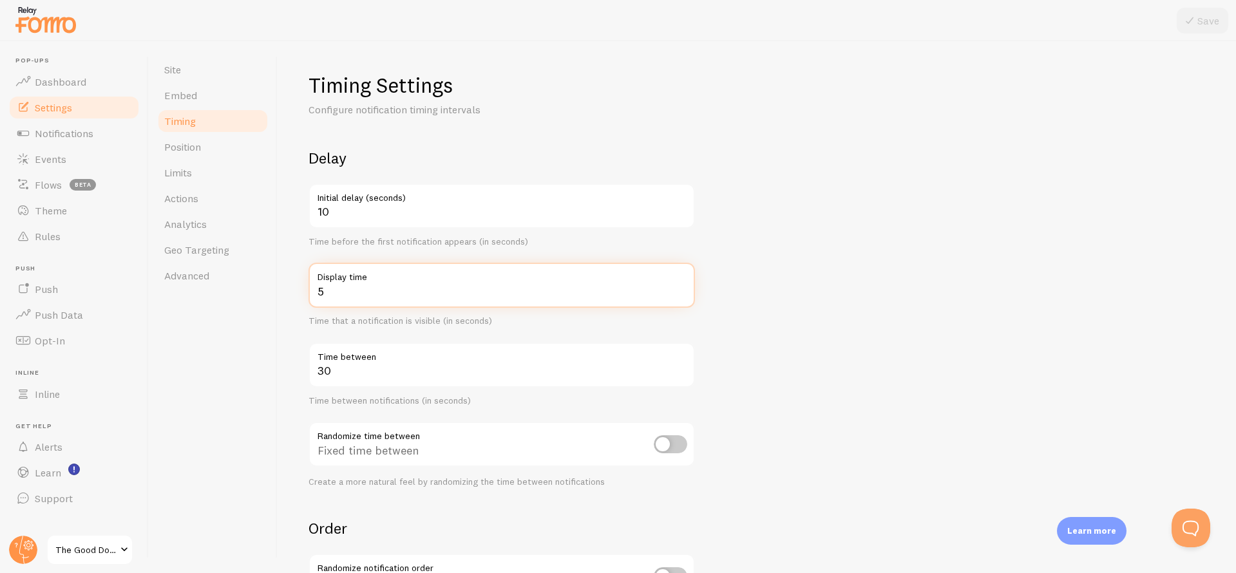
click at [532, 296] on input "5" at bounding box center [502, 285] width 386 height 45
type input "6"
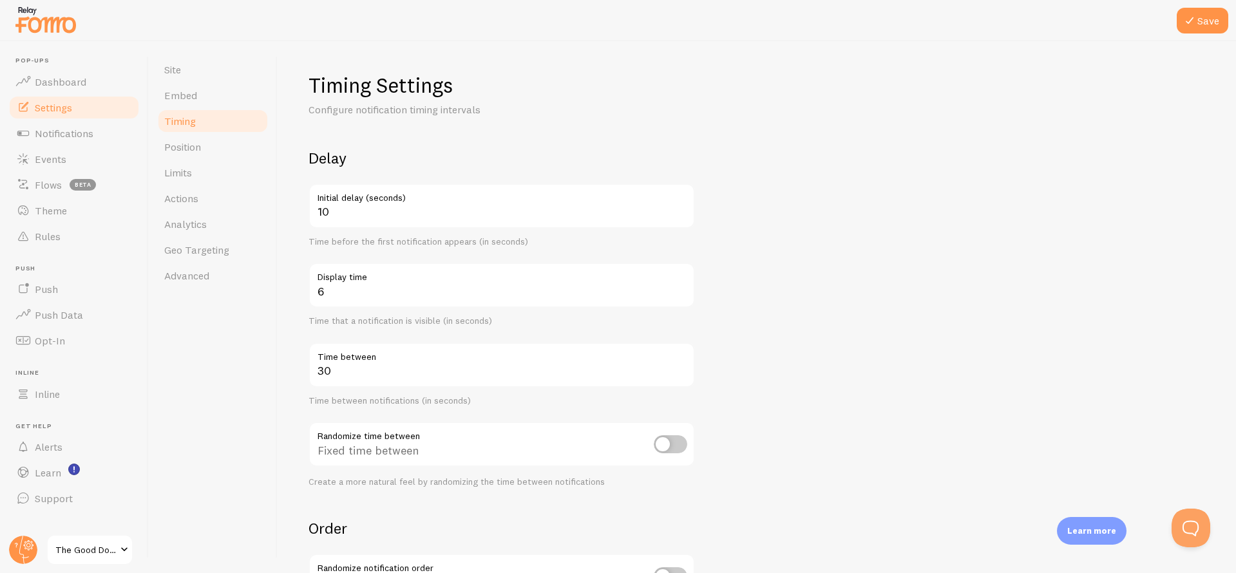
click at [890, 383] on form "Delay 10 Initial delay (seconds) Time before the first notification appears (in…" at bounding box center [757, 424] width 897 height 553
click at [369, 372] on input "30" at bounding box center [502, 365] width 386 height 45
type input "3"
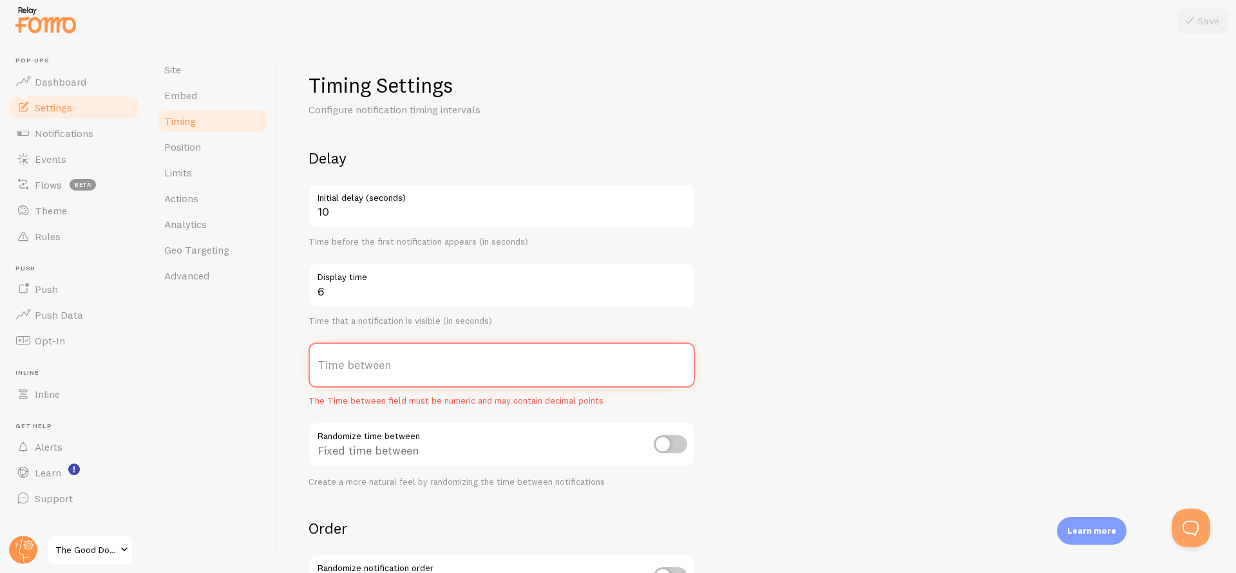
type input "1"
type input "6"
type input "80"
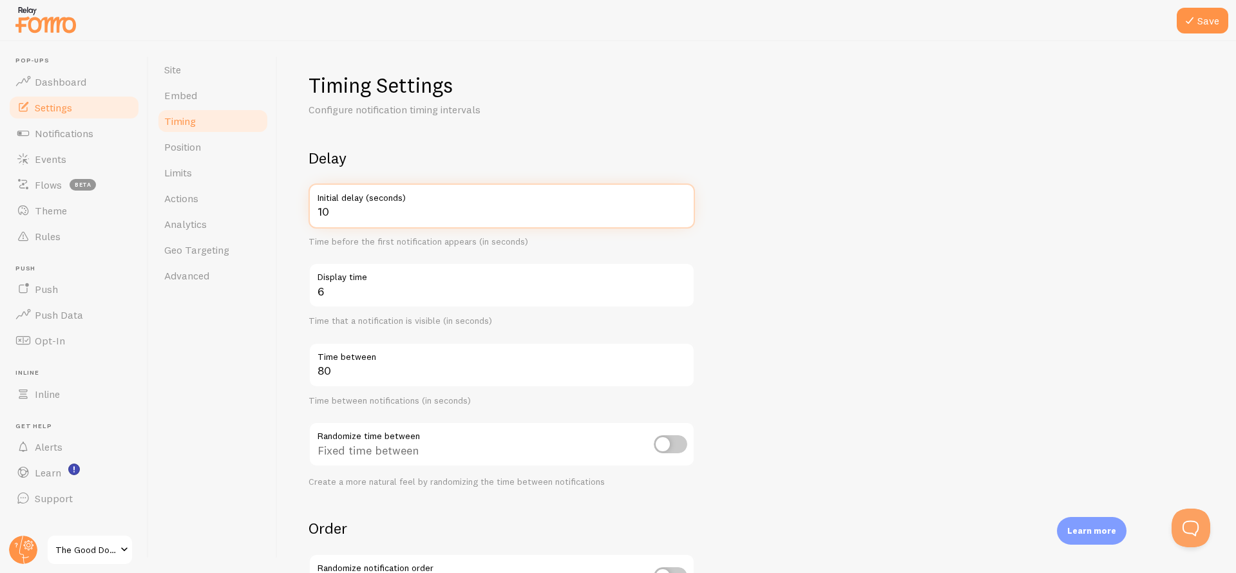
click at [359, 216] on input "10" at bounding box center [502, 206] width 386 height 45
type input "1"
type input "20"
click at [908, 325] on form "Delay 20 Initial delay (seconds) Time before the first notification appears (in…" at bounding box center [757, 424] width 897 height 553
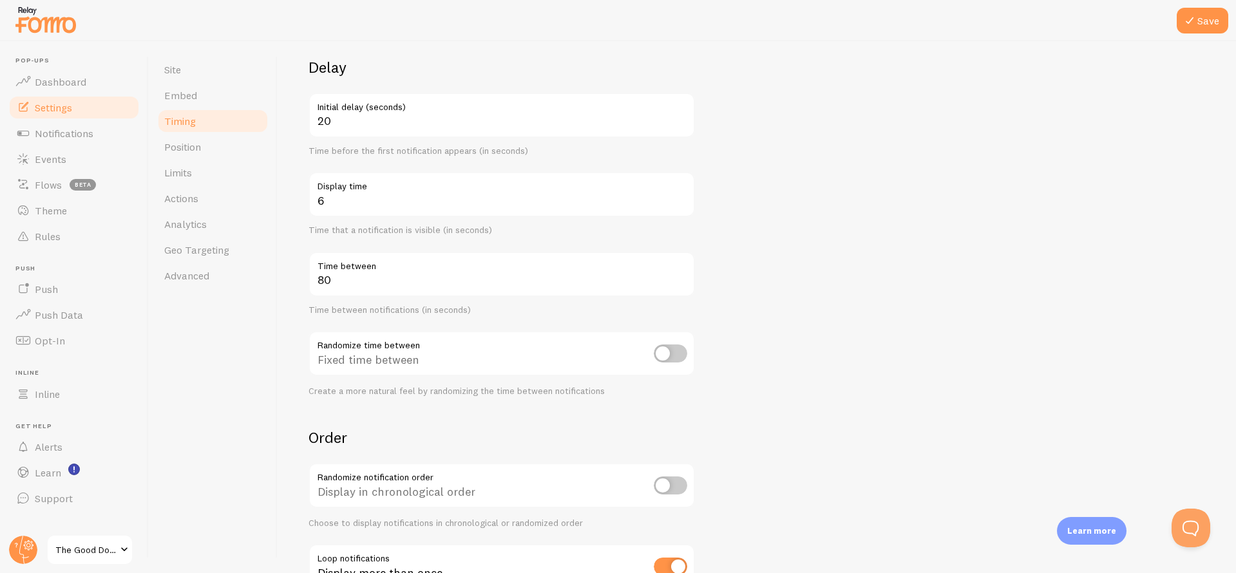
click at [1206, 33] on div at bounding box center [618, 20] width 1236 height 41
click at [1206, 30] on button "Save" at bounding box center [1203, 21] width 52 height 26
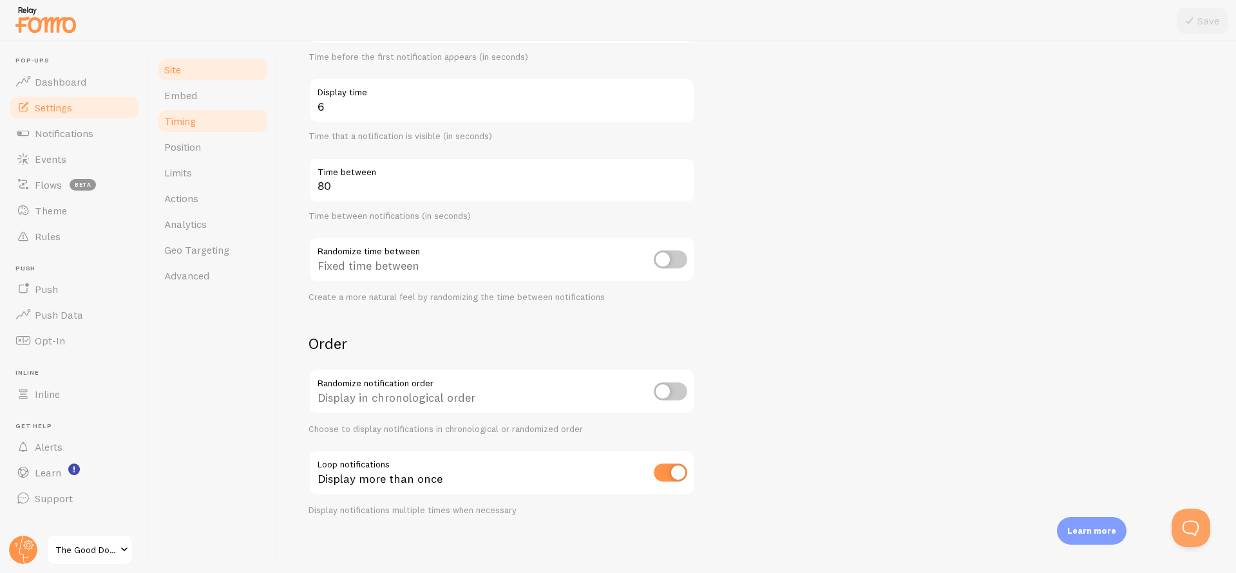
click at [198, 71] on link "Site" at bounding box center [213, 70] width 113 height 26
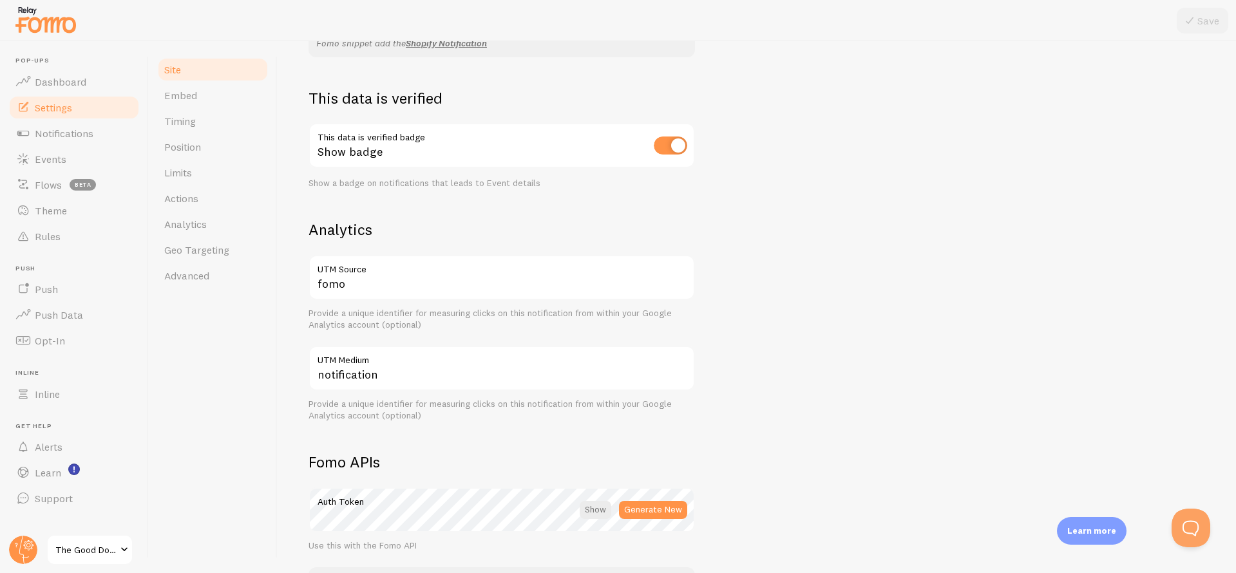
scroll to position [448, 0]
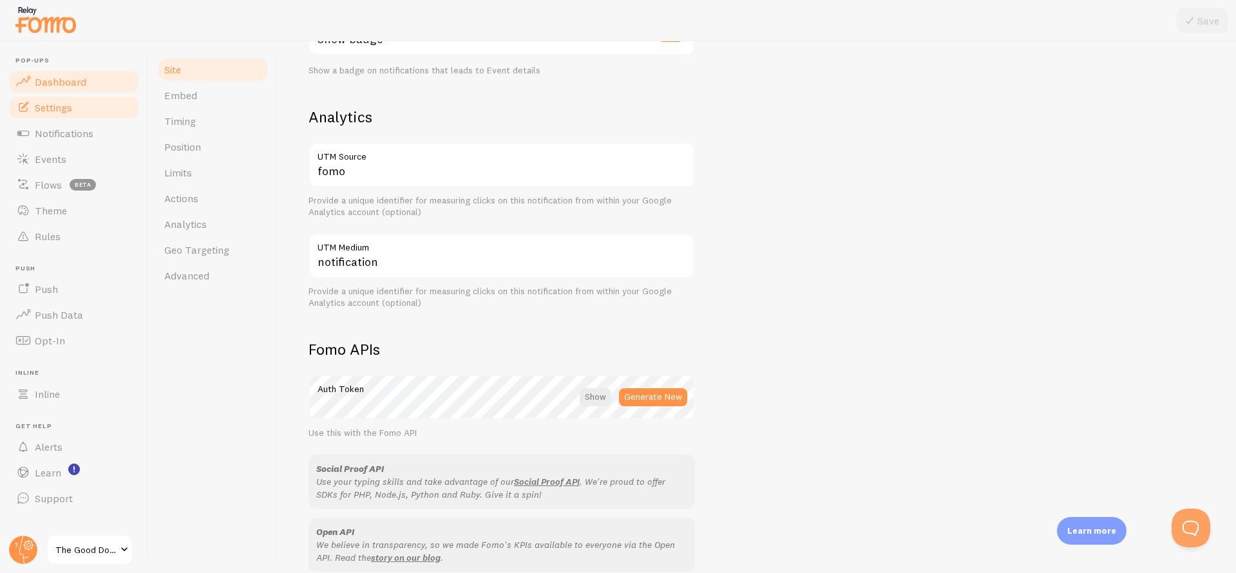
click at [68, 77] on span "Dashboard" at bounding box center [61, 81] width 52 height 13
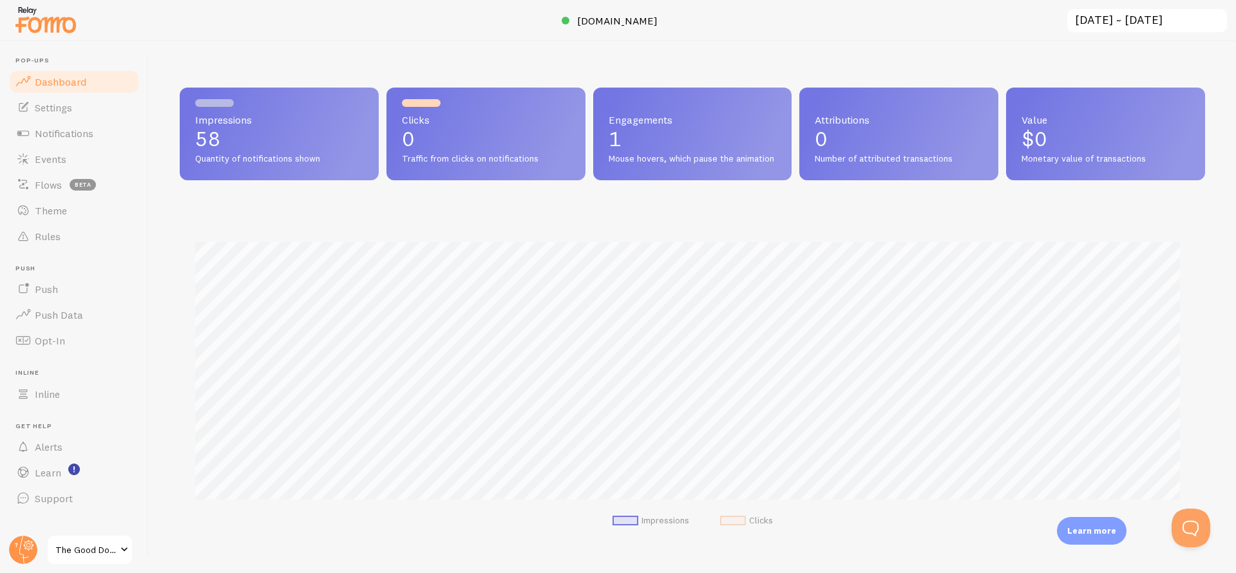
scroll to position [338, 1016]
